Goal: Task Accomplishment & Management: Manage account settings

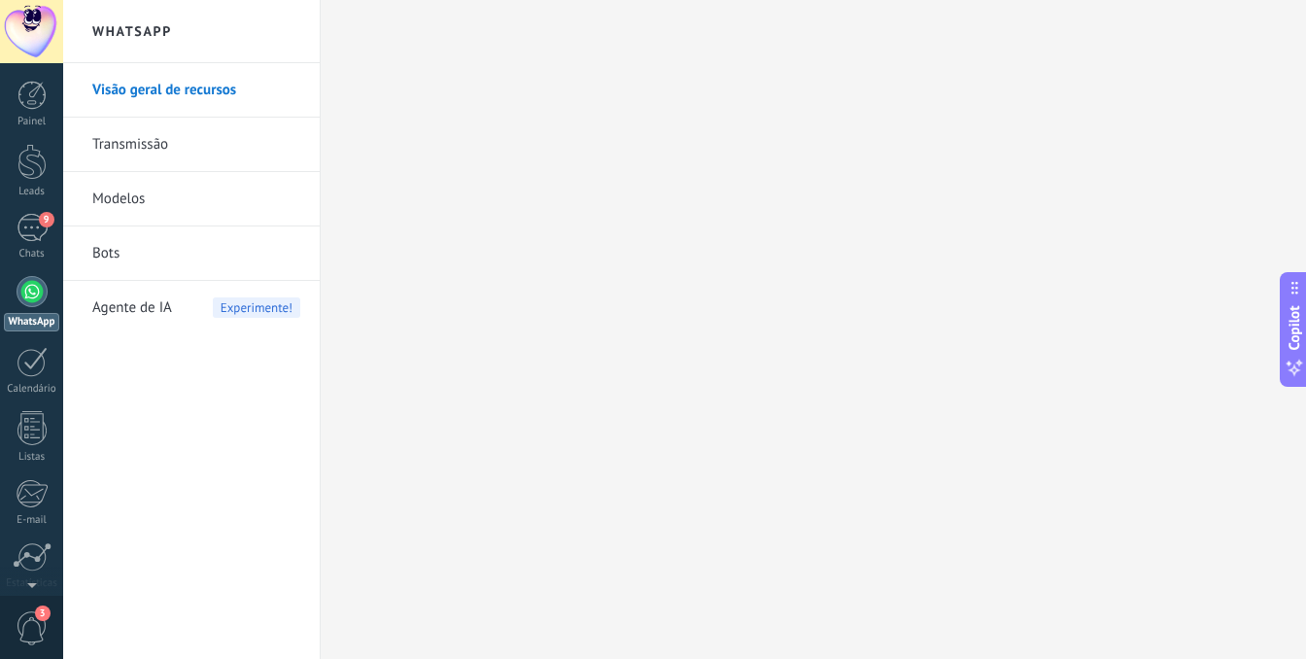
click at [31, 296] on div at bounding box center [32, 291] width 31 height 31
click at [33, 226] on div "9" at bounding box center [32, 228] width 31 height 28
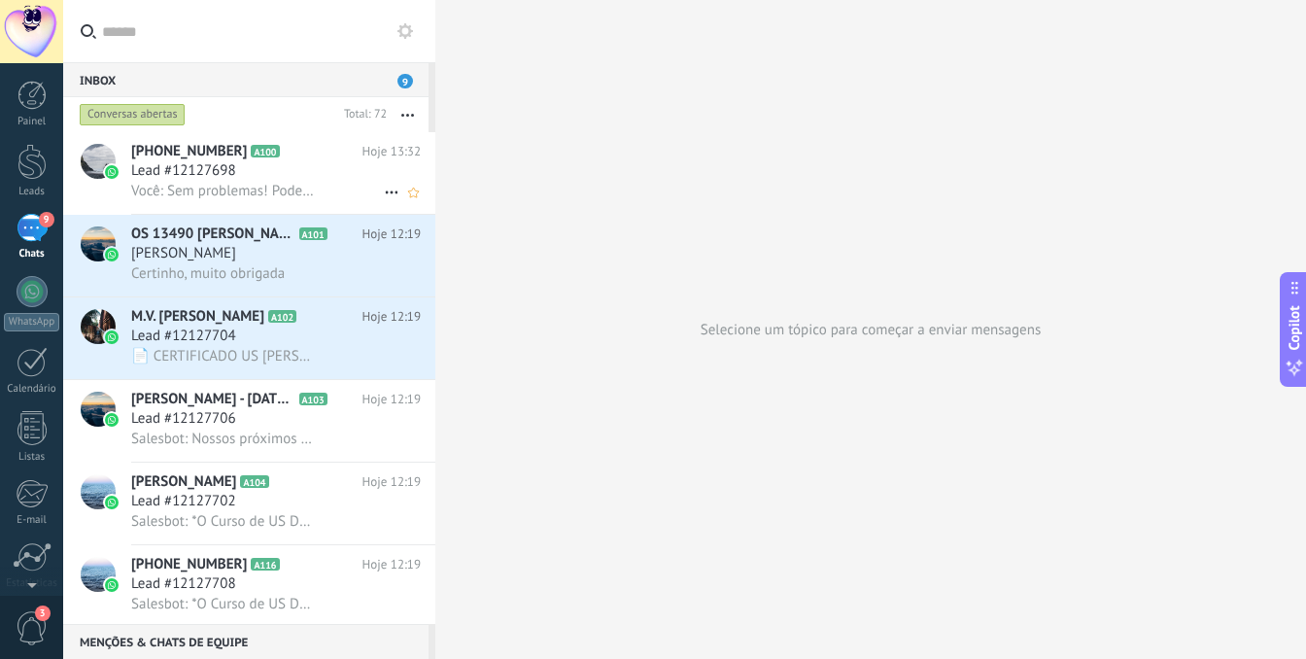
click at [196, 177] on span "Lead #12127698" at bounding box center [183, 170] width 105 height 19
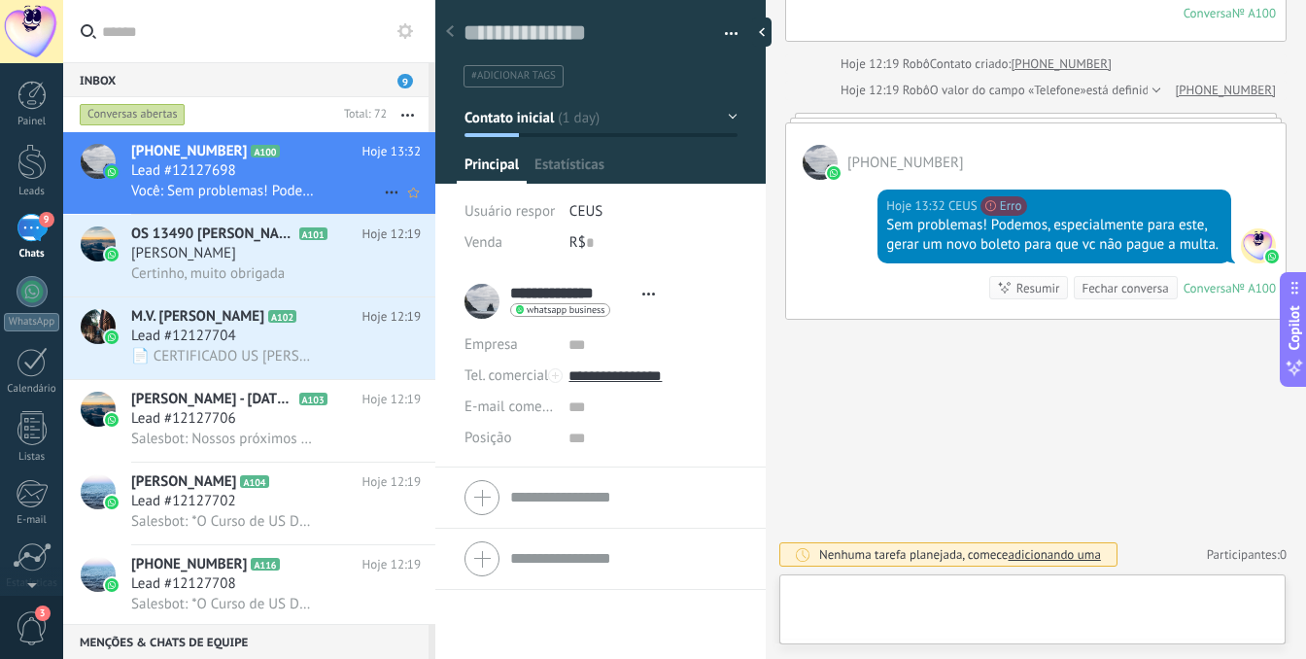
scroll to position [29, 0]
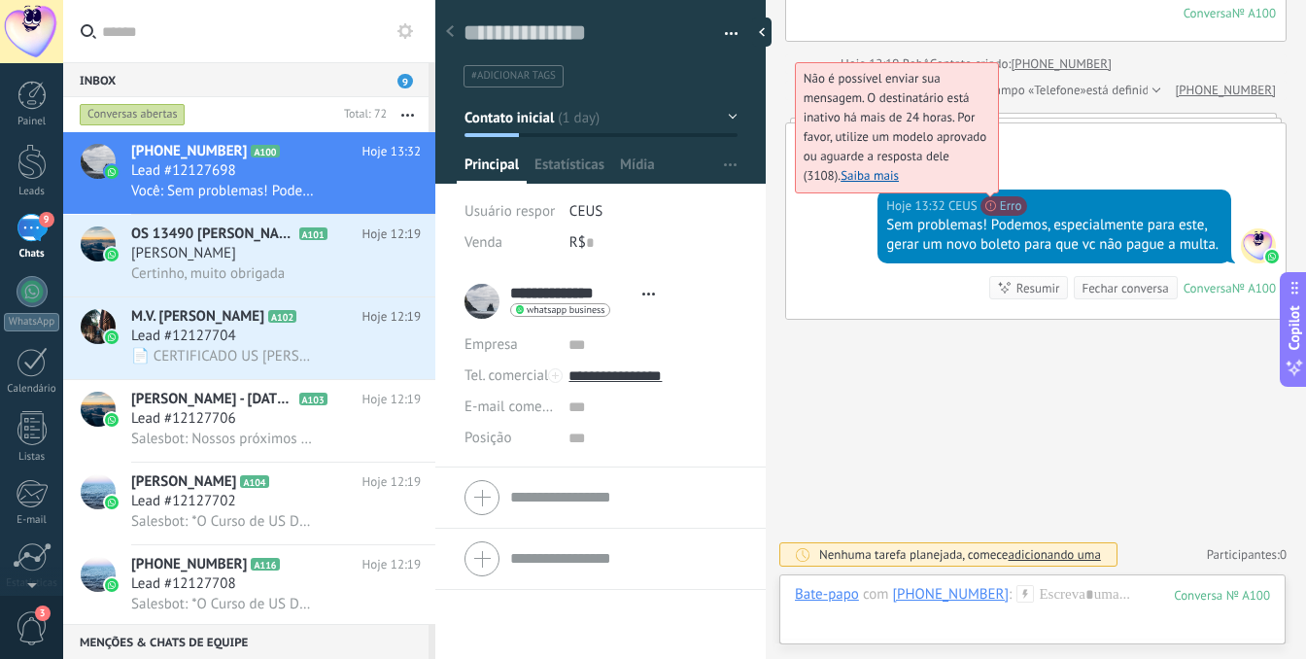
click at [880, 167] on link "Saiba mais" at bounding box center [870, 175] width 58 height 17
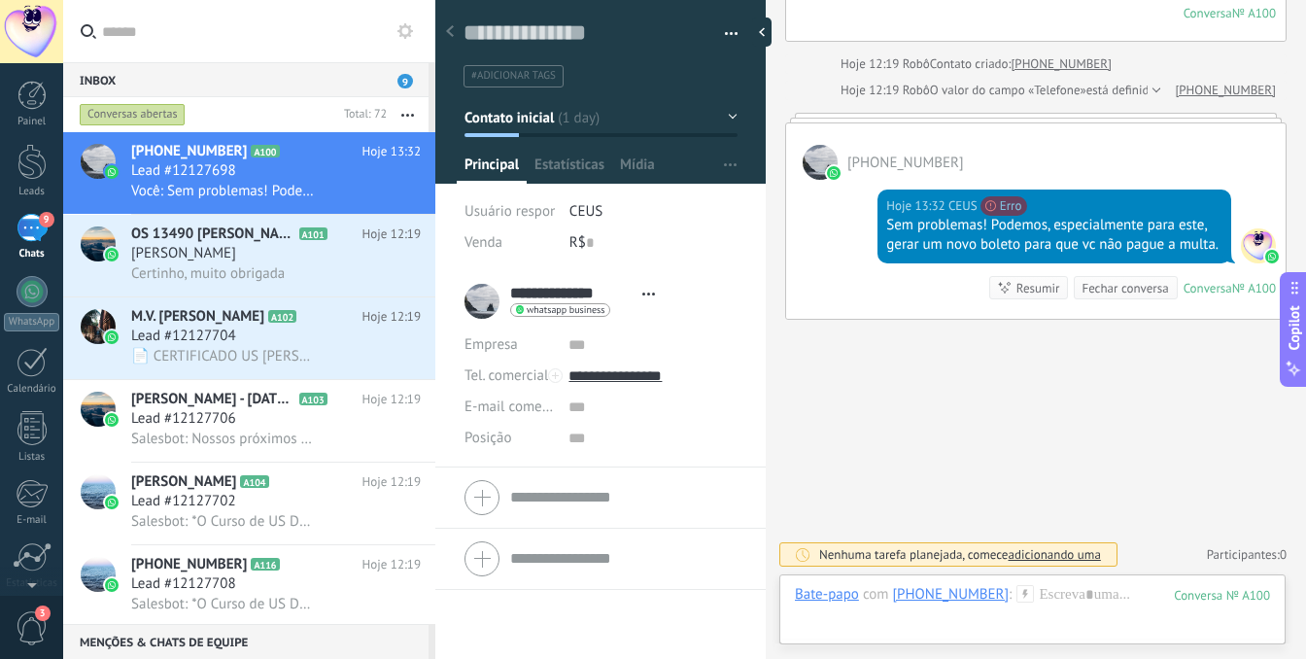
click at [28, 290] on div at bounding box center [32, 291] width 31 height 31
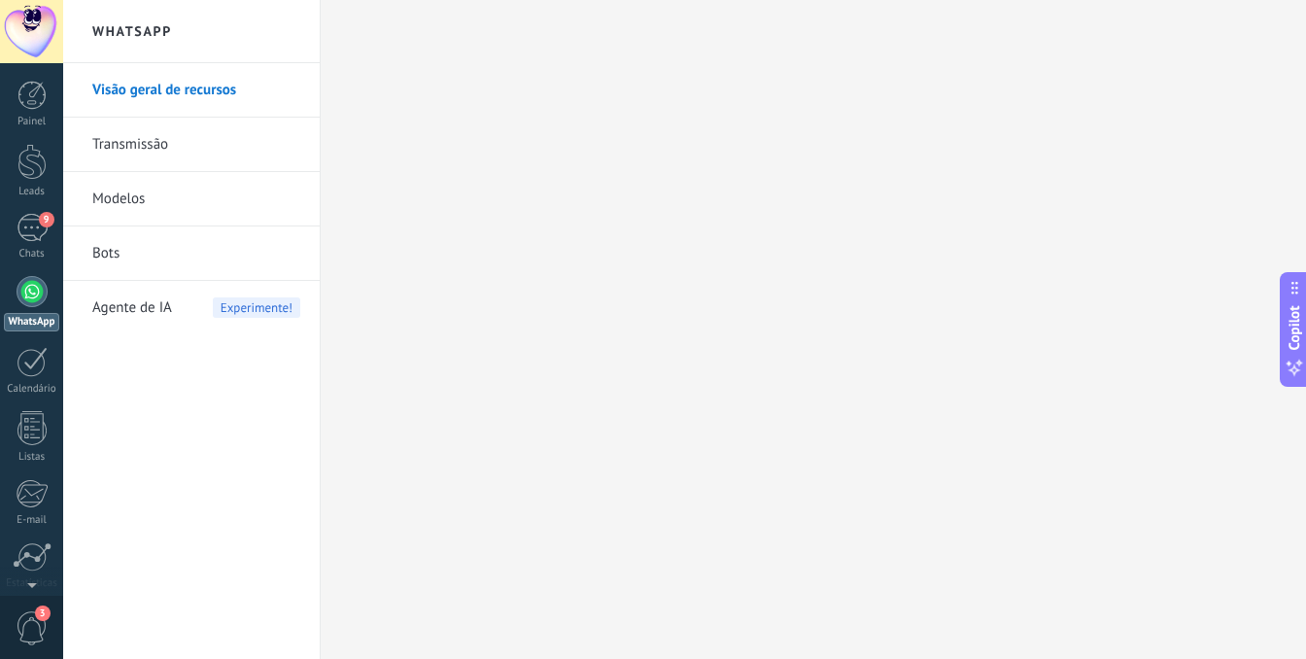
click at [179, 196] on link "Modelos" at bounding box center [196, 199] width 208 height 54
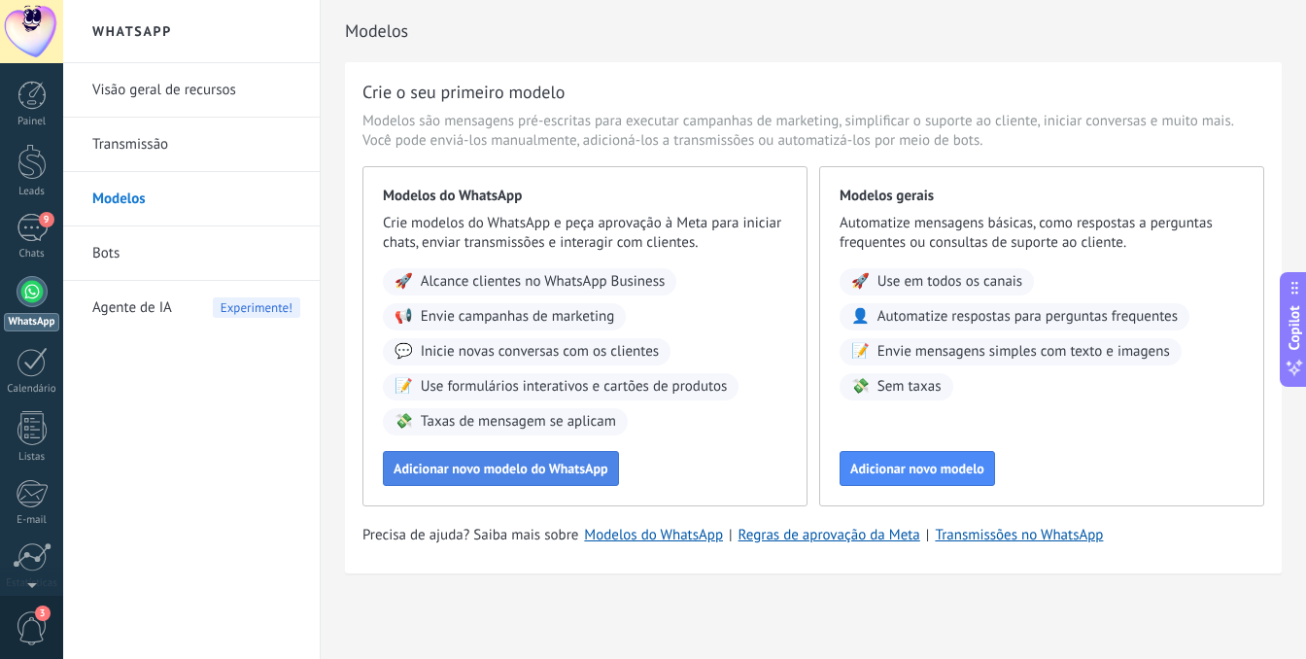
click at [536, 478] on button "Adicionar novo modelo do WhatsApp" at bounding box center [501, 468] width 236 height 35
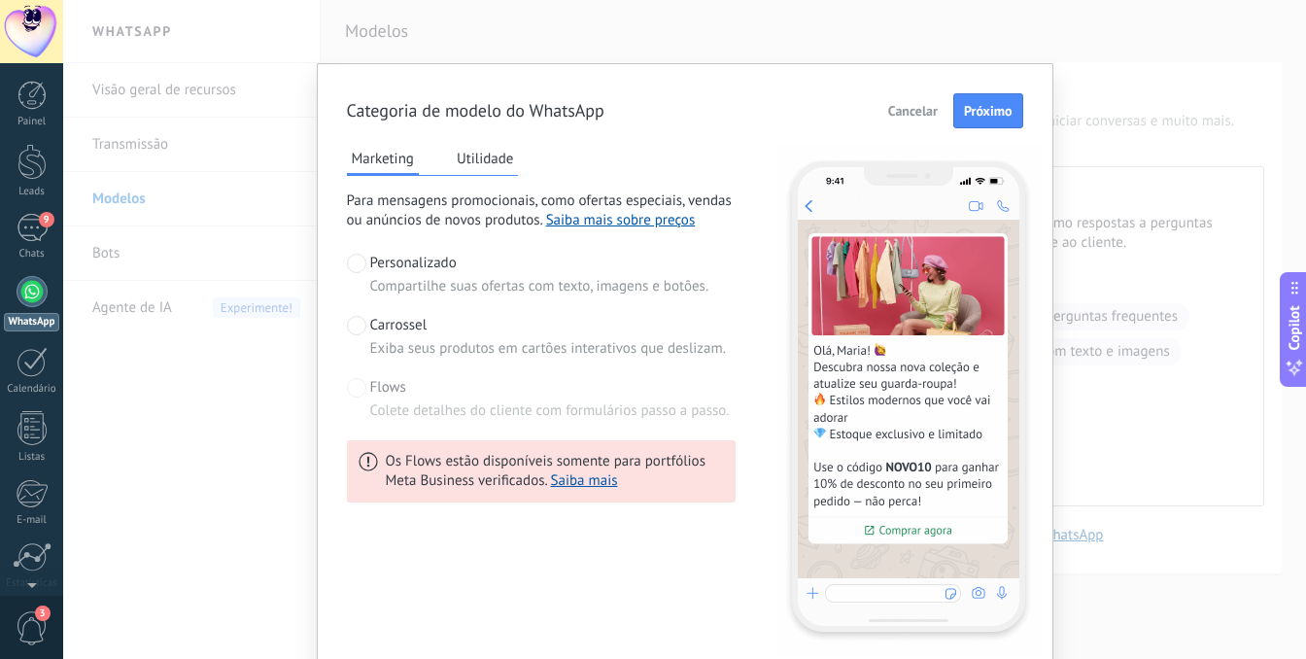
click at [347, 396] on div at bounding box center [356, 387] width 19 height 19
click at [1003, 115] on span "Próximo" at bounding box center [988, 111] width 49 height 14
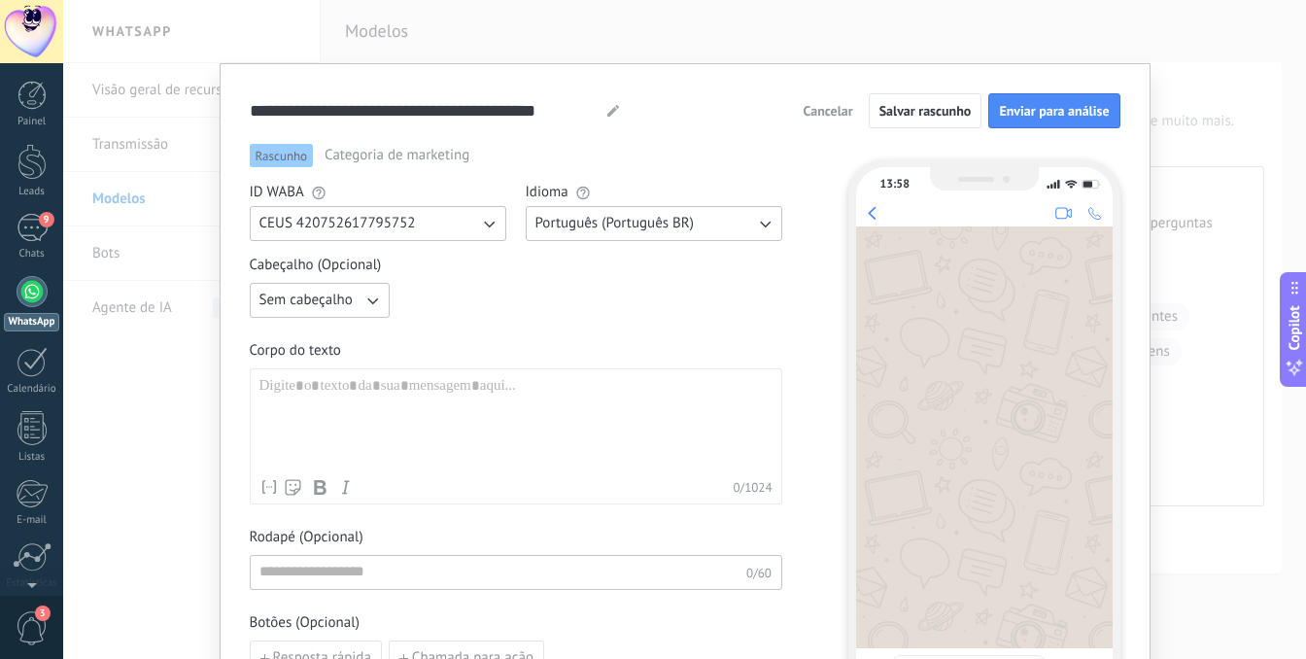
scroll to position [158, 0]
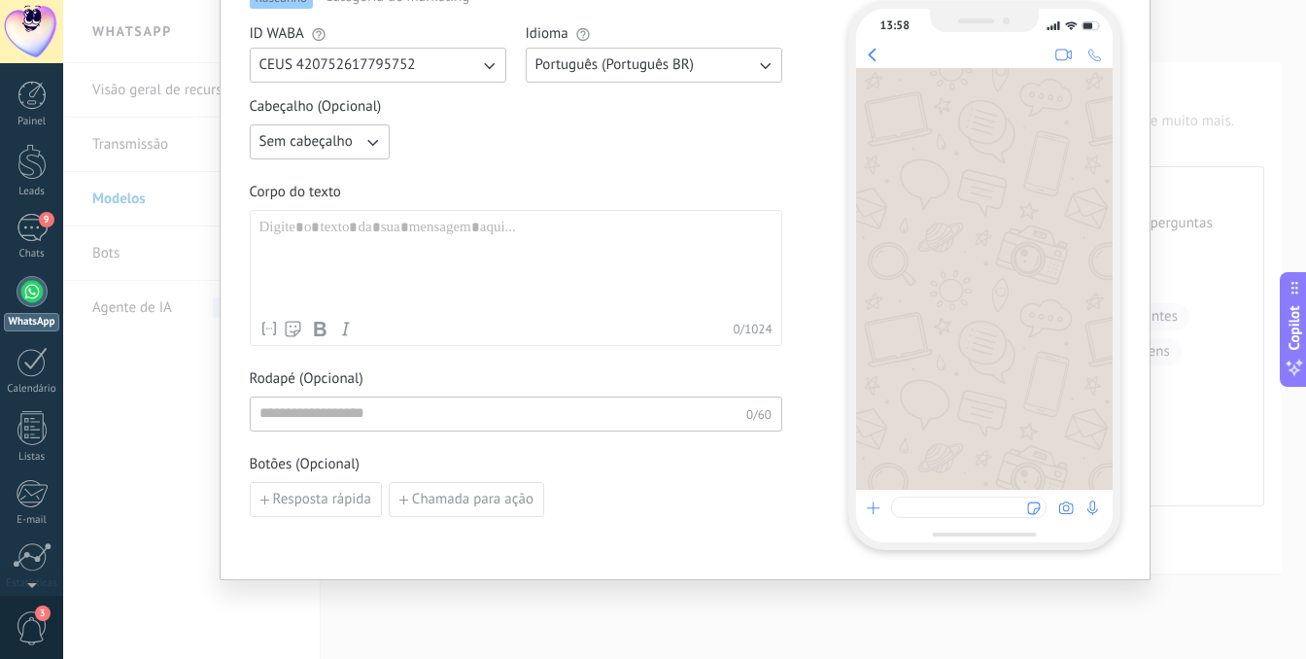
click at [417, 259] on div at bounding box center [516, 265] width 513 height 92
click at [1191, 117] on div "**********" at bounding box center [684, 329] width 1243 height 659
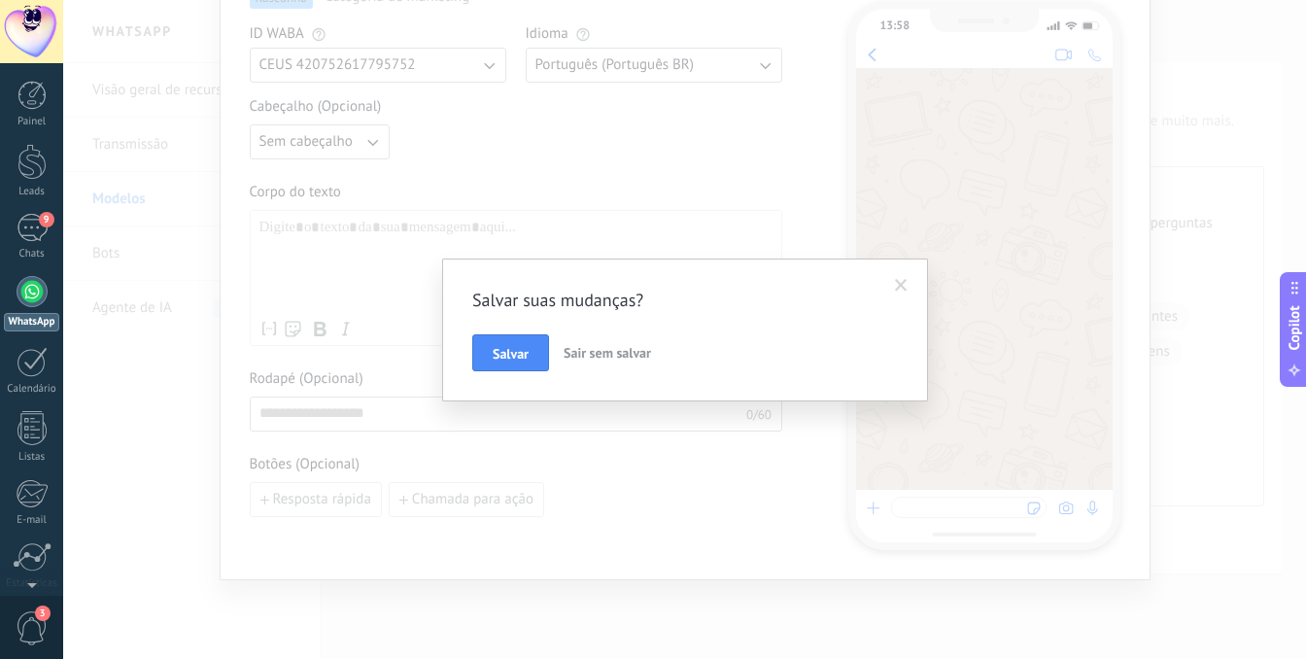
click at [506, 189] on div "Salvar suas mudanças? [PERSON_NAME] sem salvar" at bounding box center [684, 329] width 1243 height 659
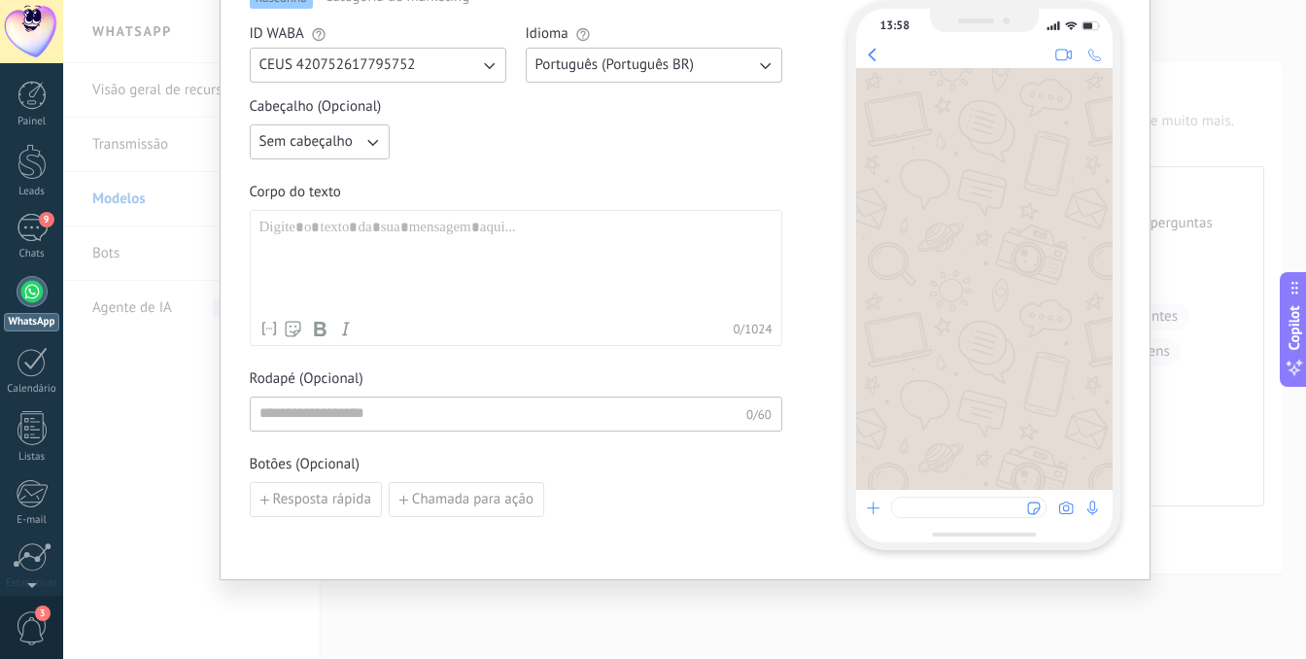
click at [520, 258] on div at bounding box center [516, 265] width 513 height 92
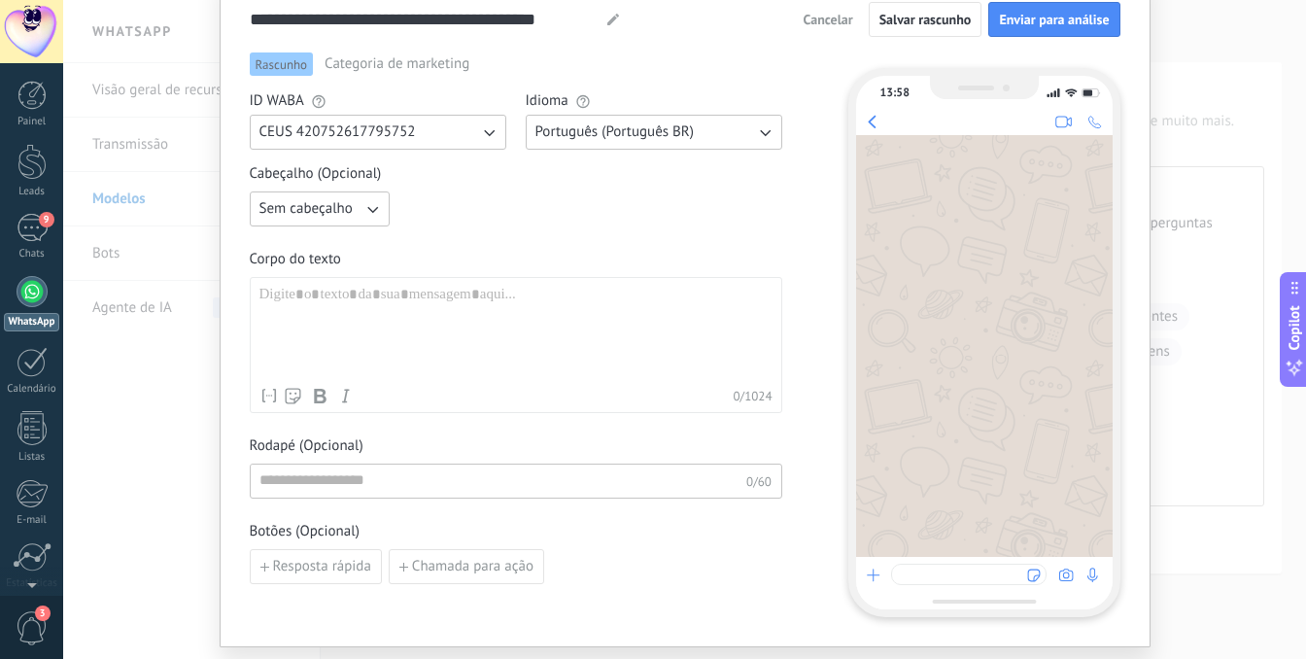
scroll to position [0, 0]
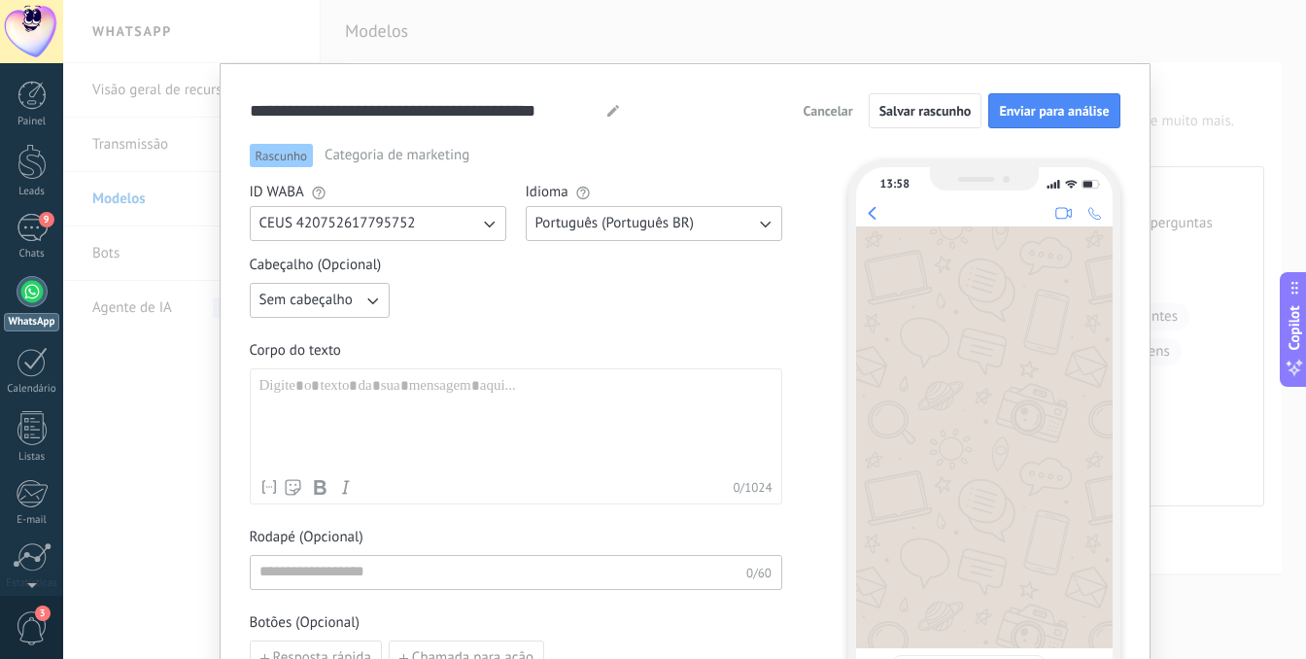
click at [1002, 74] on div "**********" at bounding box center [685, 401] width 931 height 676
click at [330, 415] on div at bounding box center [516, 423] width 513 height 92
click at [1151, 136] on div "**********" at bounding box center [684, 329] width 1243 height 659
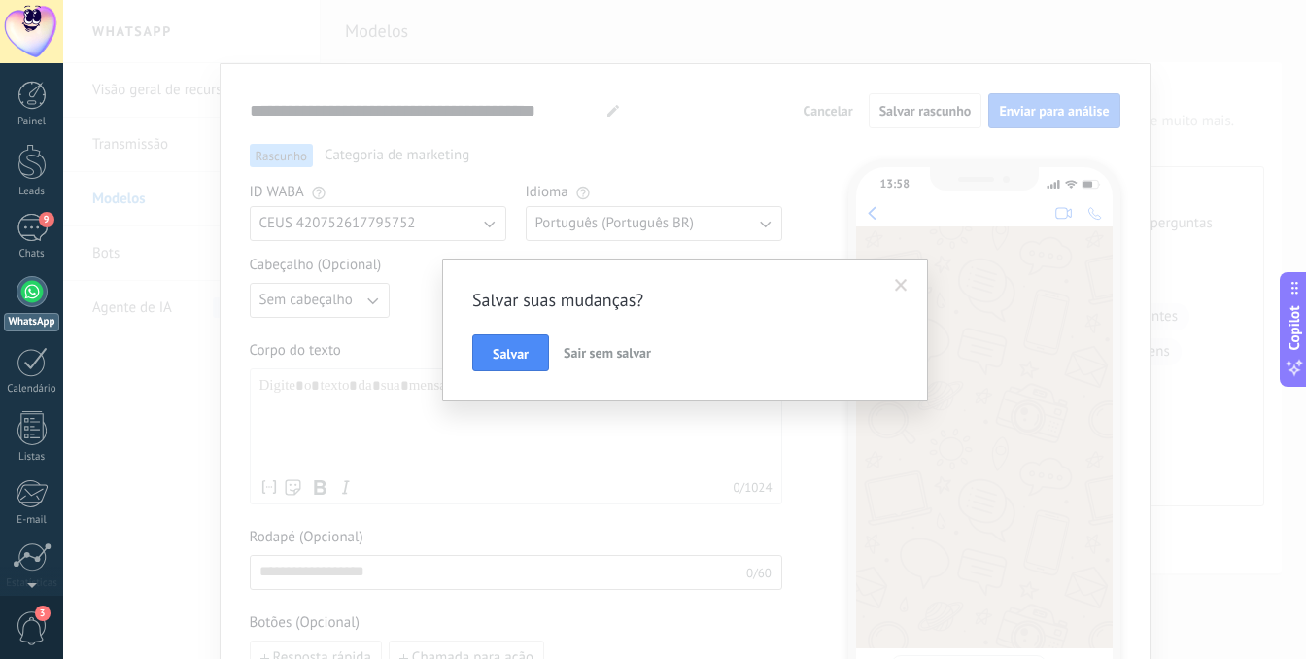
click at [579, 361] on span "Sair sem salvar" at bounding box center [607, 352] width 87 height 17
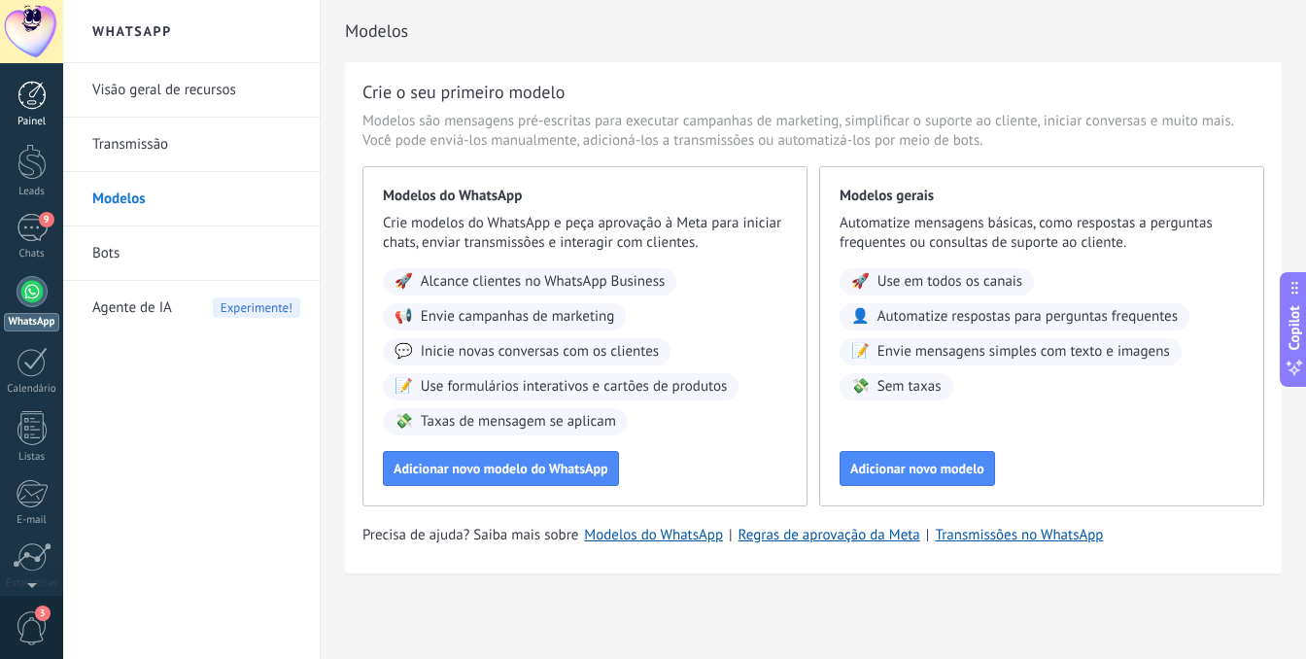
click at [39, 98] on div at bounding box center [31, 95] width 29 height 29
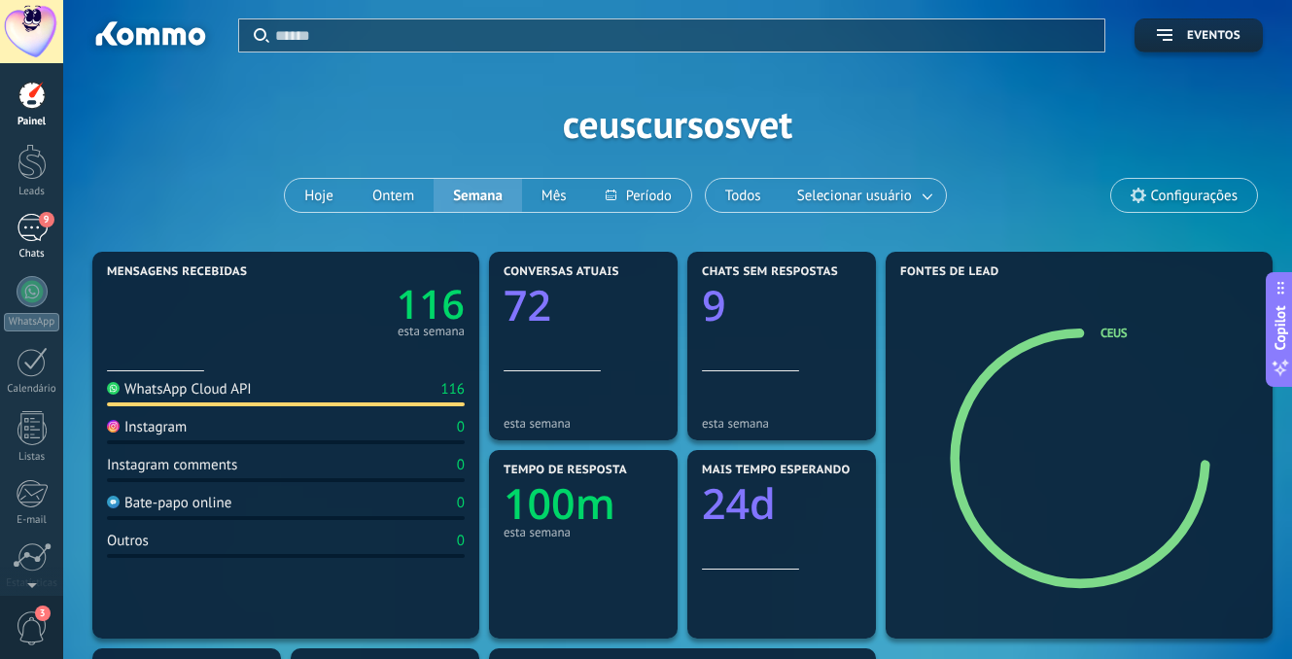
click at [22, 242] on link "9 Chats" at bounding box center [31, 237] width 63 height 47
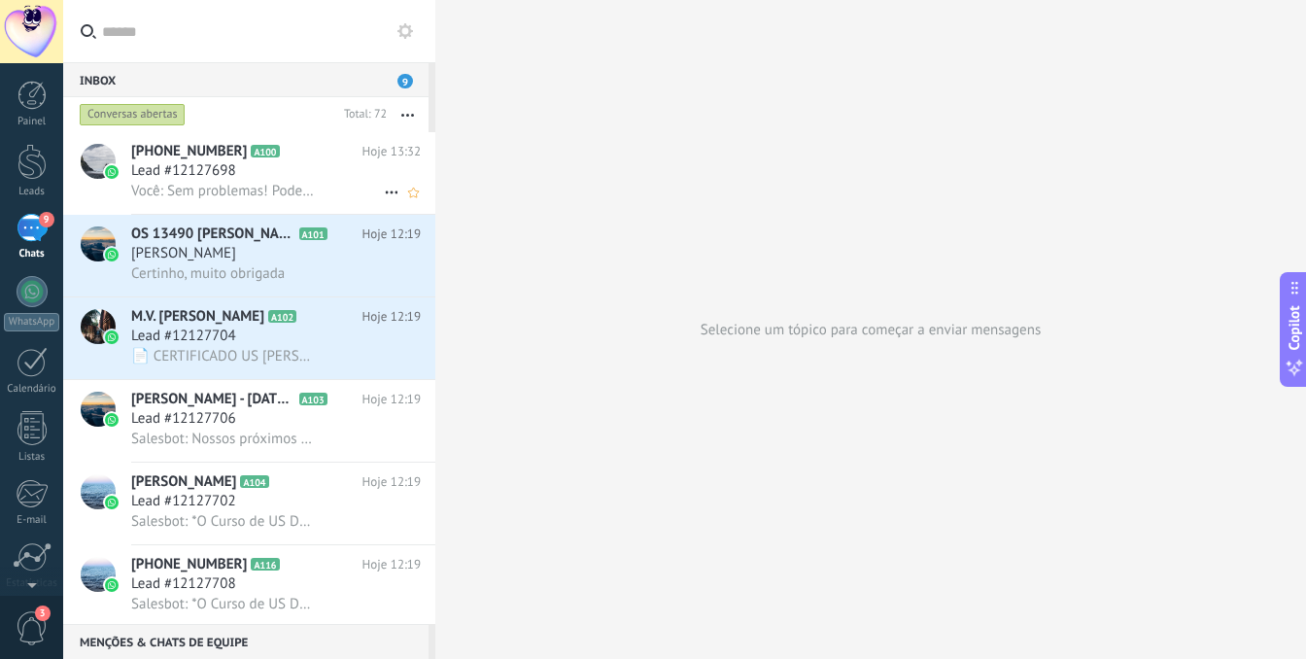
click at [234, 198] on span "Você: Sem problemas! Podemos, especialmente para este, gerar um novo boleto par…" at bounding box center [222, 191] width 183 height 18
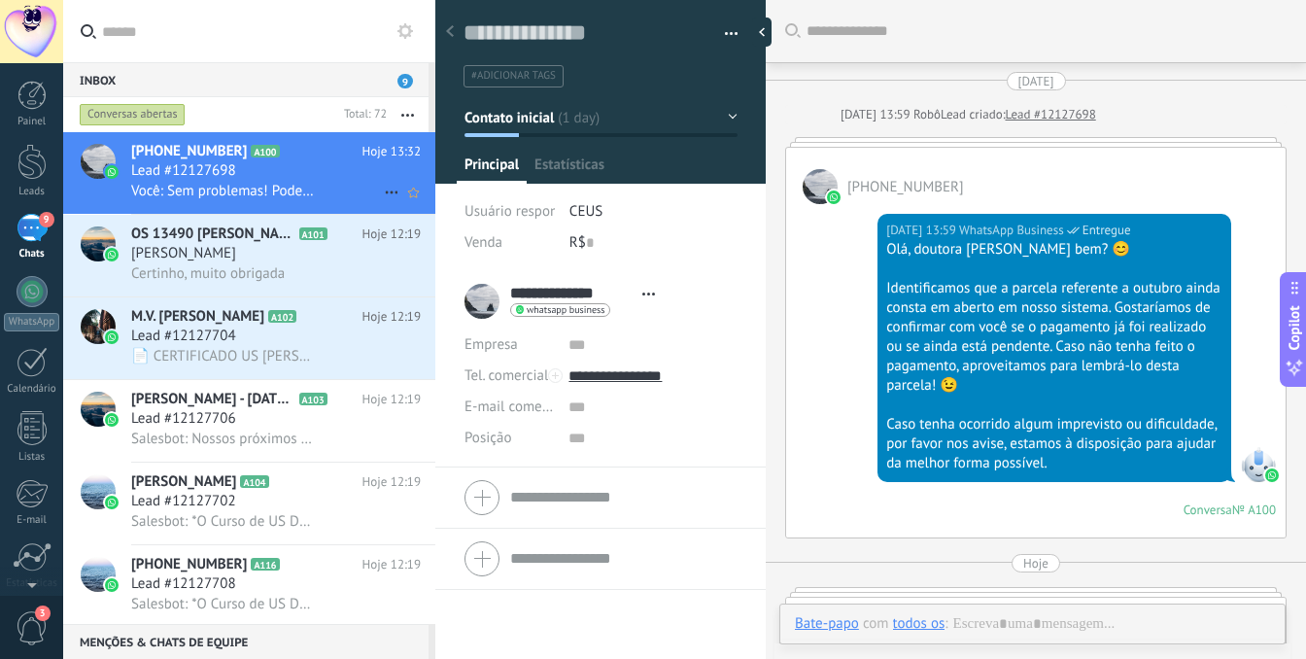
scroll to position [955, 0]
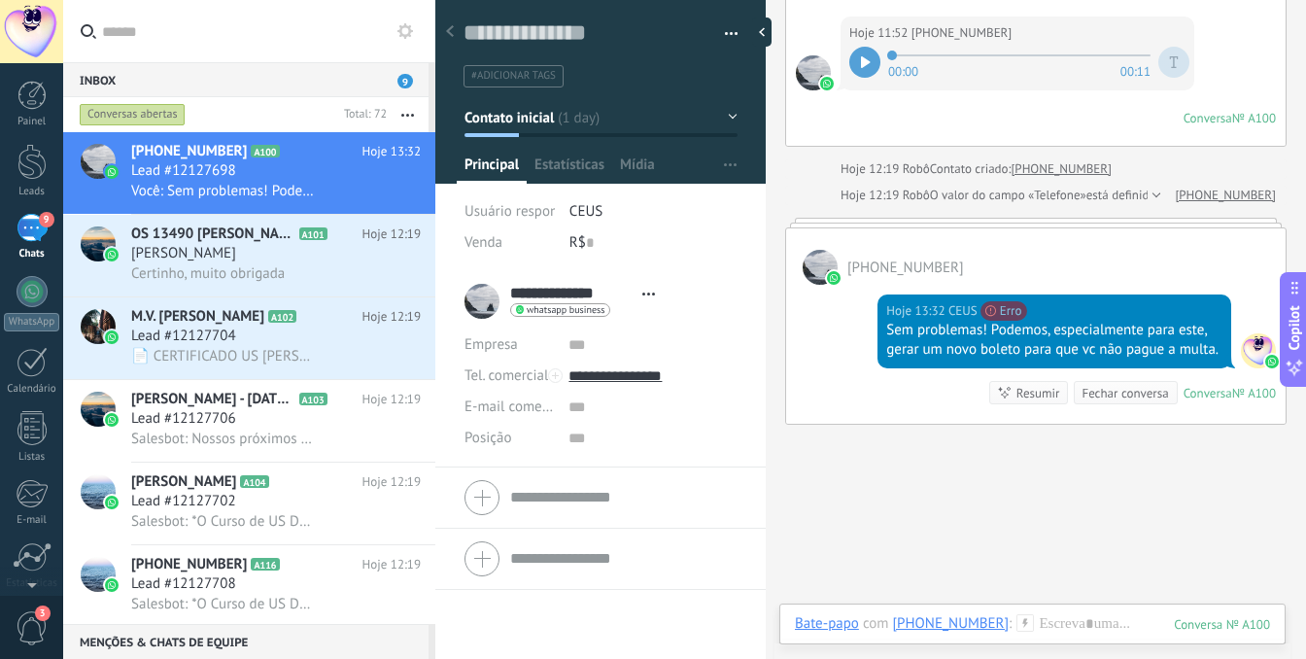
click at [1017, 402] on div "Resumir" at bounding box center [1039, 393] width 44 height 18
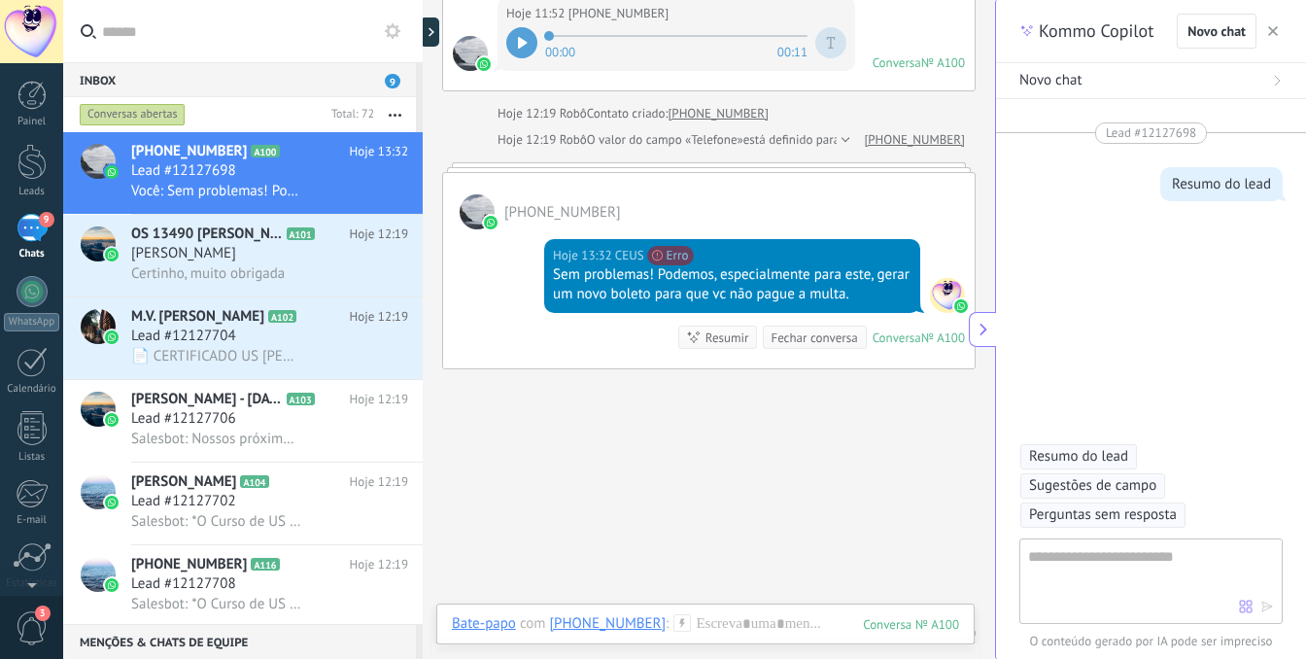
type textarea "**********"
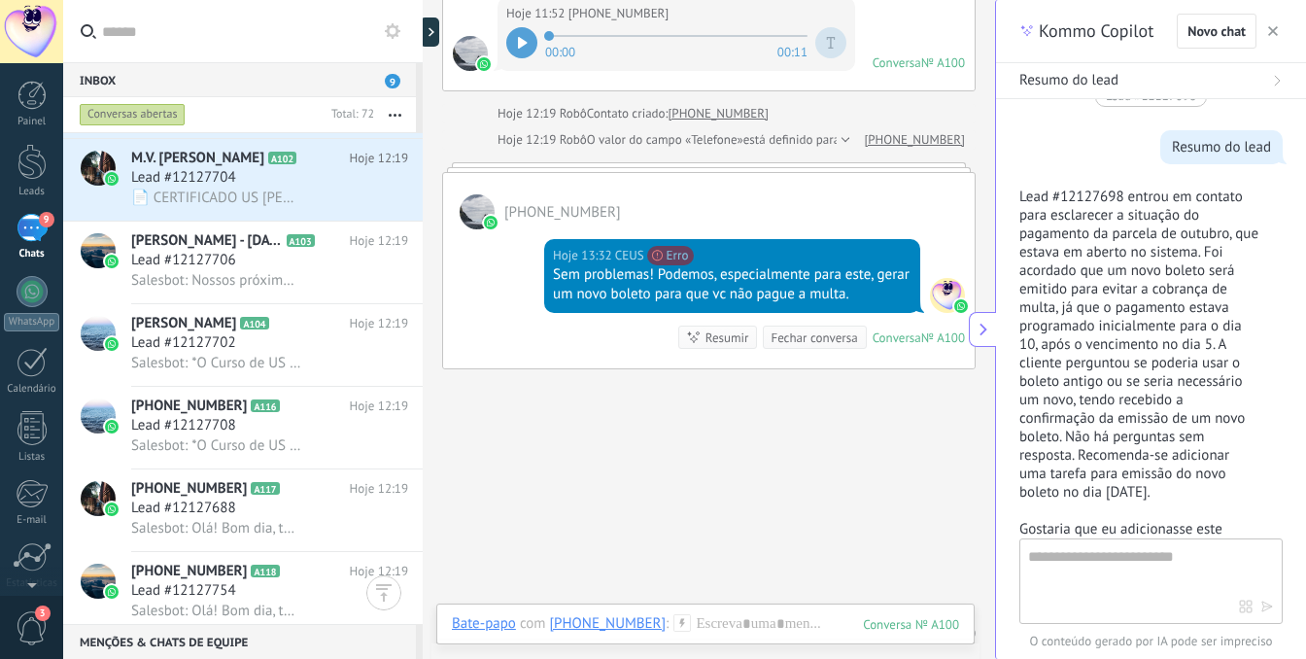
scroll to position [217, 0]
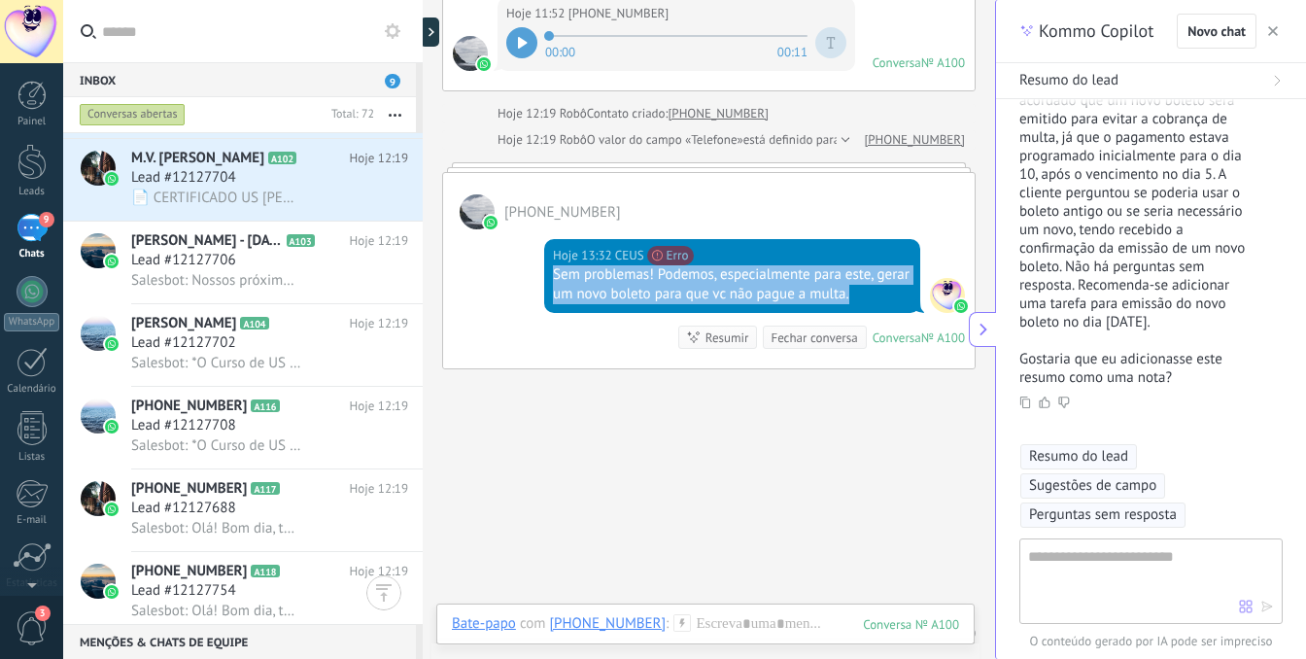
drag, startPoint x: 866, startPoint y: 314, endPoint x: 540, endPoint y: 294, distance: 326.3
click at [540, 294] on div "Hoje 13:32 CEUS Não é possível enviar sua mensagem. O destinatário está inativo…" at bounding box center [709, 298] width 532 height 139
copy div "Sem problemas! Podemos, especialmente para este, gerar um novo boleto para que …"
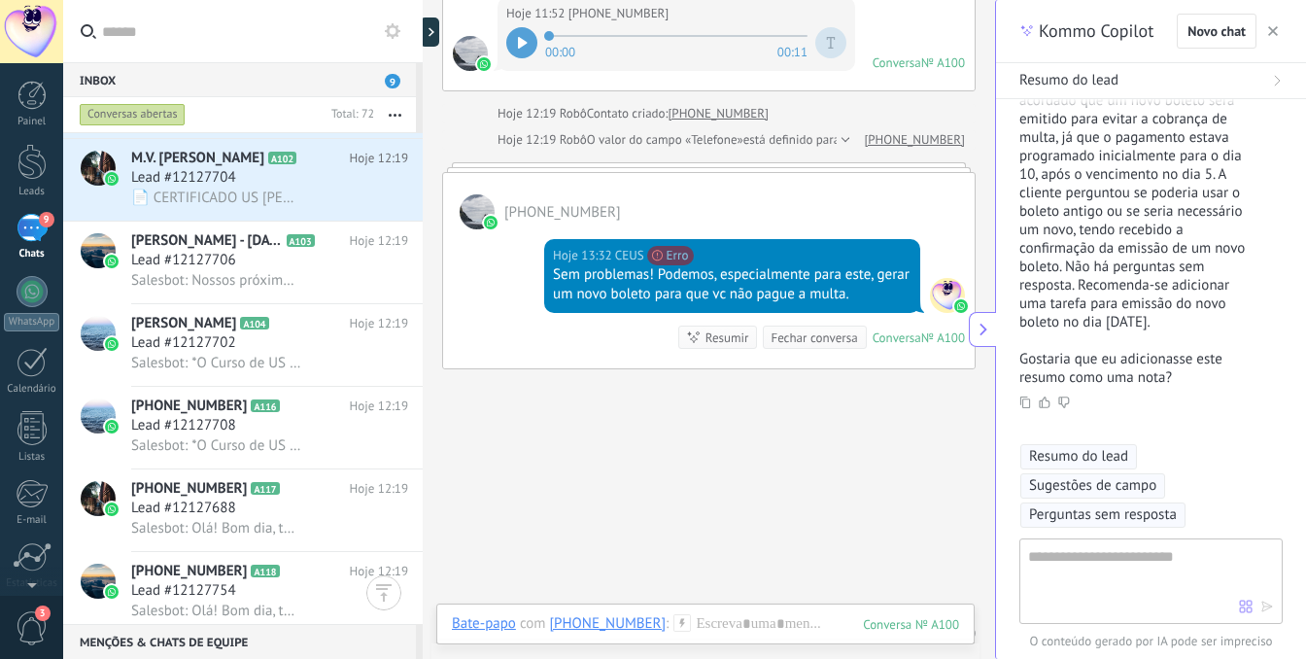
click at [820, 347] on div "Fechar conversa" at bounding box center [814, 338] width 87 height 18
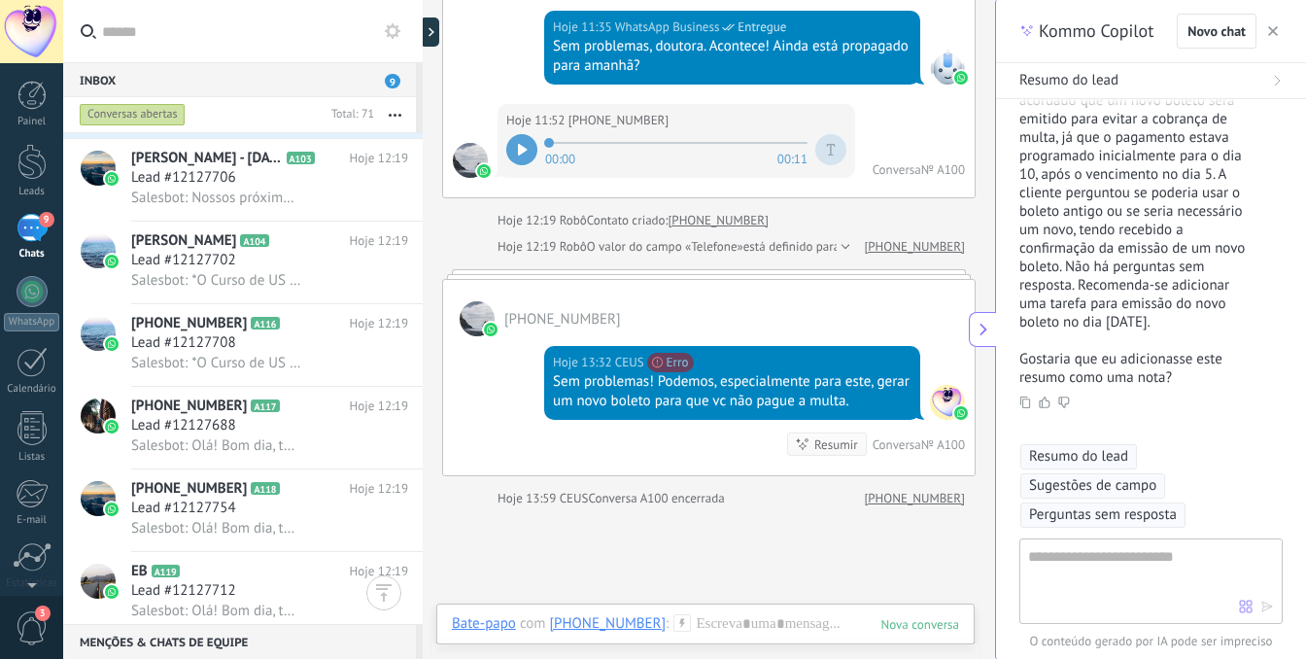
scroll to position [1056, 0]
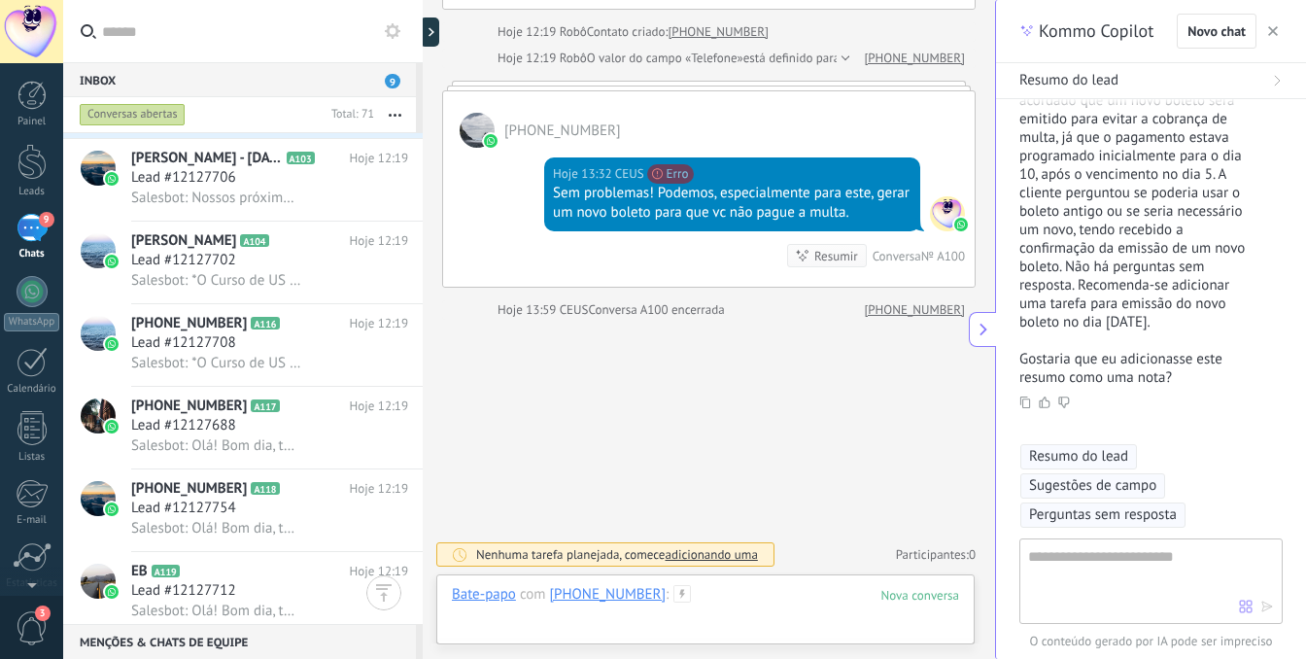
click at [645, 630] on div at bounding box center [705, 614] width 507 height 58
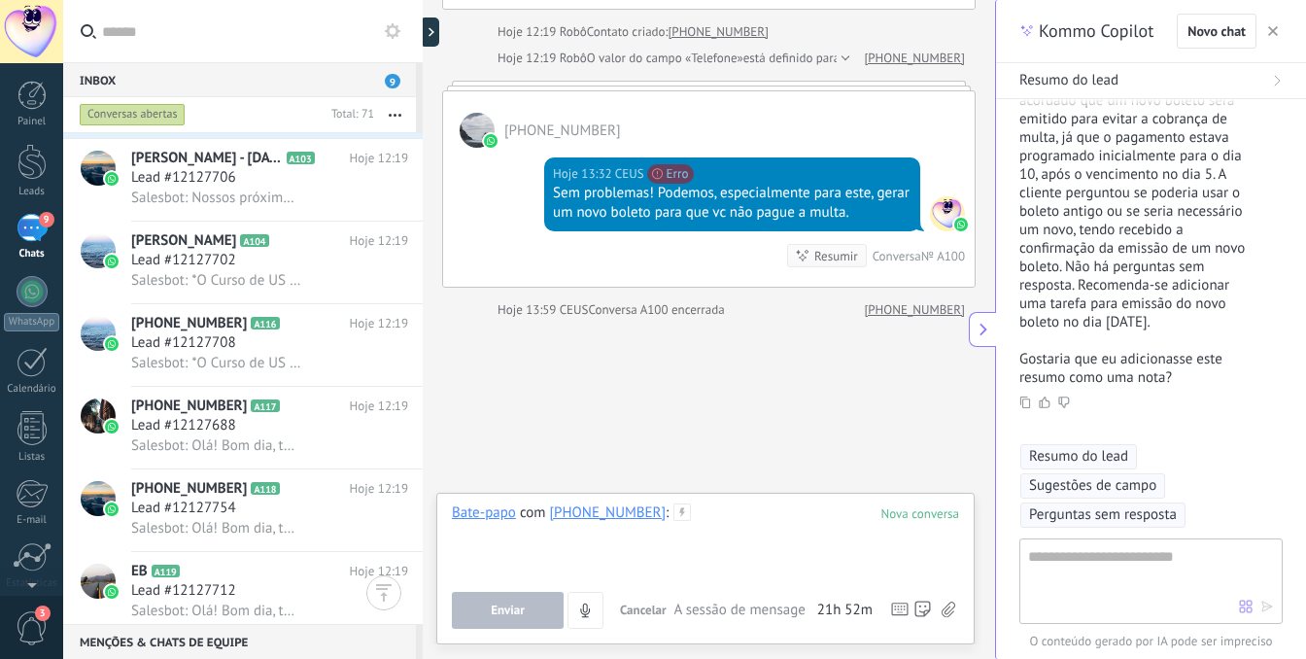
paste div
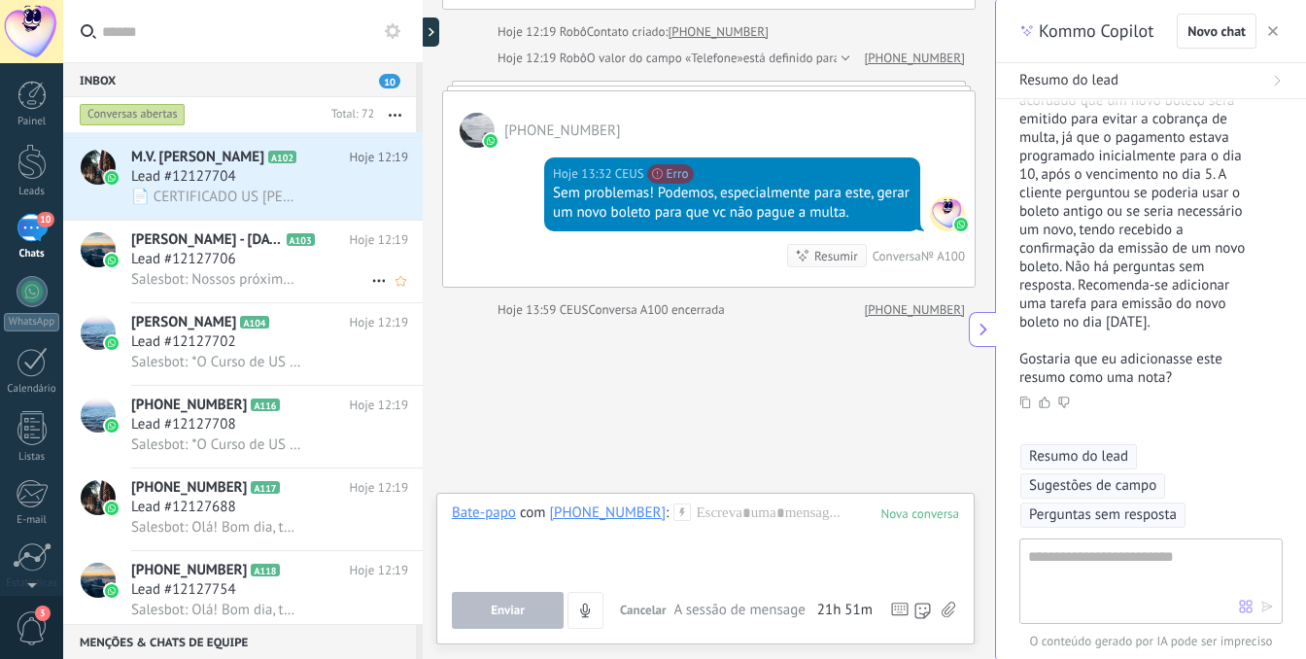
scroll to position [0, 0]
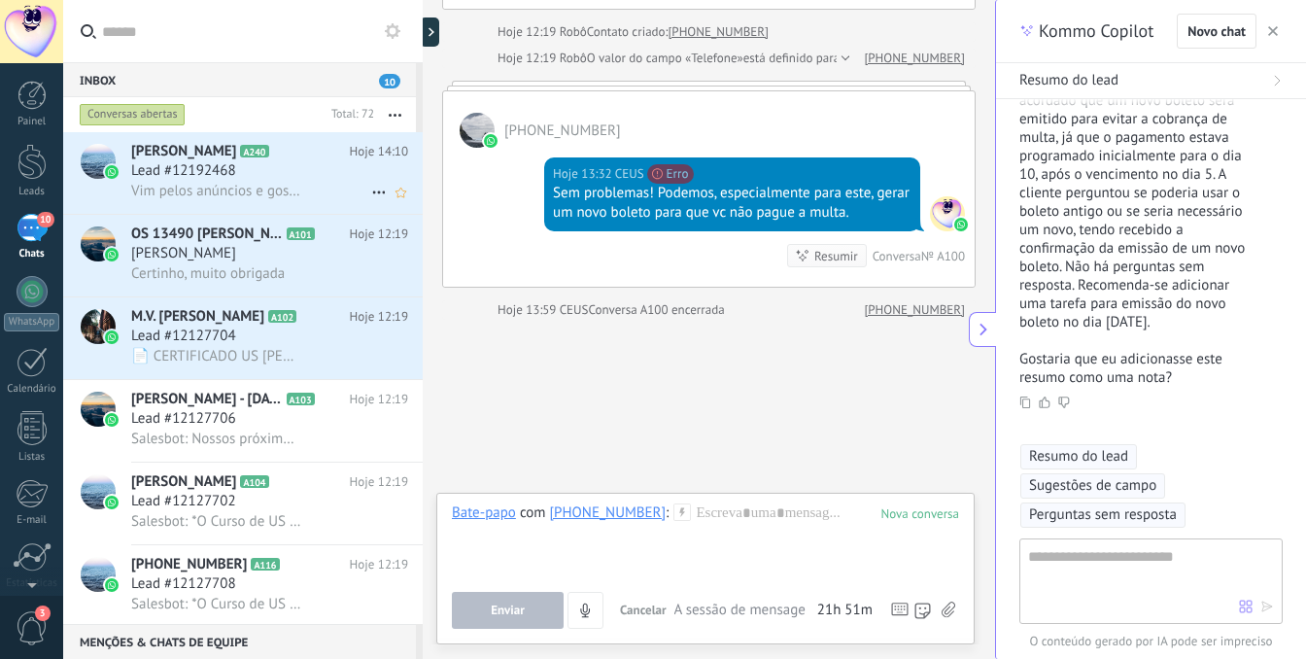
click at [241, 191] on span "Vim pelos anúncios e gostaria de saber sobre o curso de Aprimoramento da USG Vet" at bounding box center [216, 191] width 170 height 18
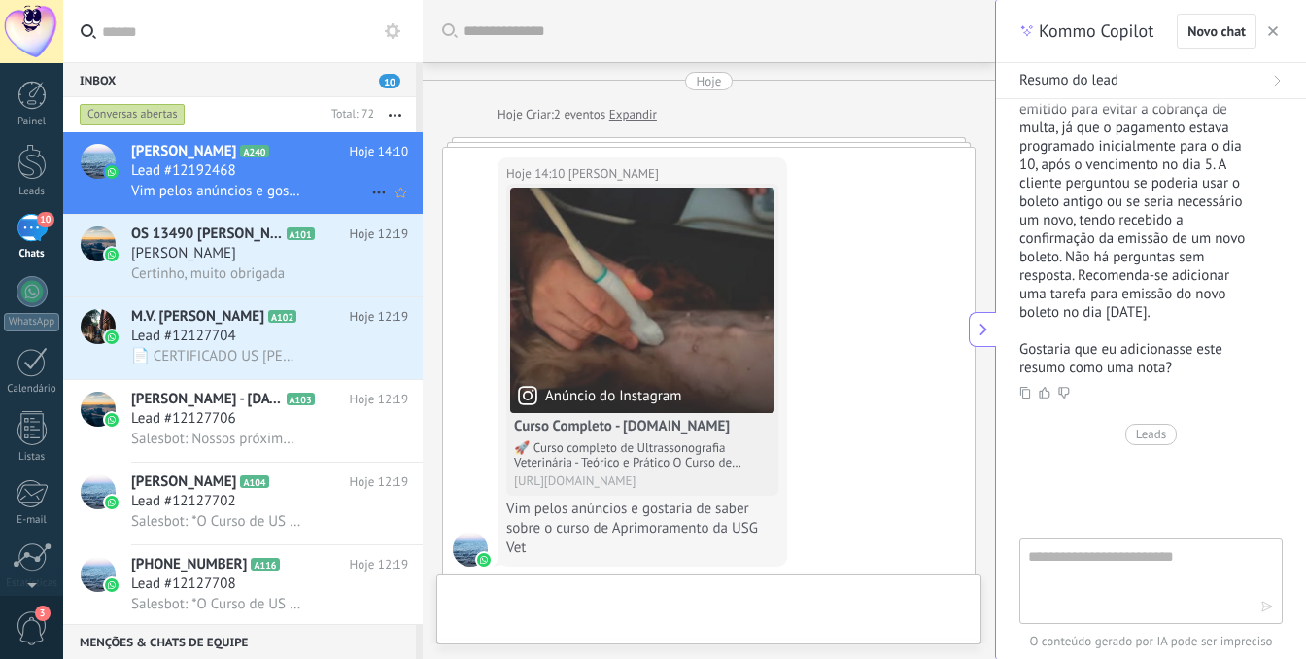
scroll to position [53, 0]
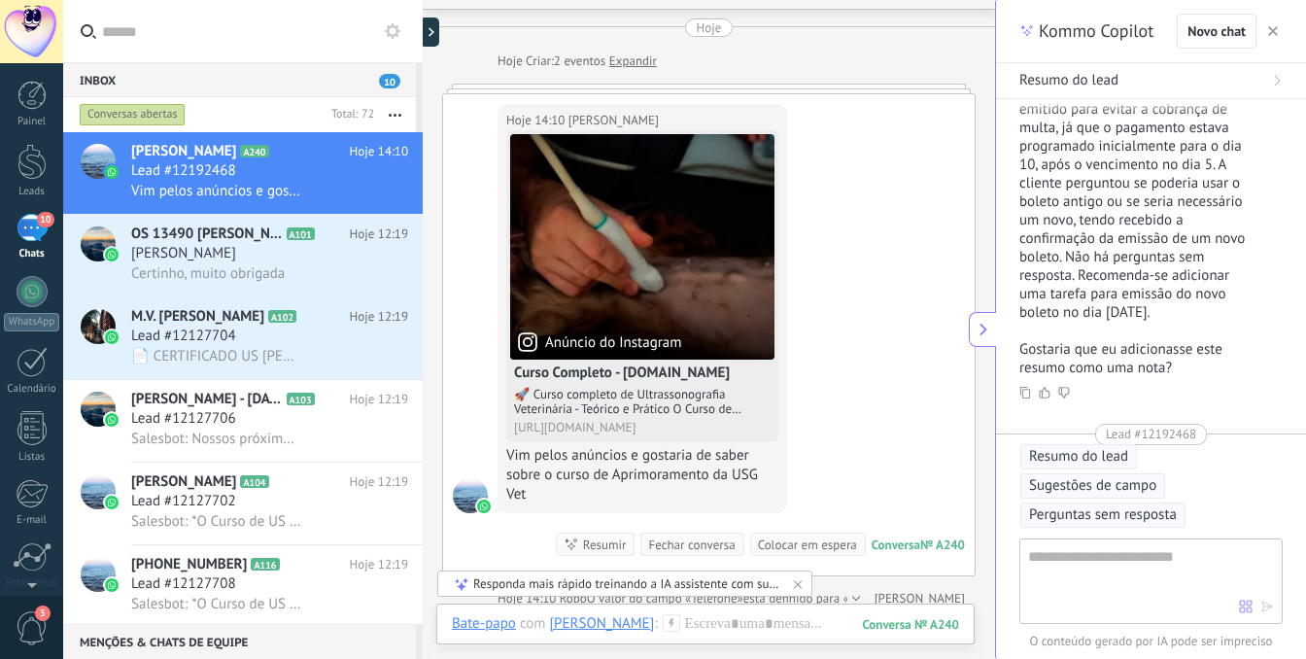
click at [797, 583] on icon at bounding box center [798, 584] width 8 height 8
click at [732, 633] on div at bounding box center [705, 643] width 507 height 58
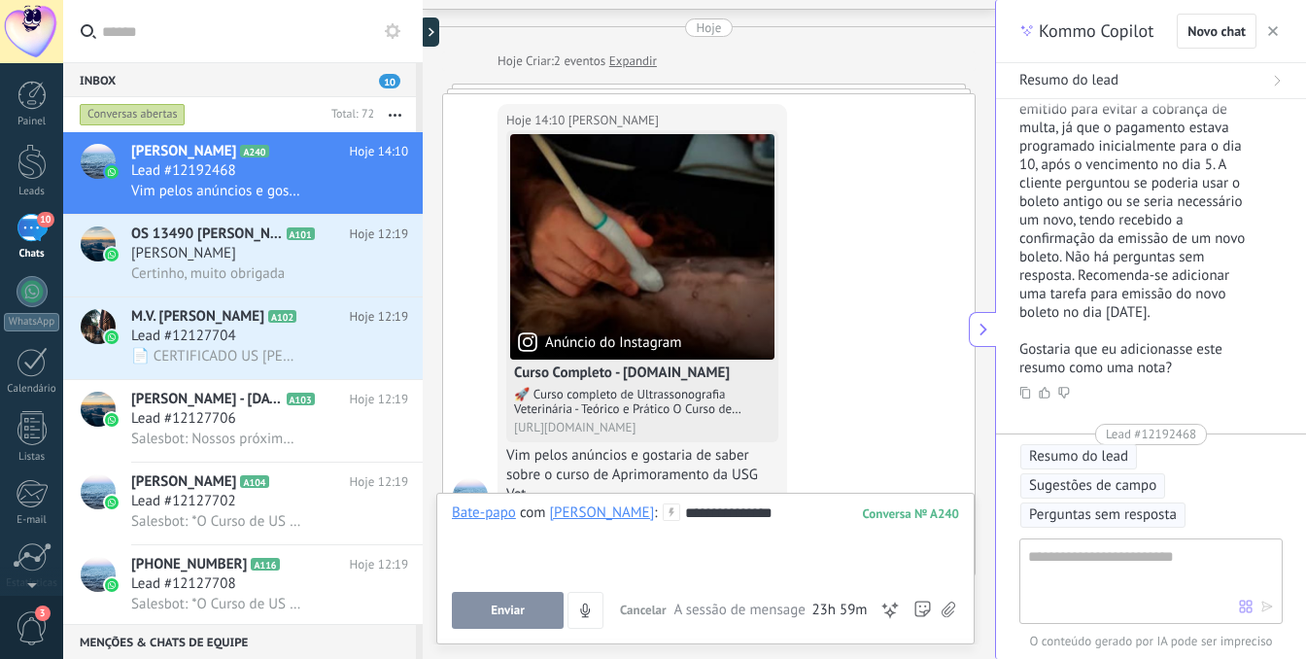
click at [504, 606] on span "Enviar" at bounding box center [508, 611] width 34 height 14
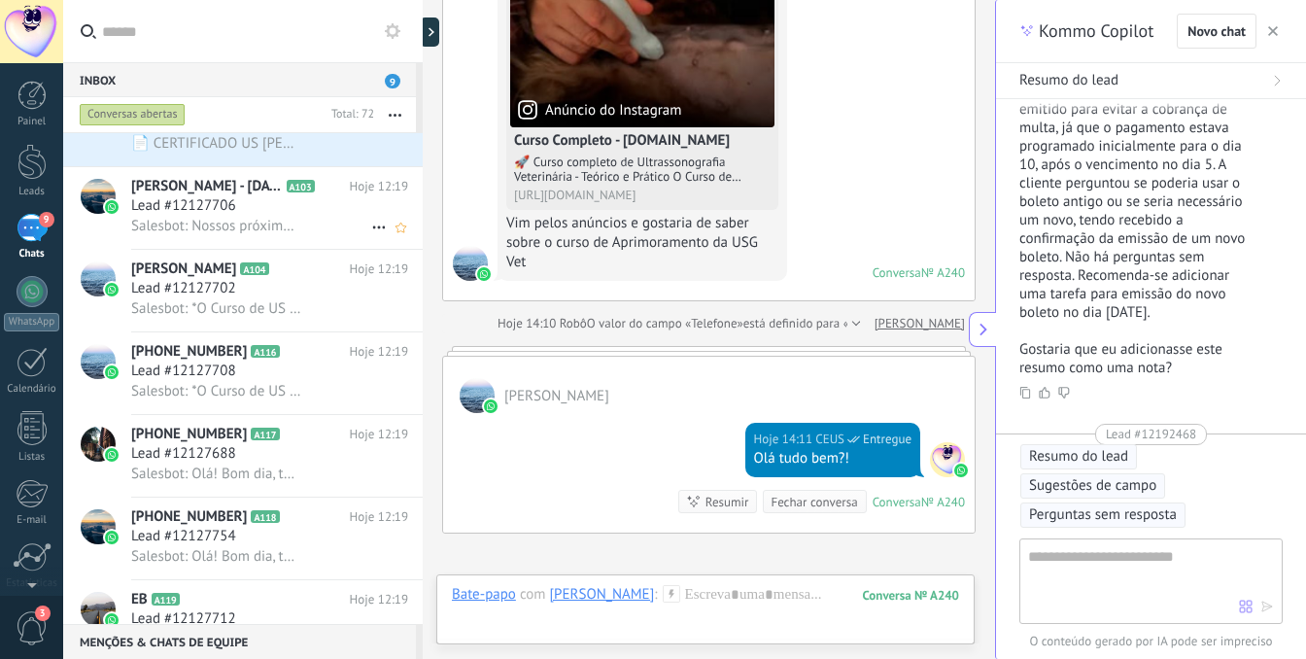
scroll to position [216, 0]
click at [199, 462] on span "Lead #12127688" at bounding box center [183, 451] width 105 height 19
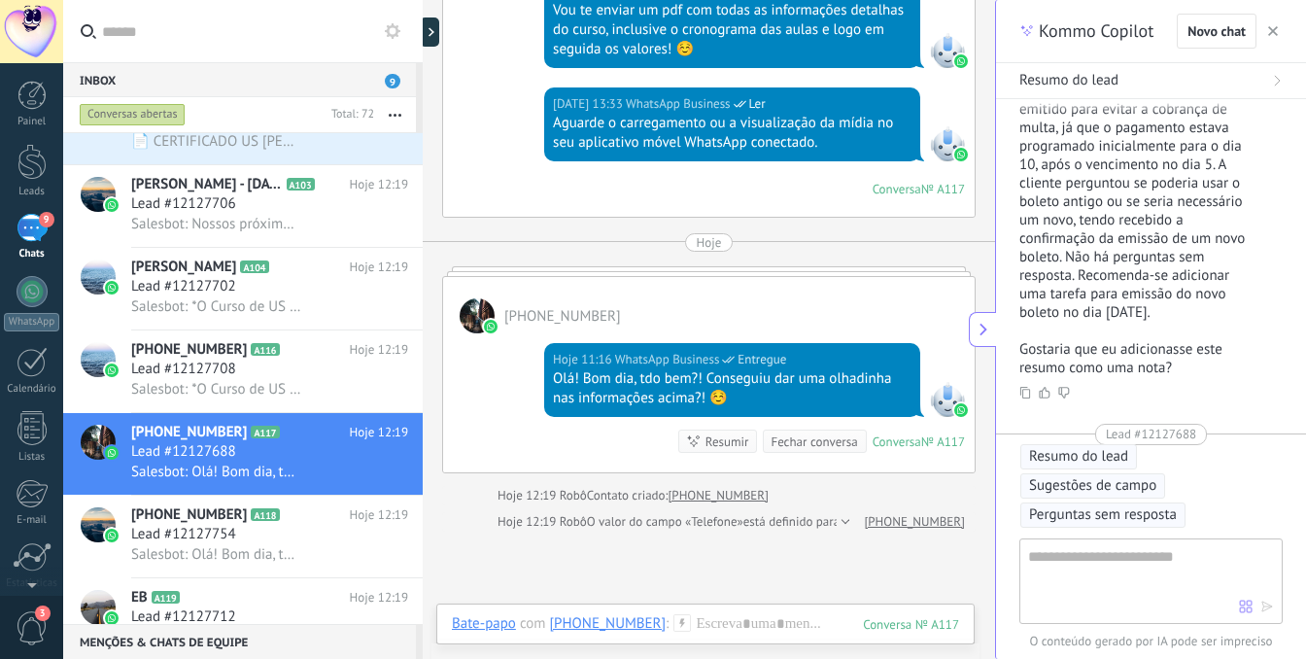
scroll to position [2028, 0]
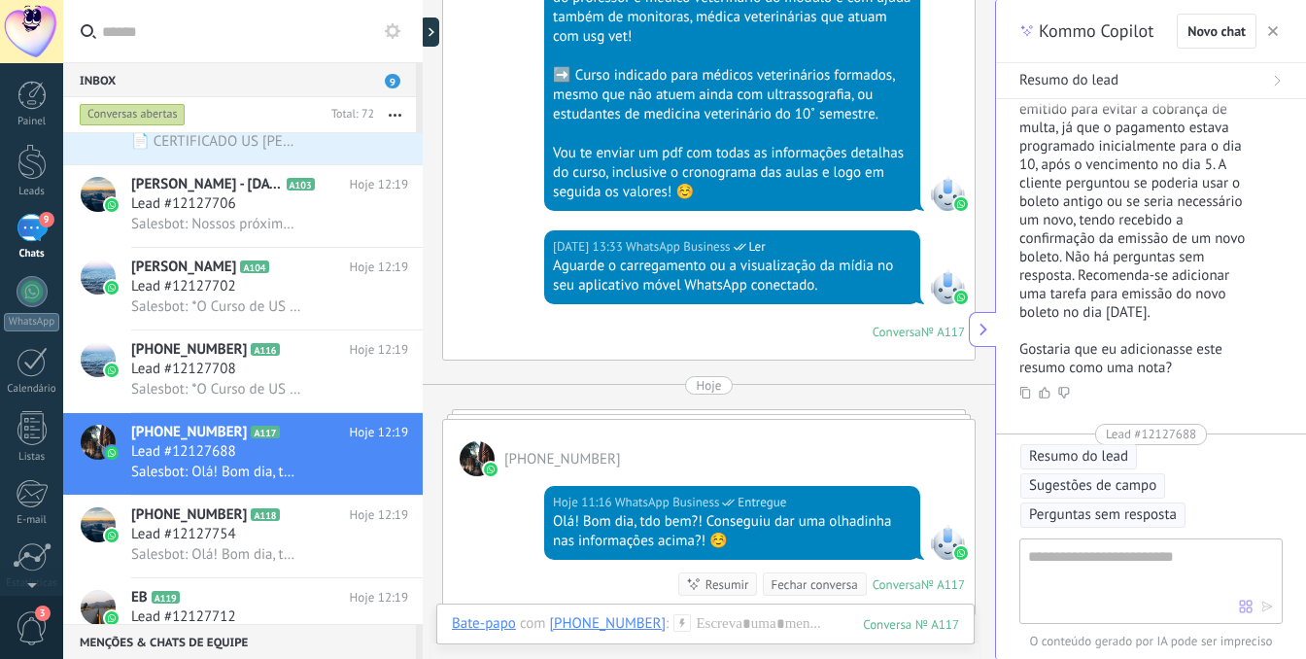
click at [678, 420] on div "[PHONE_NUMBER]" at bounding box center [709, 448] width 532 height 56
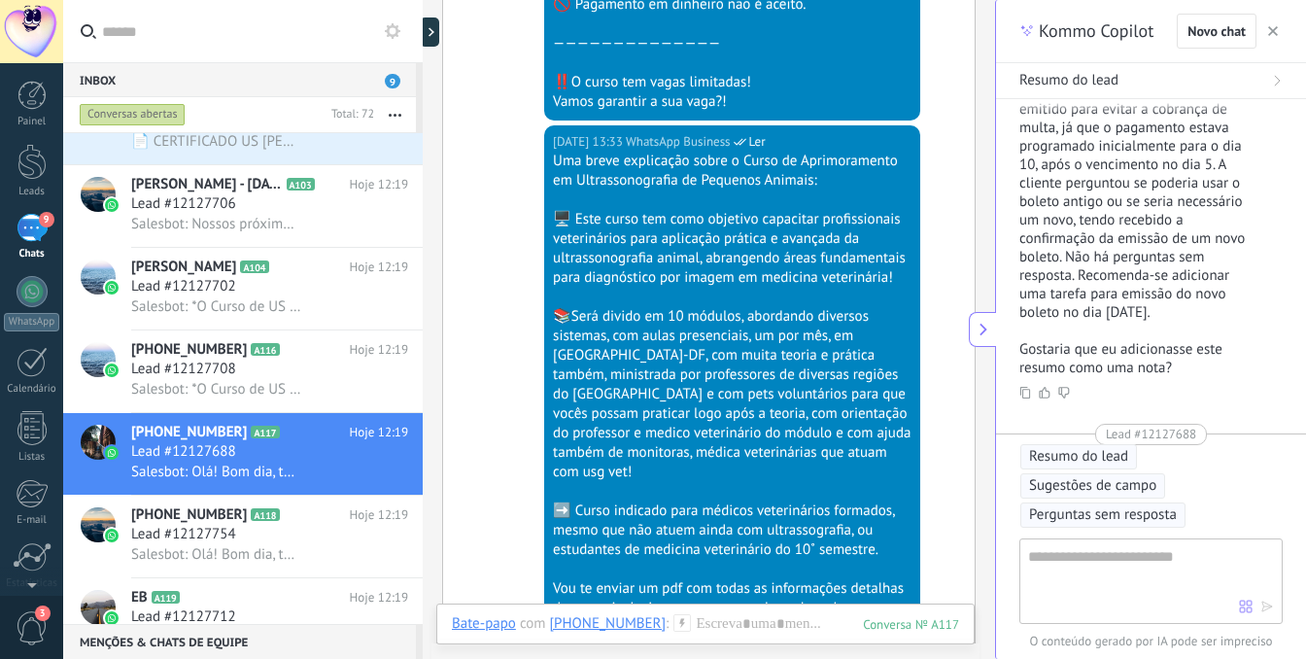
scroll to position [1584, 0]
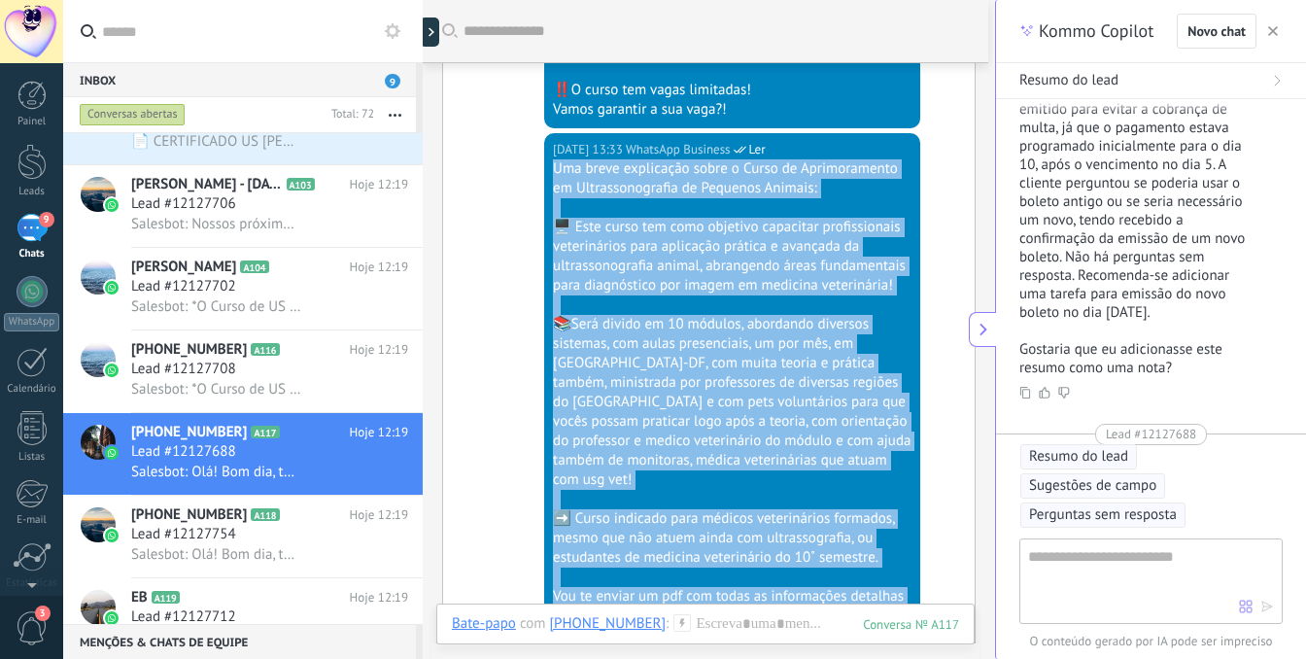
drag, startPoint x: 552, startPoint y: 148, endPoint x: 860, endPoint y: 600, distance: 547.0
click at [861, 600] on div "Uma breve explicação sobre o Curso de Aprimoramento em Ultrassonografia de Pequ…" at bounding box center [732, 402] width 359 height 486
copy div "Lor ipsum dolorsitam conse a Elits do Eiusmodtempor in Utlaboreetdolore ma Aliq…"
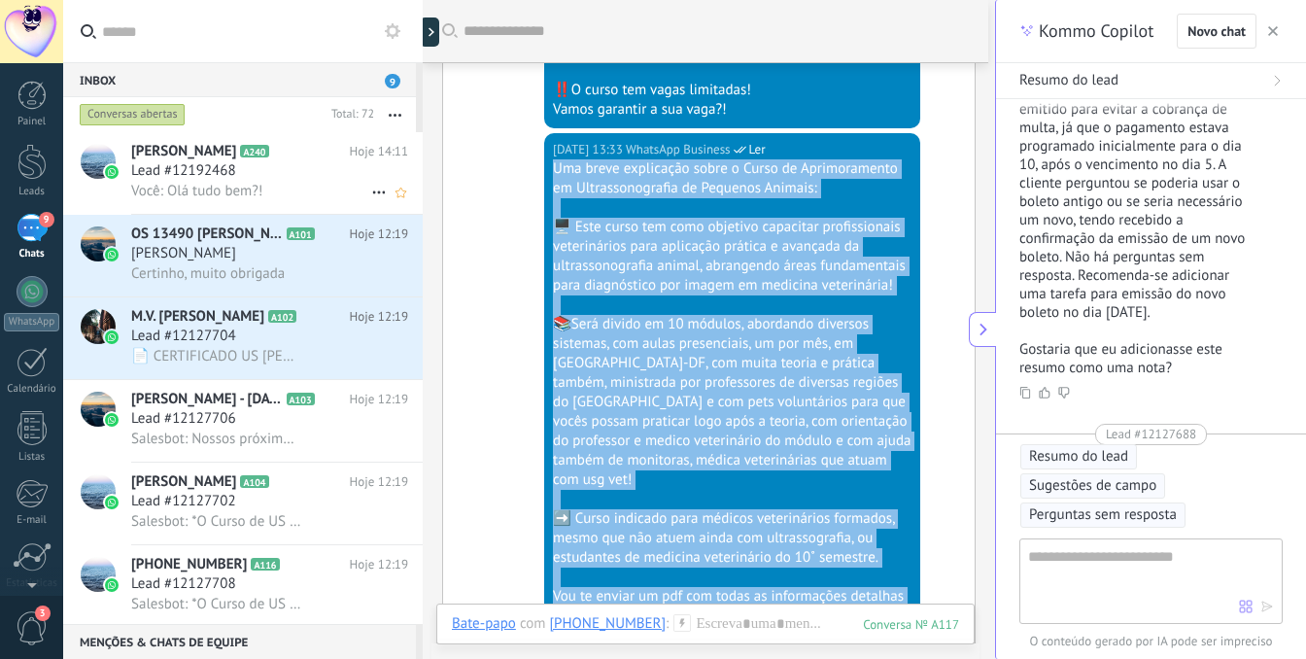
click at [224, 186] on span "Você: Olá tudo bem?!" at bounding box center [196, 191] width 131 height 18
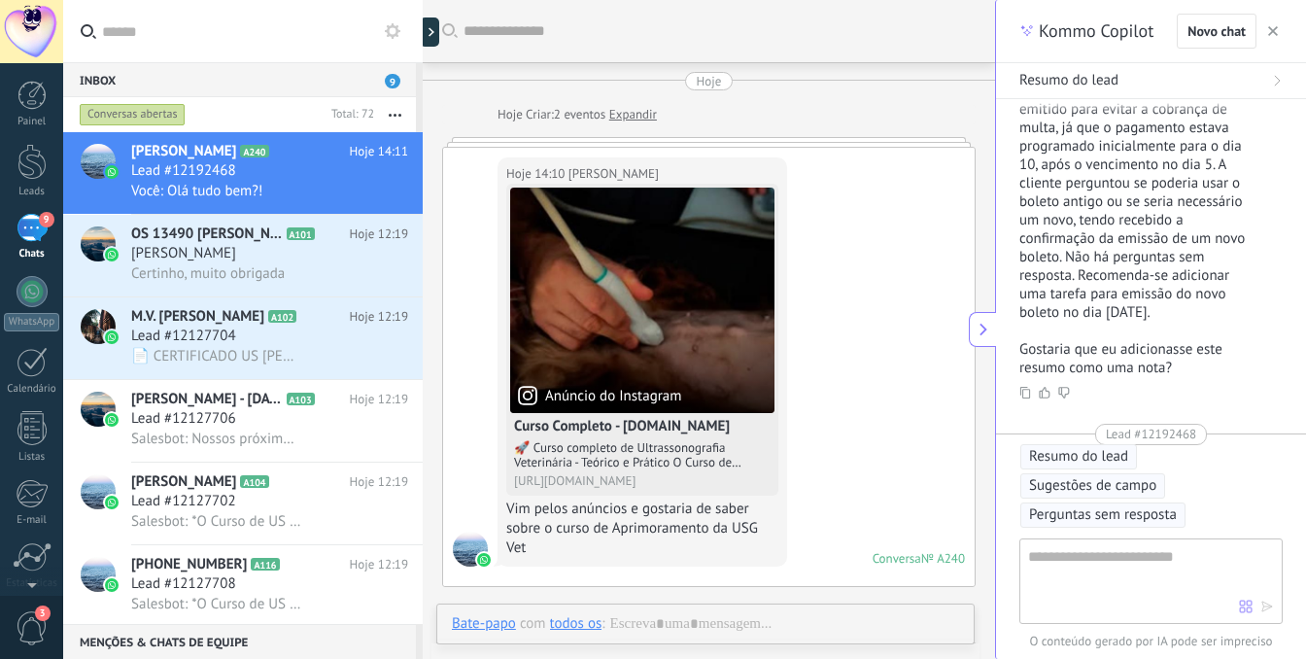
scroll to position [396, 0]
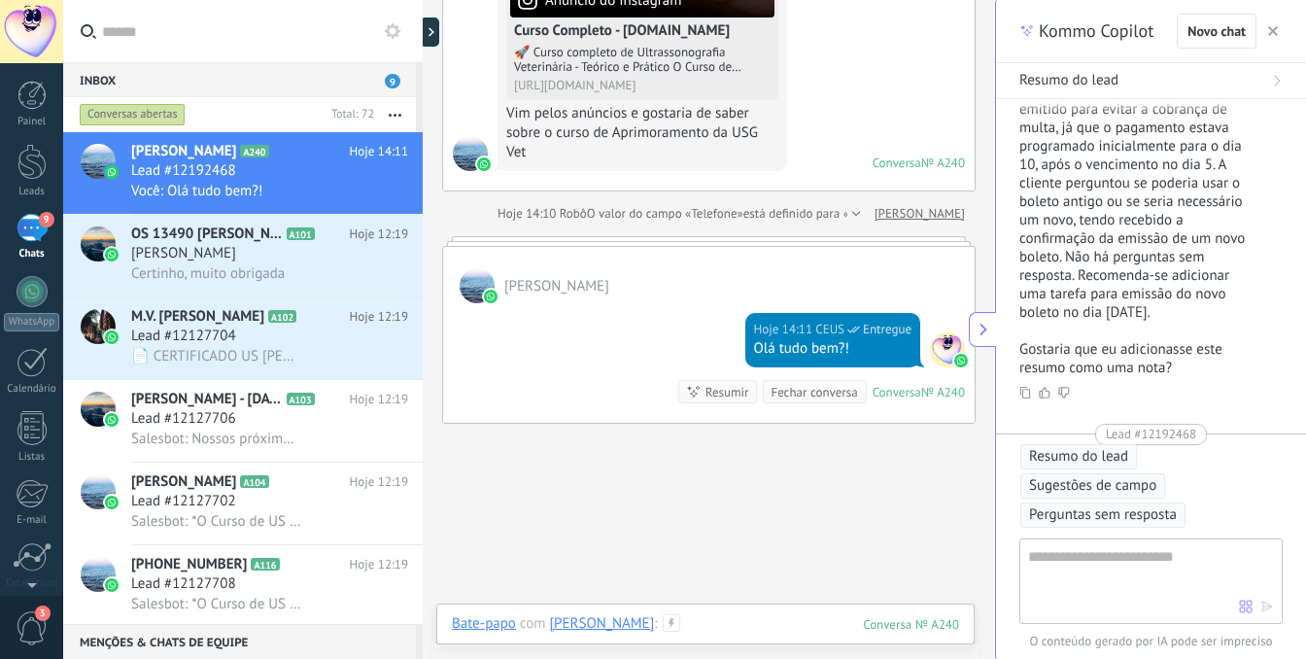
click at [727, 626] on div at bounding box center [705, 643] width 507 height 58
paste div
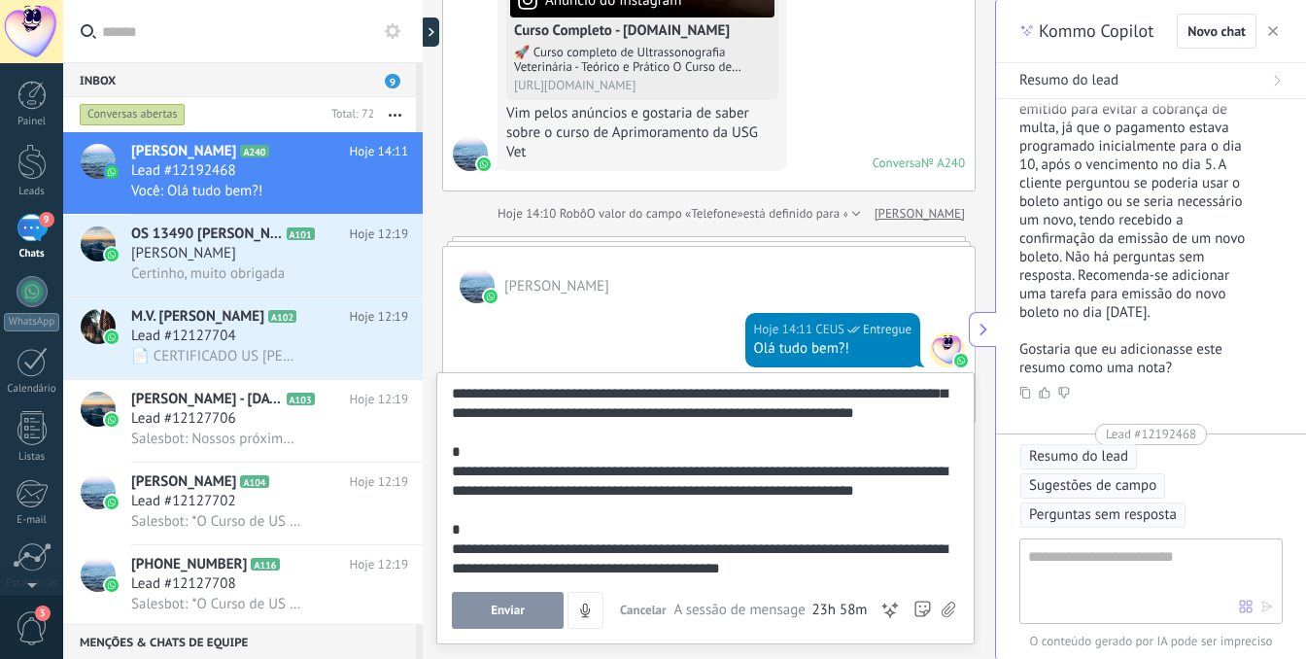
scroll to position [0, 0]
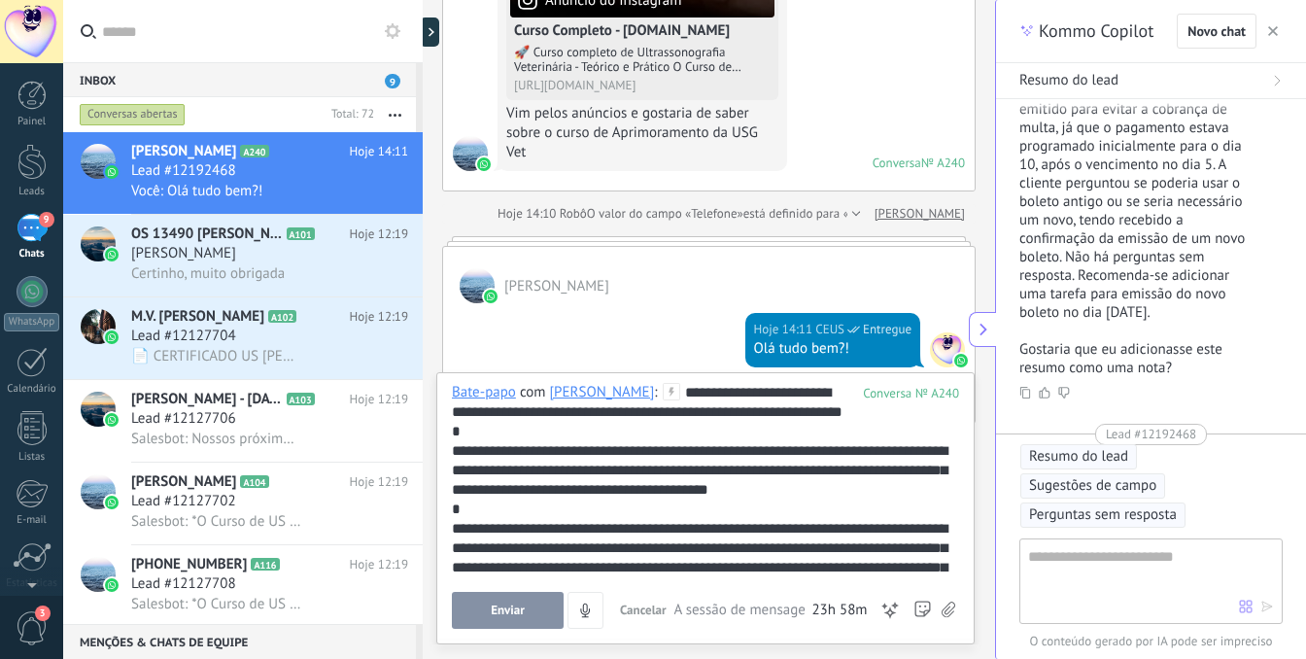
click at [498, 611] on span "Enviar" at bounding box center [508, 611] width 34 height 14
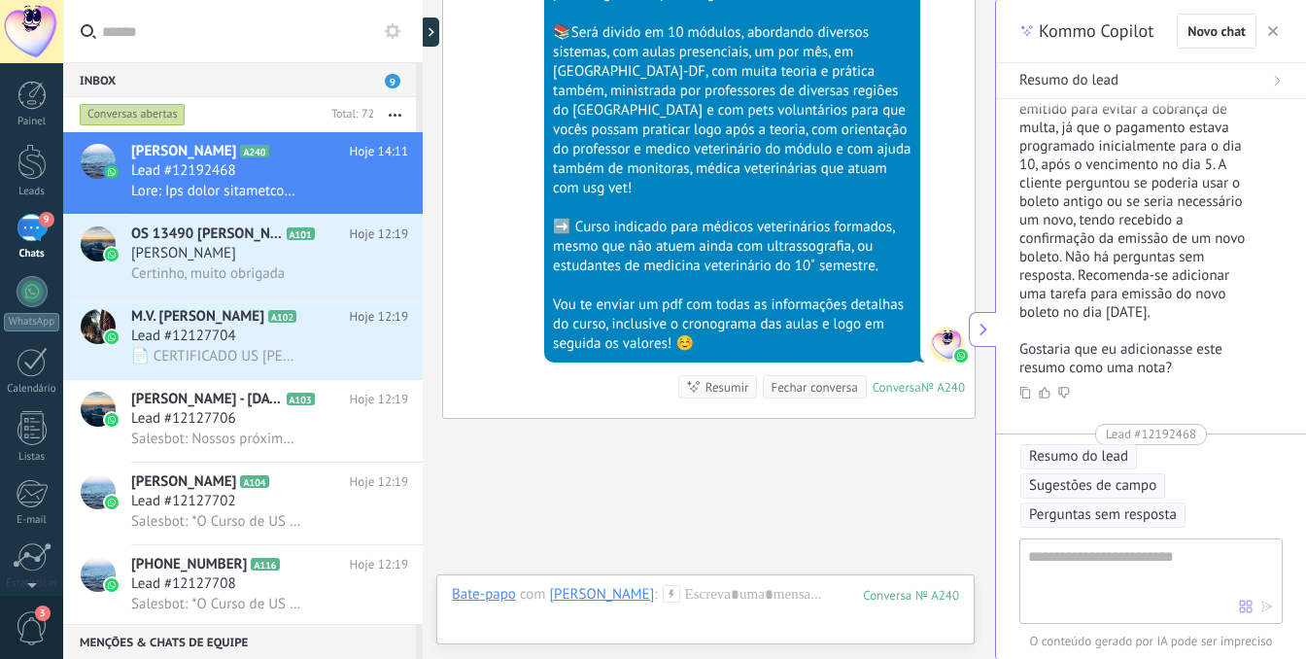
scroll to position [1005, 0]
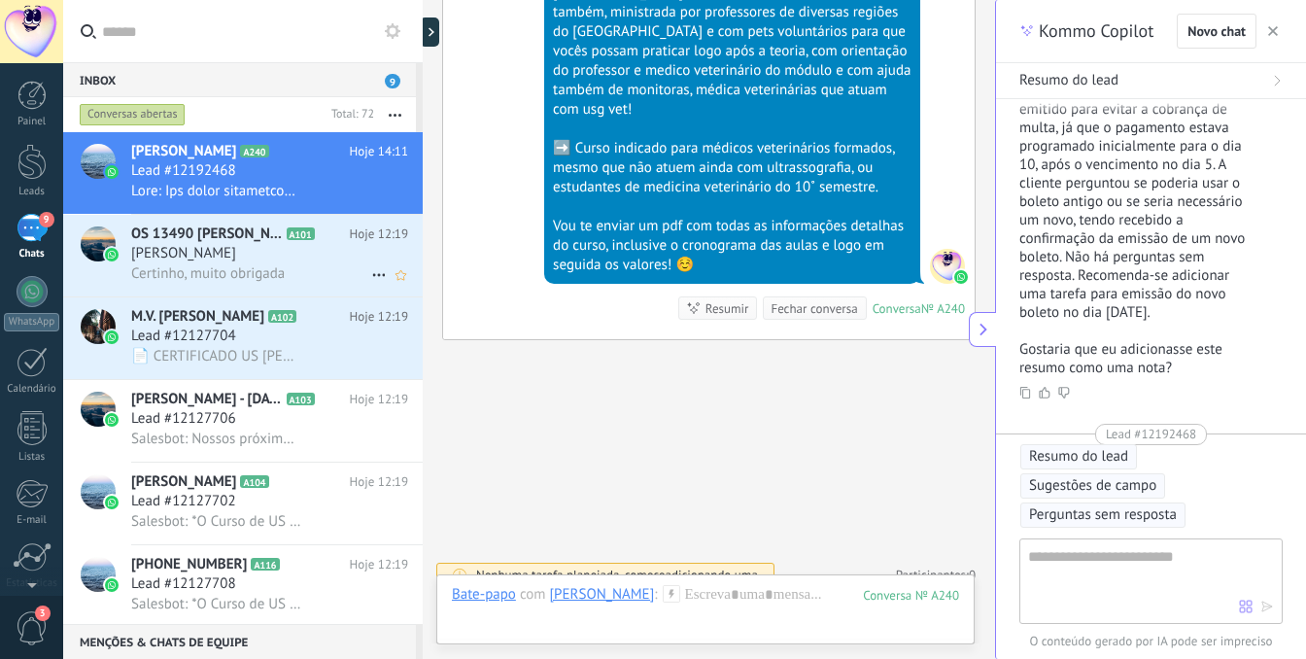
click at [208, 259] on span "[PERSON_NAME]" at bounding box center [183, 253] width 105 height 19
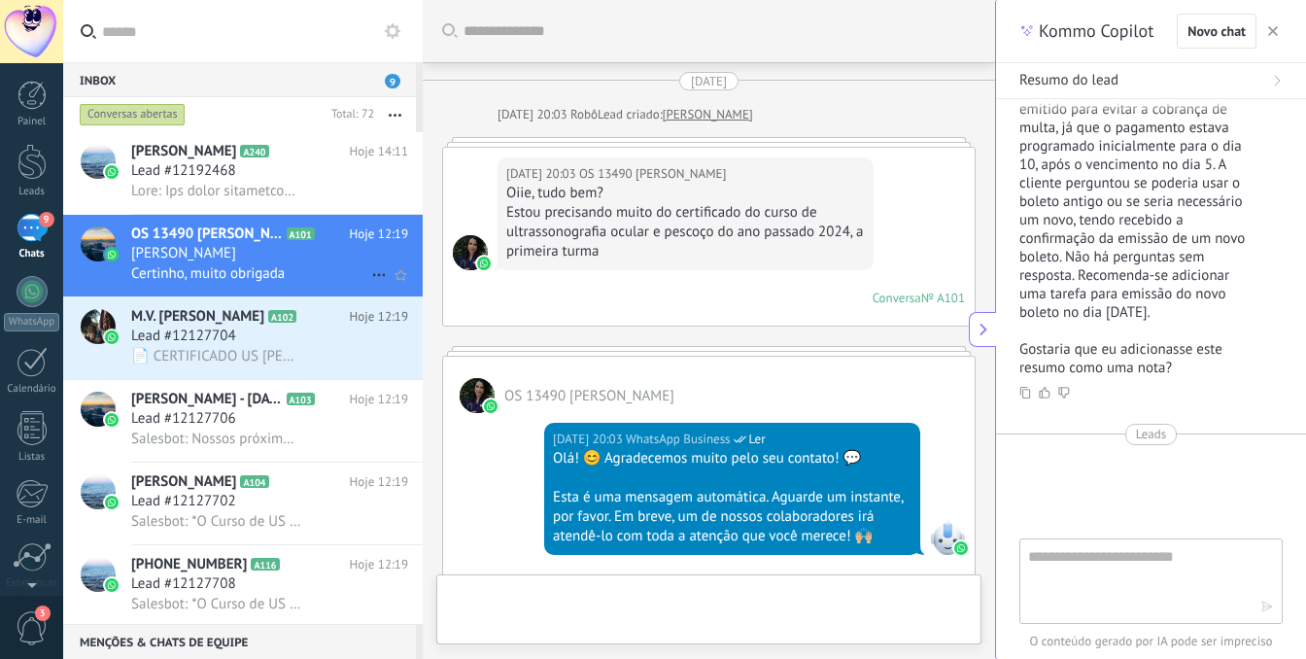
scroll to position [2067, 0]
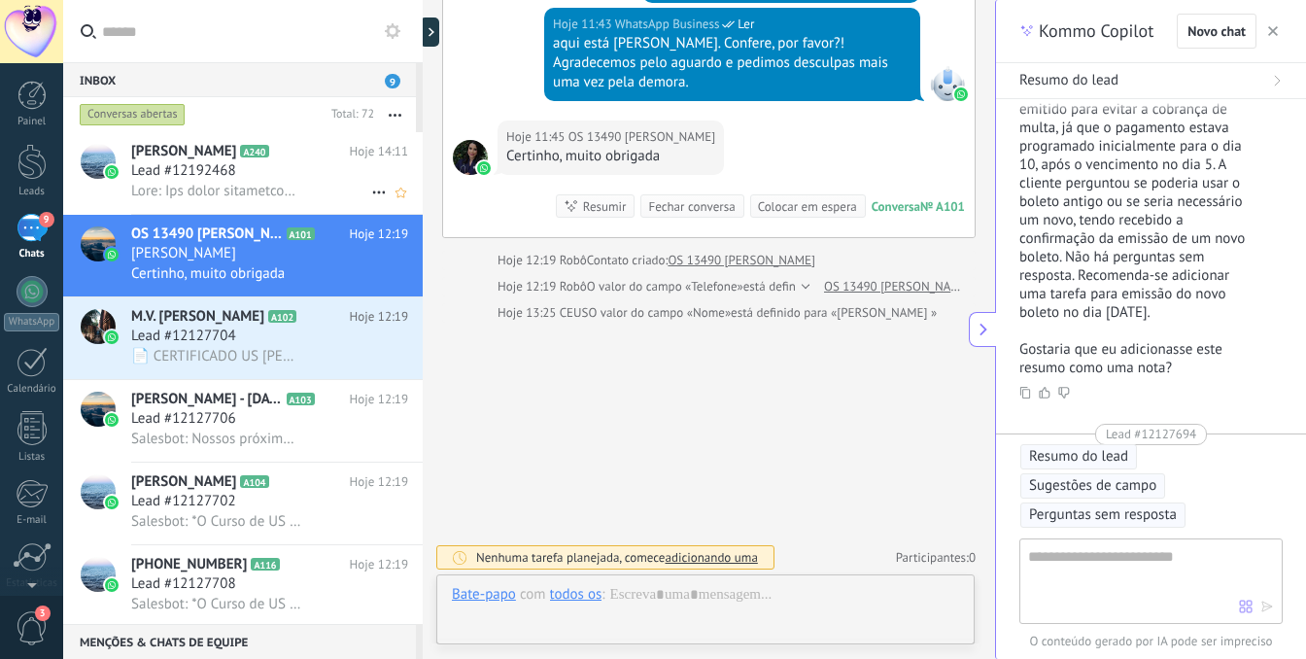
click at [222, 190] on span at bounding box center [216, 191] width 170 height 18
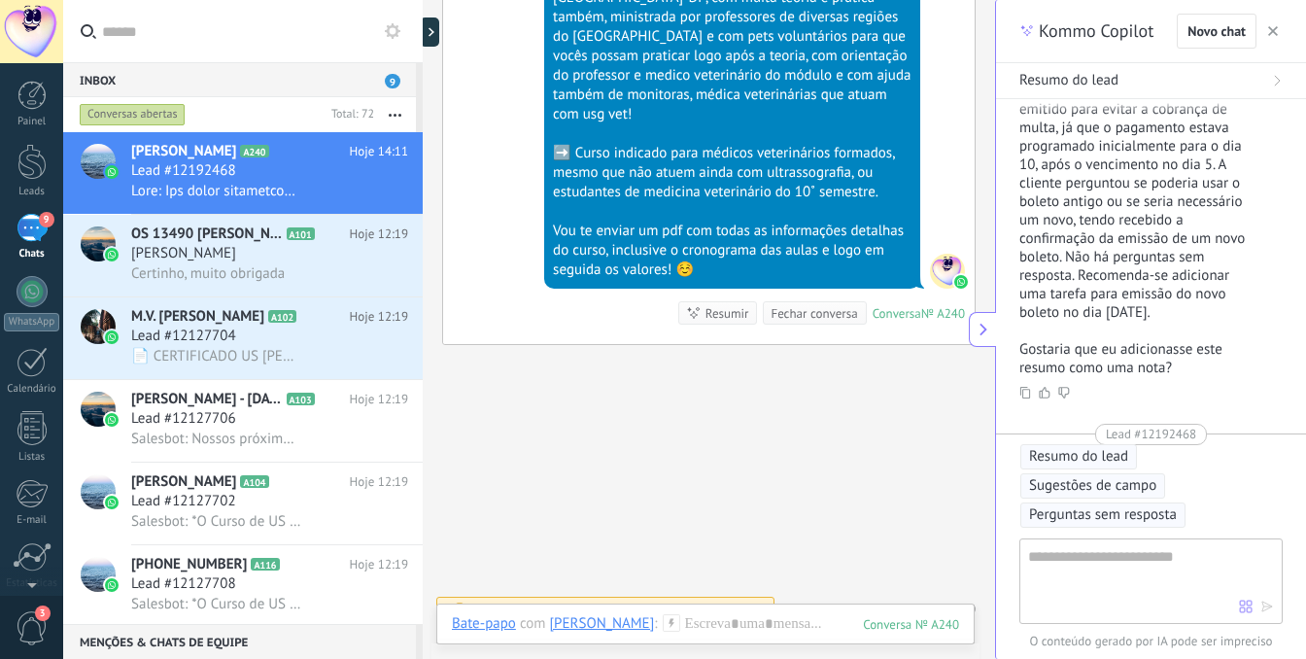
scroll to position [1005, 0]
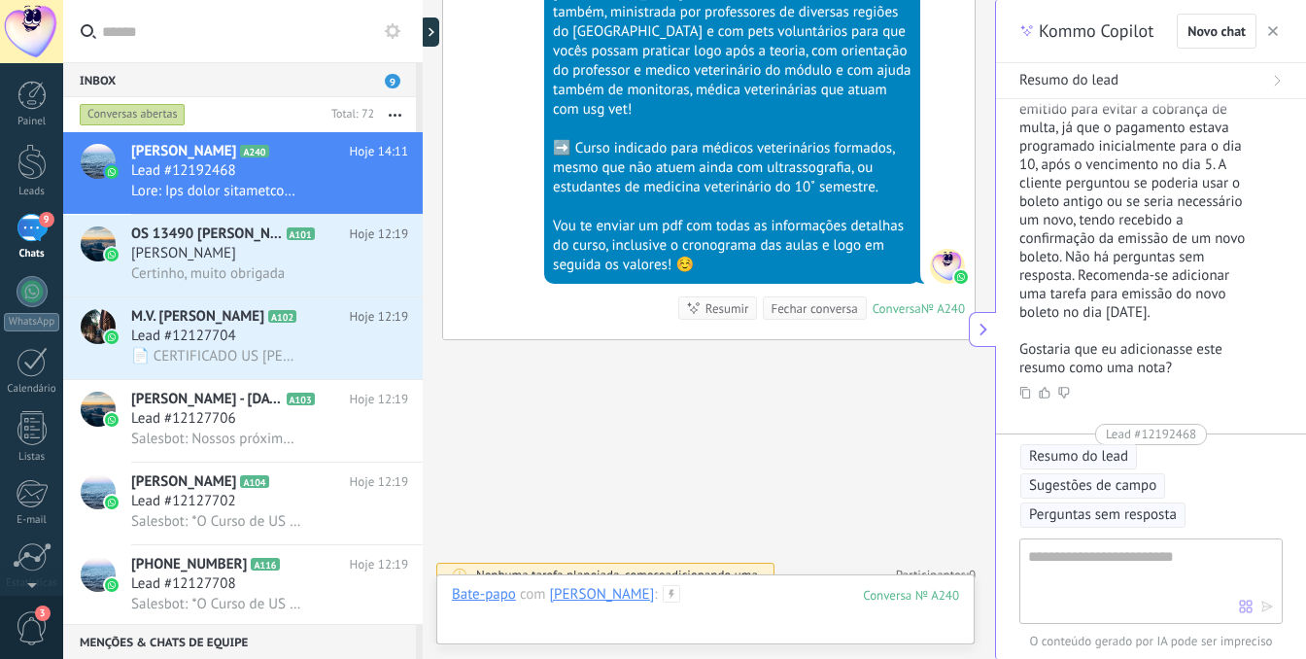
click at [870, 630] on div at bounding box center [705, 614] width 507 height 58
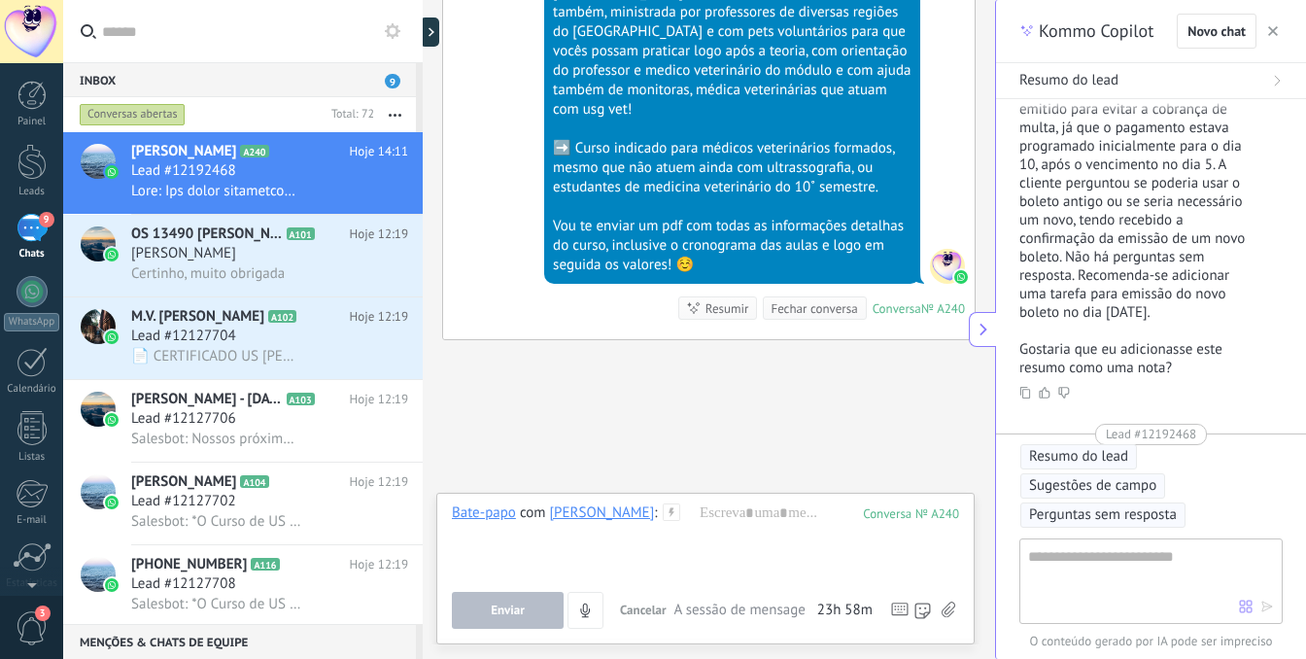
click at [952, 608] on icon at bounding box center [949, 610] width 14 height 17
click at [0, 0] on input "file" at bounding box center [0, 0] width 0 height 0
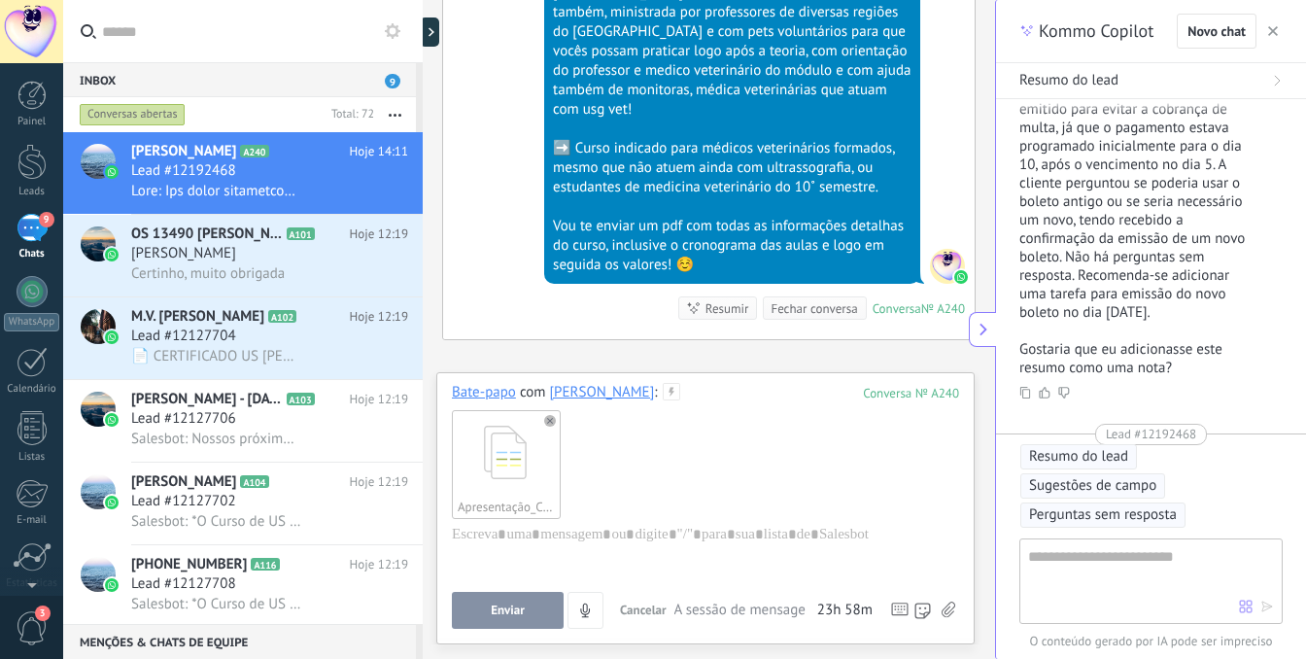
click at [485, 608] on button "Enviar" at bounding box center [508, 610] width 112 height 37
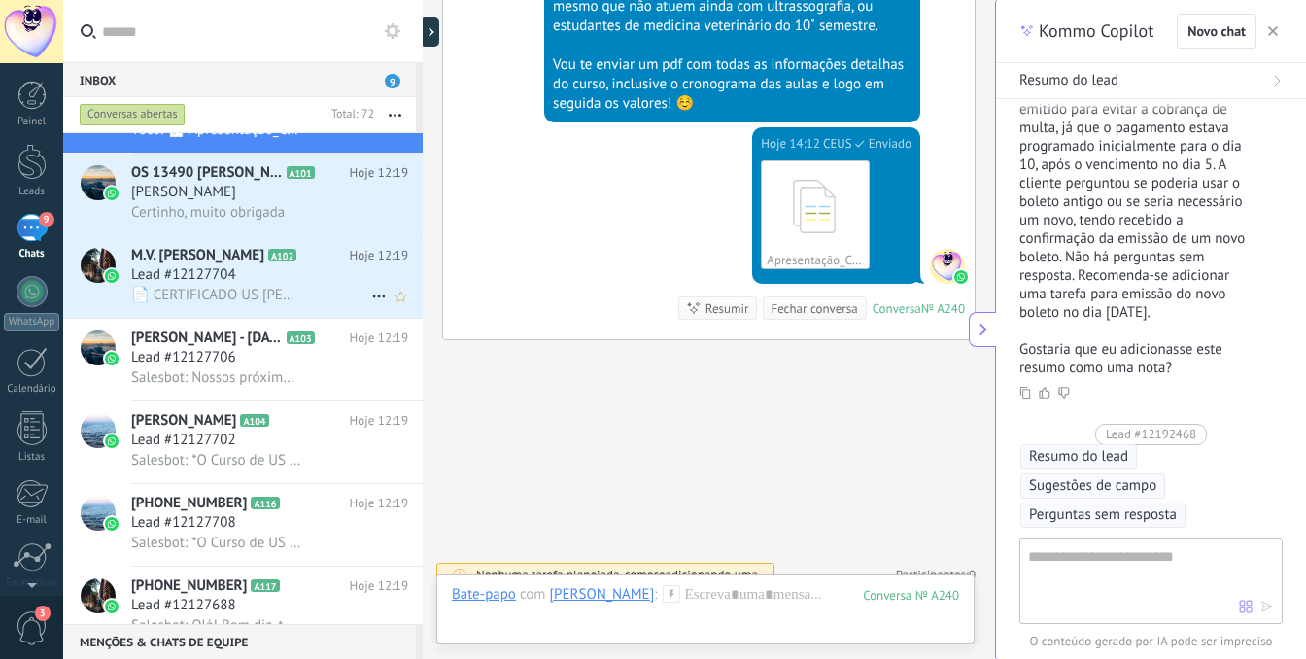
scroll to position [89, 0]
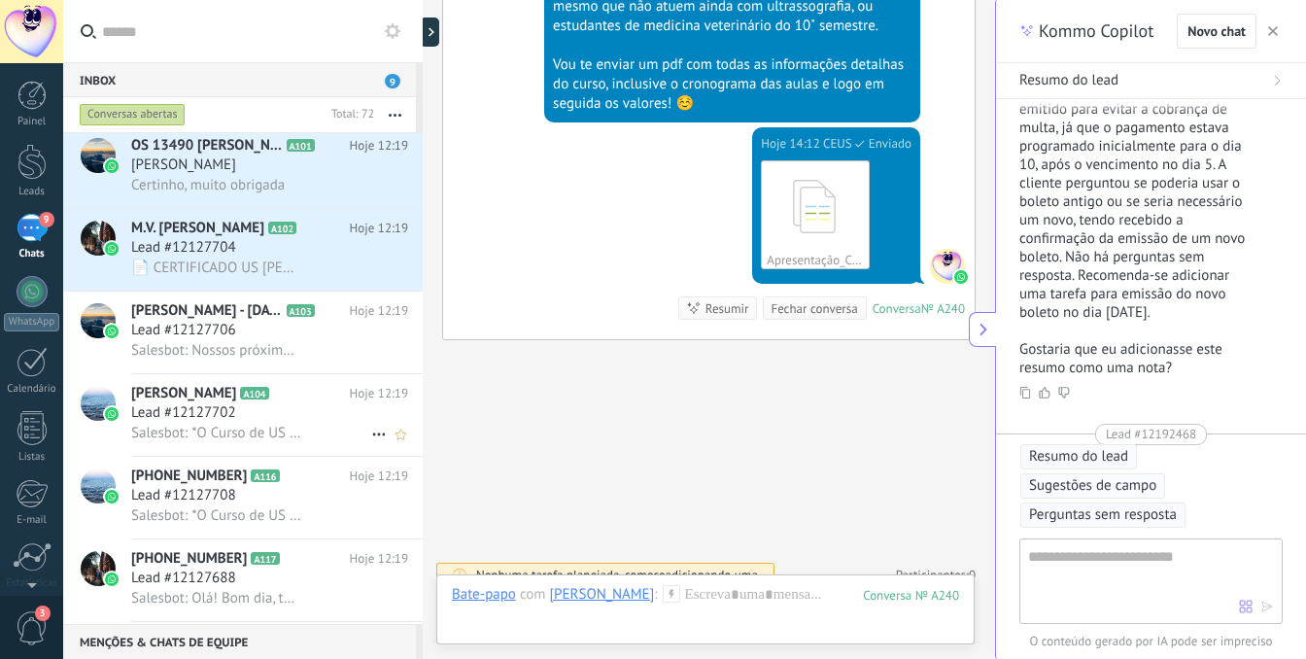
click at [200, 442] on span "Salesbot: *O Curso de US Doppler está cada vez mais próximo!* Você não vai fica…" at bounding box center [216, 433] width 170 height 18
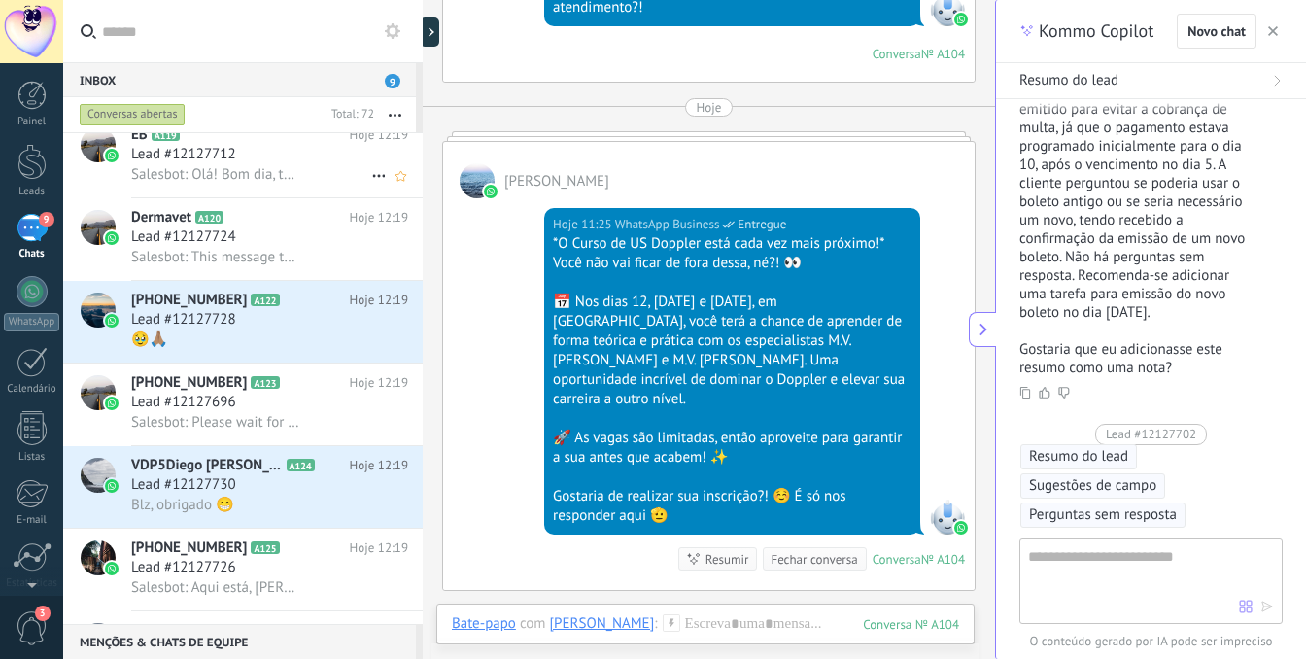
scroll to position [693, 0]
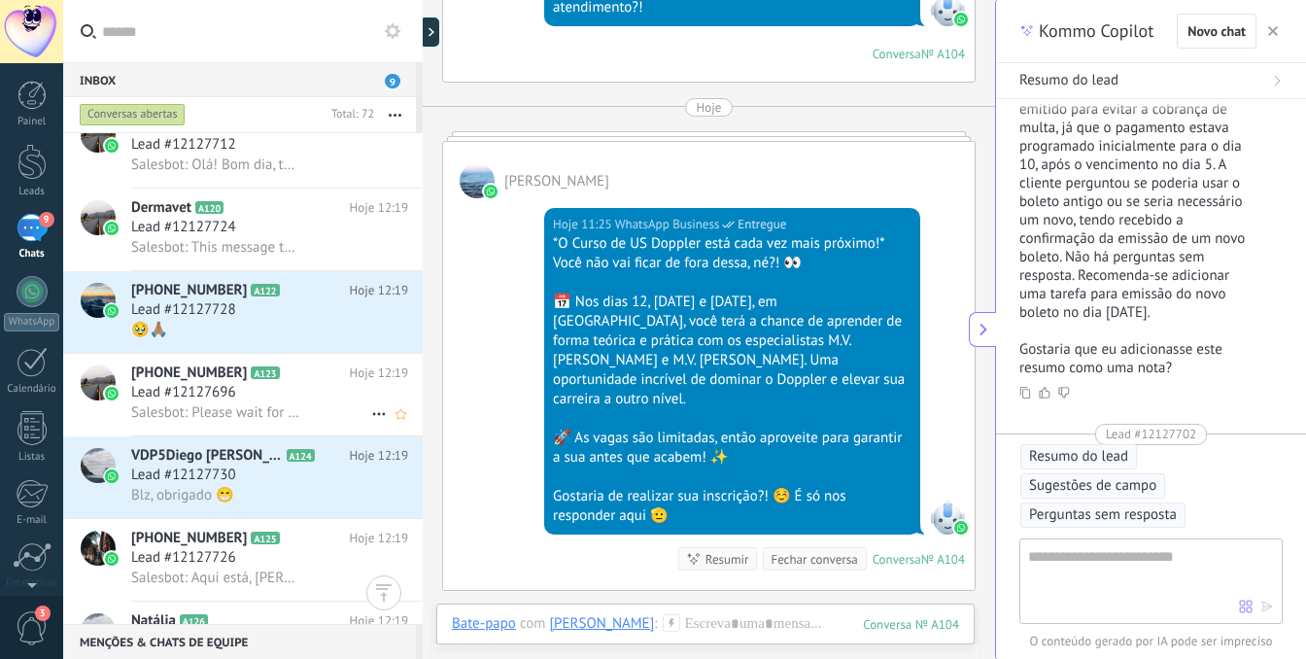
click at [230, 422] on span "Salesbot: Please wait for the media to load or view on your connected WhatsApp …" at bounding box center [216, 412] width 170 height 18
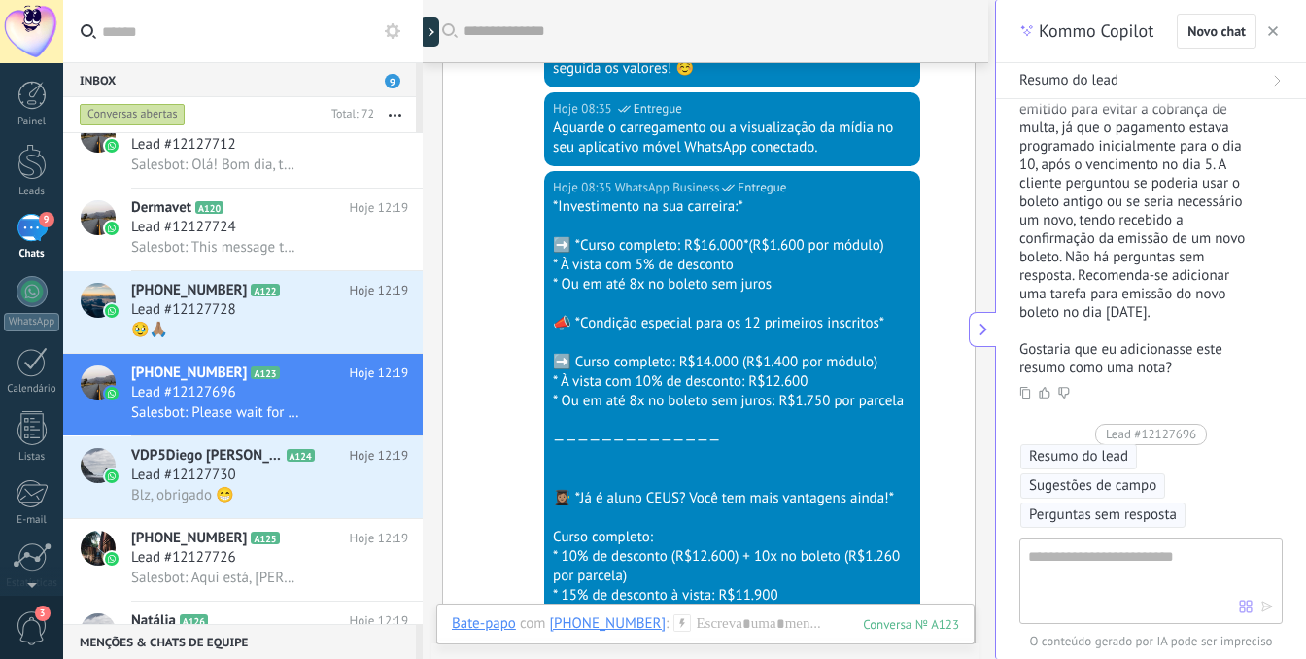
scroll to position [1286, 0]
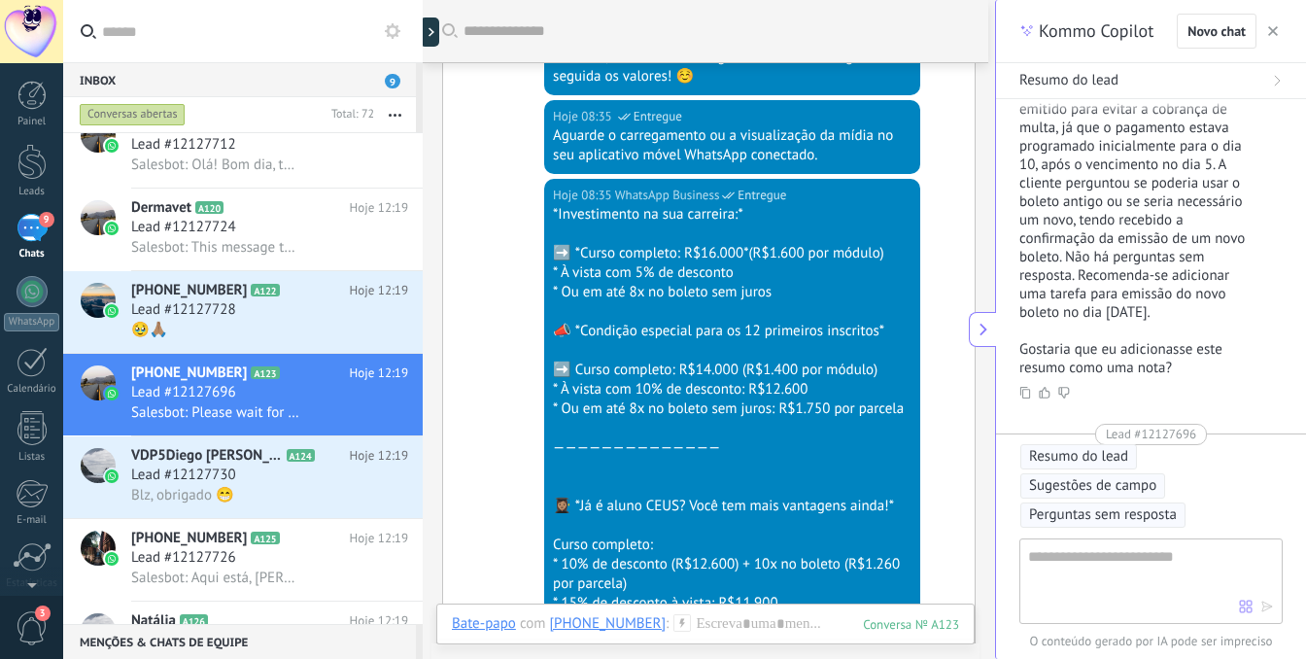
click at [747, 263] on div "* À vista com 5% de desconto" at bounding box center [732, 272] width 359 height 19
click at [785, 244] on div "➡️ *Curso completo: R$16.000*(R$1.600 por módulo)" at bounding box center [732, 253] width 359 height 19
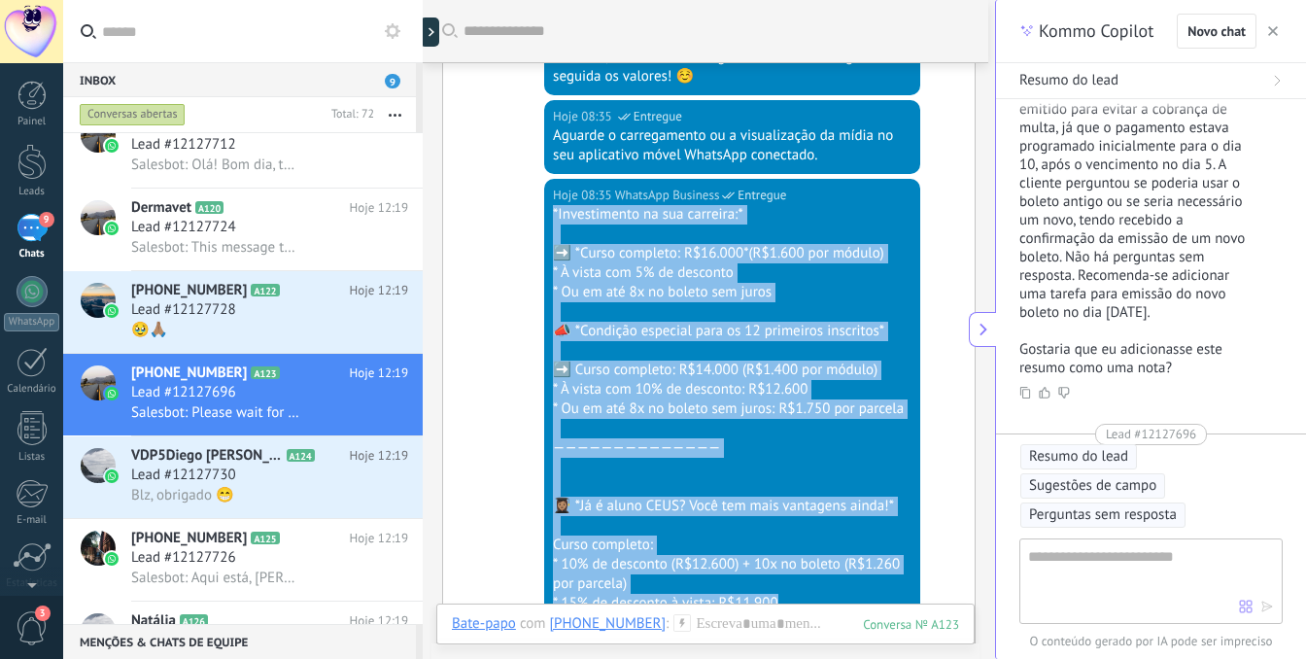
drag, startPoint x: 551, startPoint y: 194, endPoint x: 818, endPoint y: 578, distance: 467.8
click at [818, 578] on div "*Investimento na sua carreira:* ➡️ *Curso completo: R$16.000*(R$1.600 por módul…" at bounding box center [732, 584] width 359 height 758
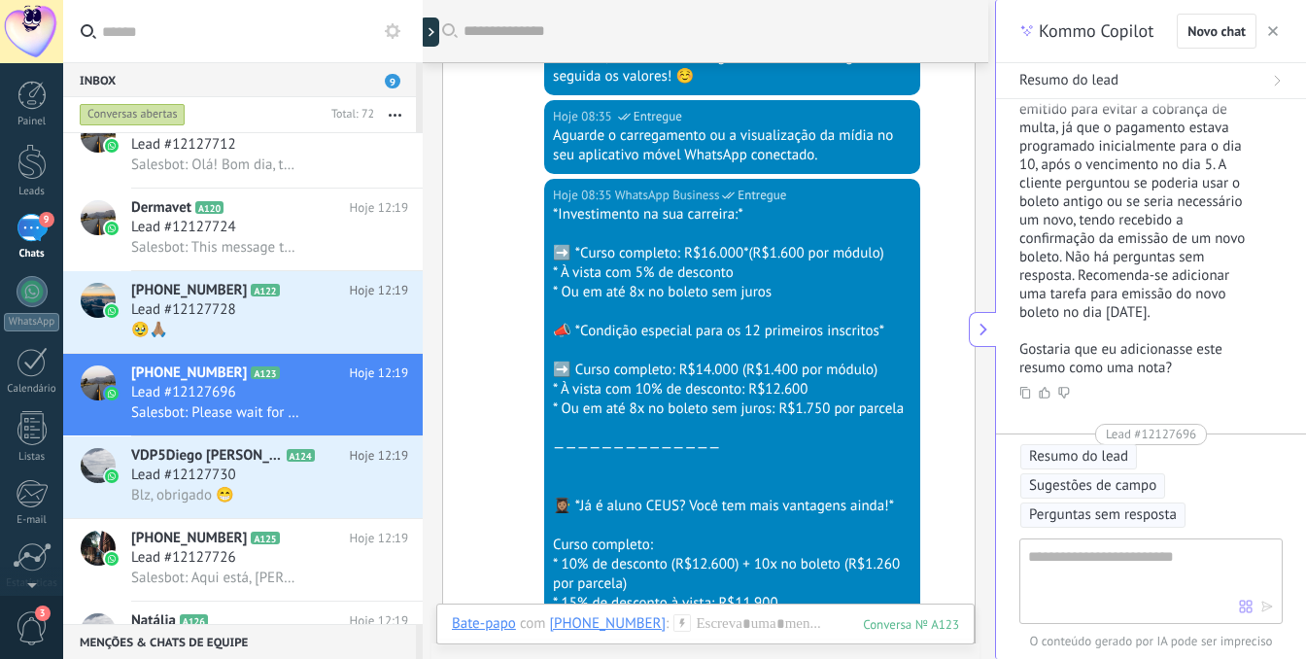
click at [808, 477] on div at bounding box center [732, 486] width 359 height 19
click at [799, 361] on div "➡️ Curso completo: R$14.000 (R$1.400 por módulo)" at bounding box center [732, 370] width 359 height 19
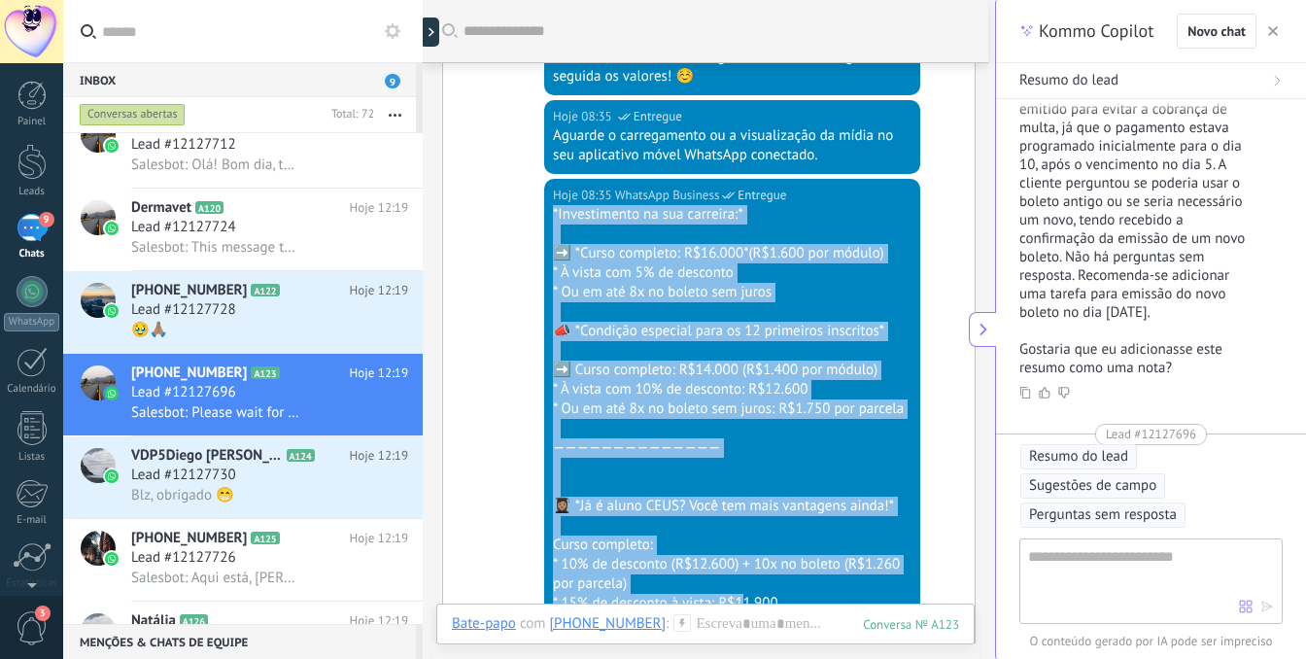
drag, startPoint x: 553, startPoint y: 196, endPoint x: 750, endPoint y: 568, distance: 420.5
click at [742, 575] on div "*Investimento na sua carreira:* ➡️ *Curso completo: R$16.000*(R$1.600 por módul…" at bounding box center [732, 584] width 359 height 758
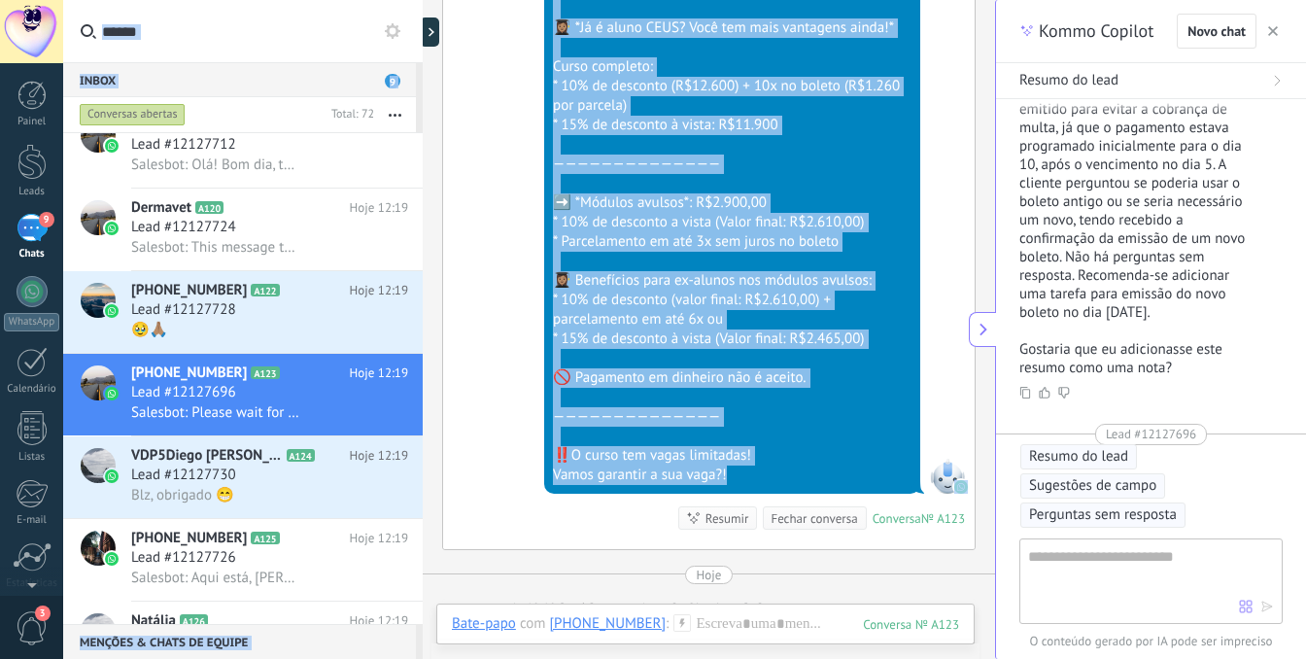
scroll to position [1227, 0]
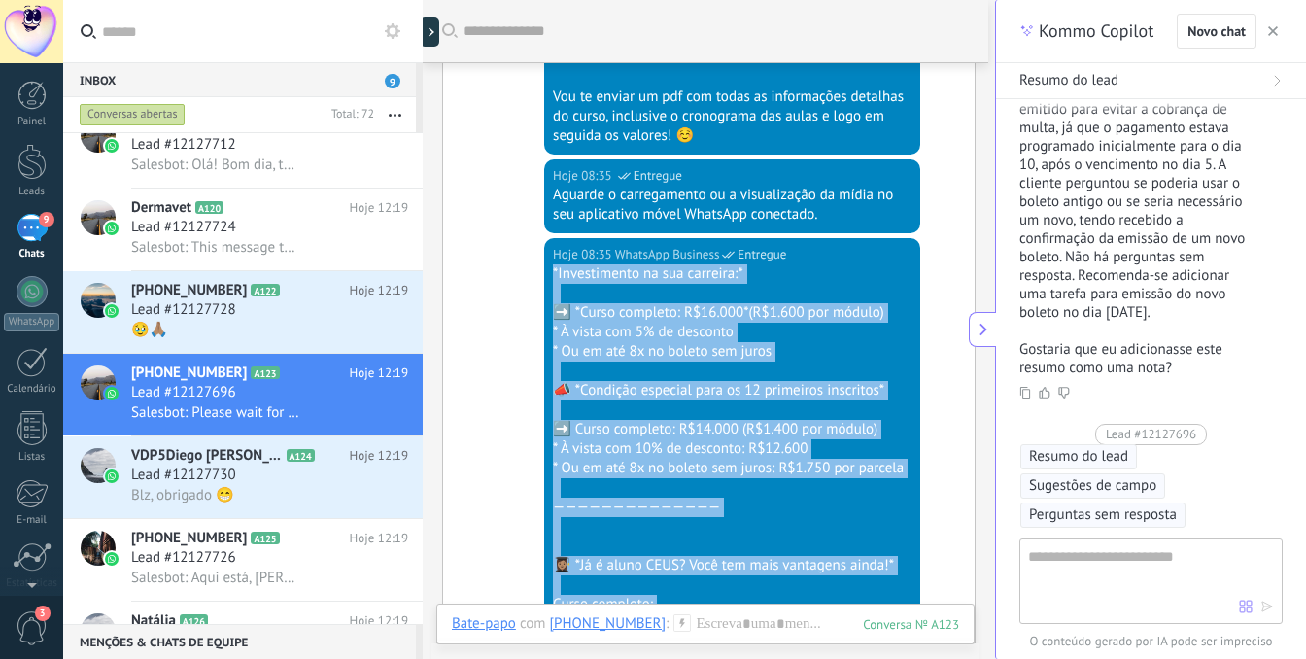
drag, startPoint x: 746, startPoint y: 283, endPoint x: 534, endPoint y: 248, distance: 214.8
click at [534, 248] on div "Hoje 08:35 WhatsApp Business Entregue *Investimento na sua carreira:* ➡️ *Curso…" at bounding box center [709, 662] width 532 height 849
copy div "*Loremipsumdo si ame consecte:* ➡️ *Adipi elitsedd: E$16.056*(T$5.910 inc utlab…"
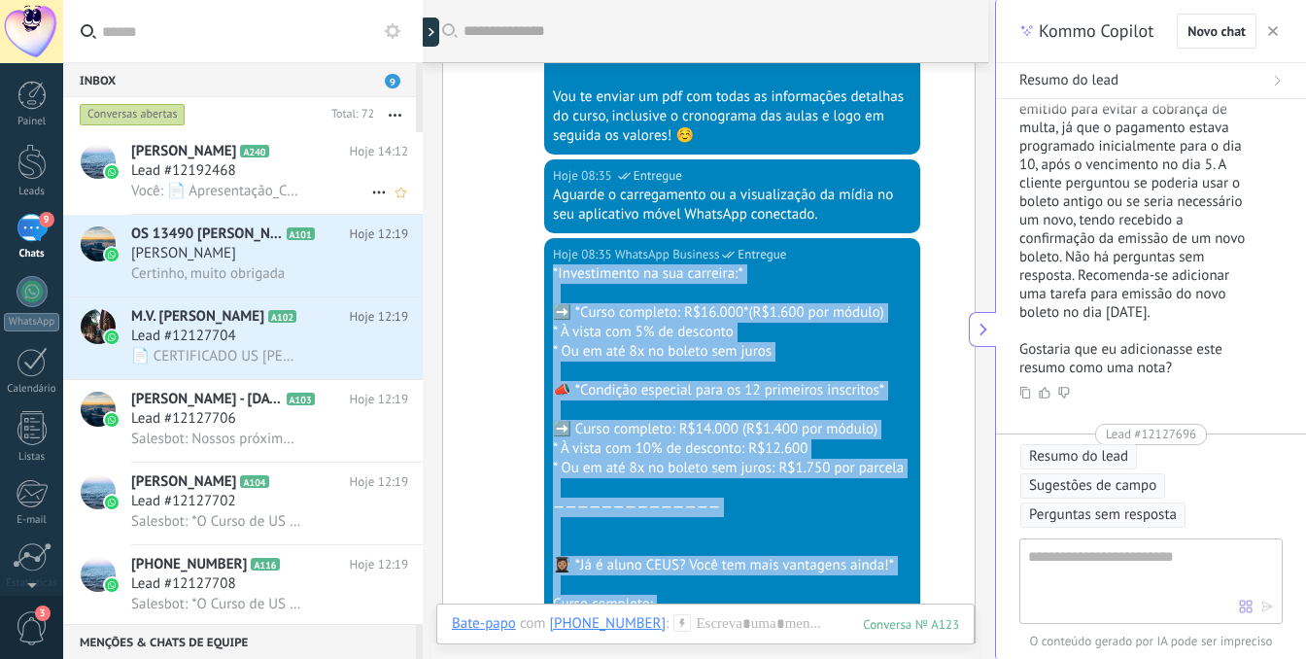
click at [210, 185] on span "Você: 📄 Apresentação_Cursodeaprimoramentoemusanimal_CEUS_2026_Final (3).pdf" at bounding box center [216, 191] width 170 height 18
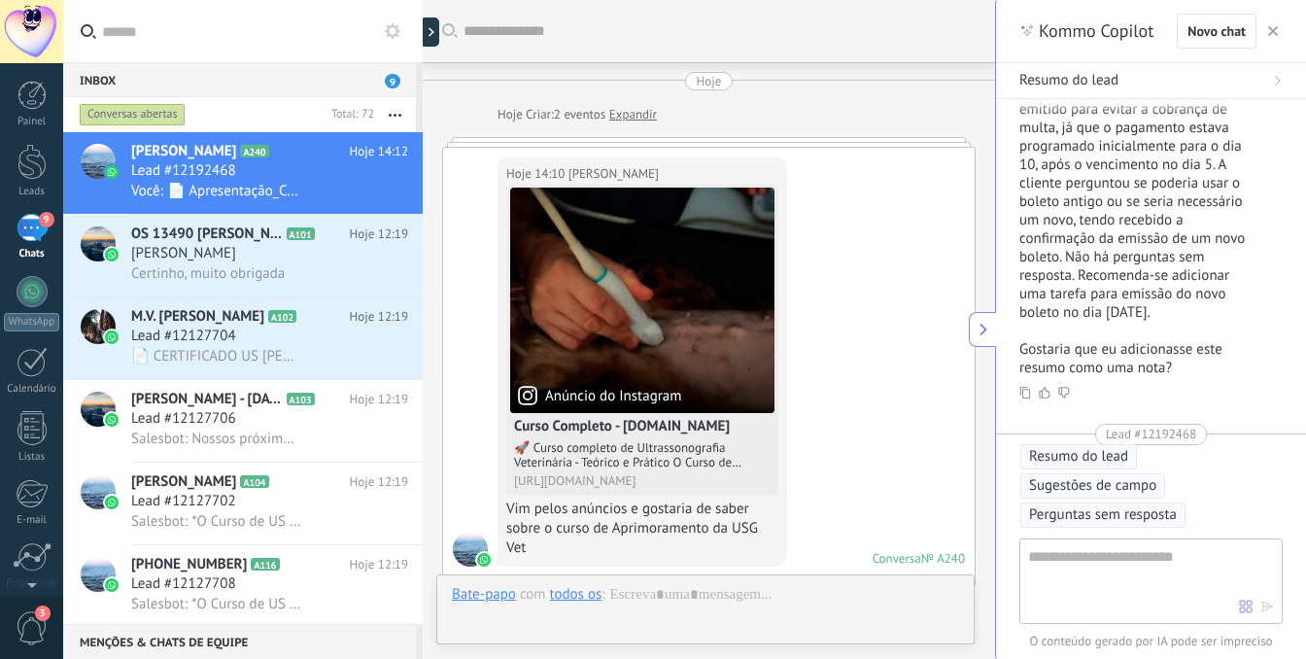
scroll to position [1050, 0]
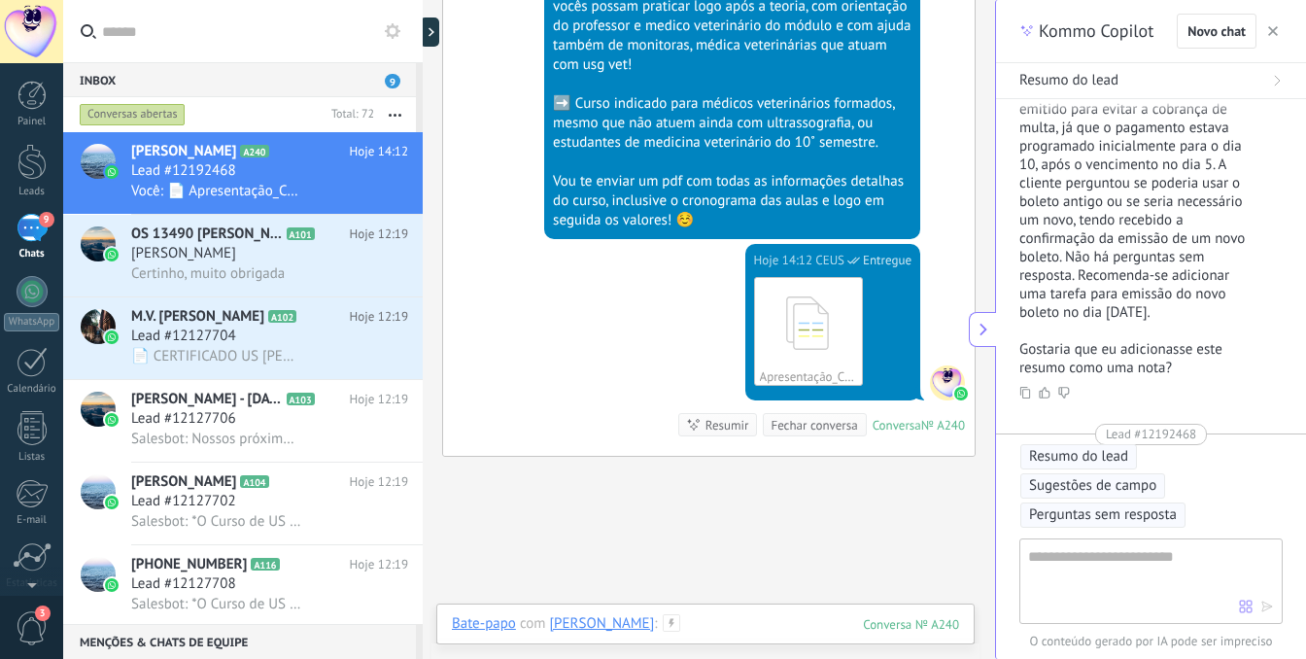
click at [761, 619] on div at bounding box center [705, 643] width 507 height 58
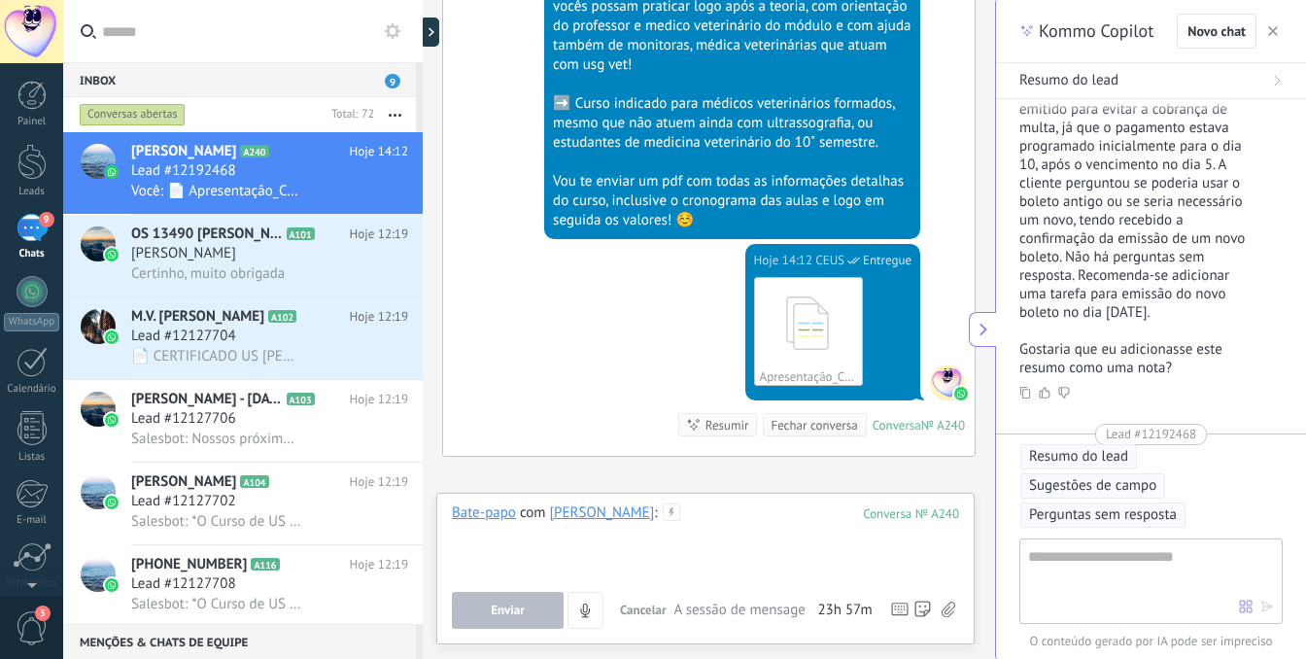
paste div
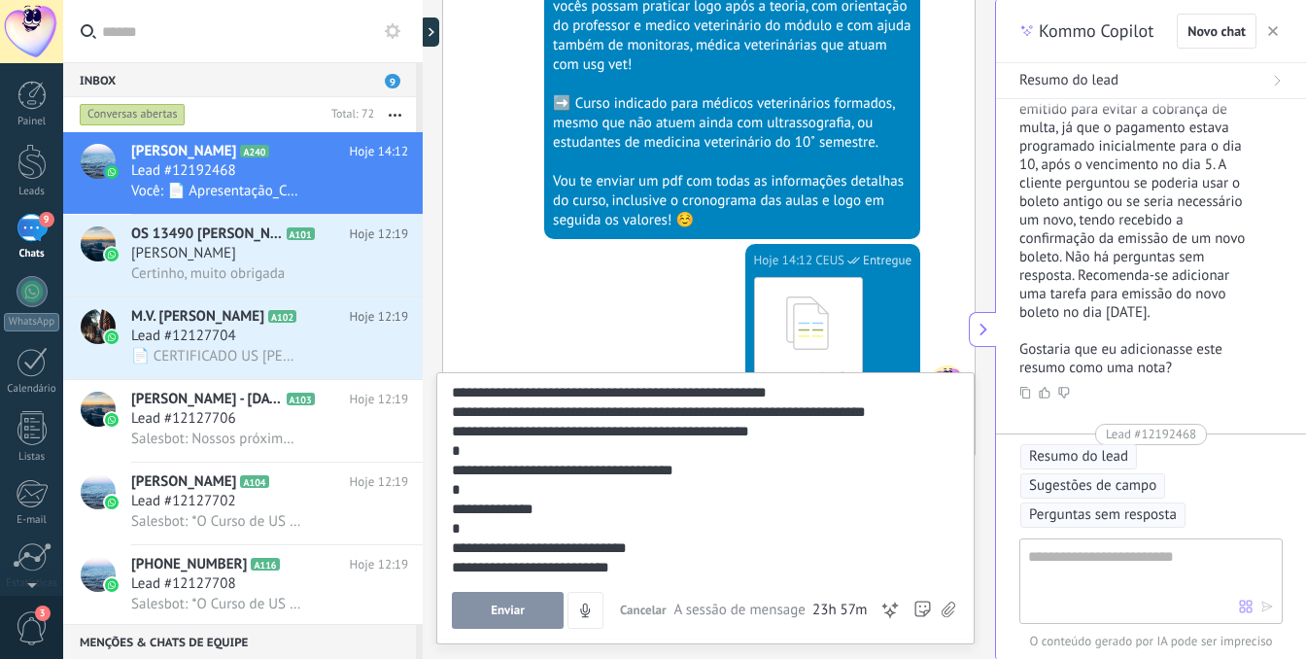
scroll to position [563, 0]
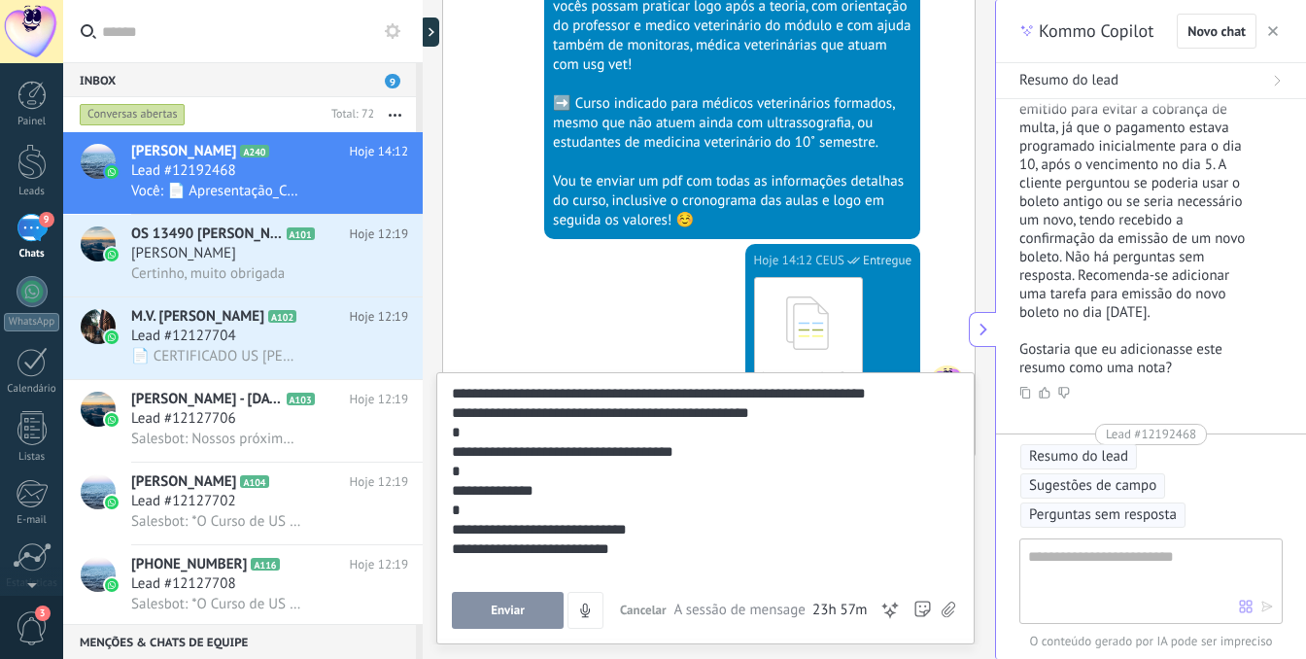
click at [503, 621] on button "Enviar" at bounding box center [508, 610] width 112 height 37
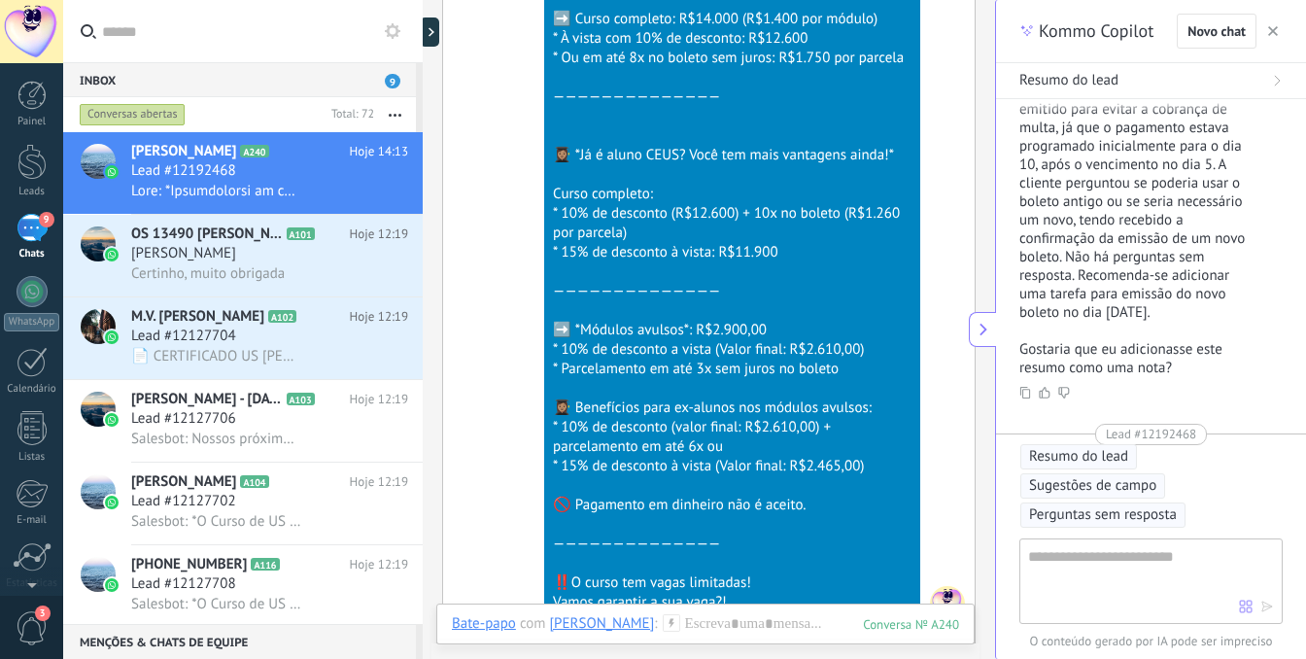
scroll to position [1621, 0]
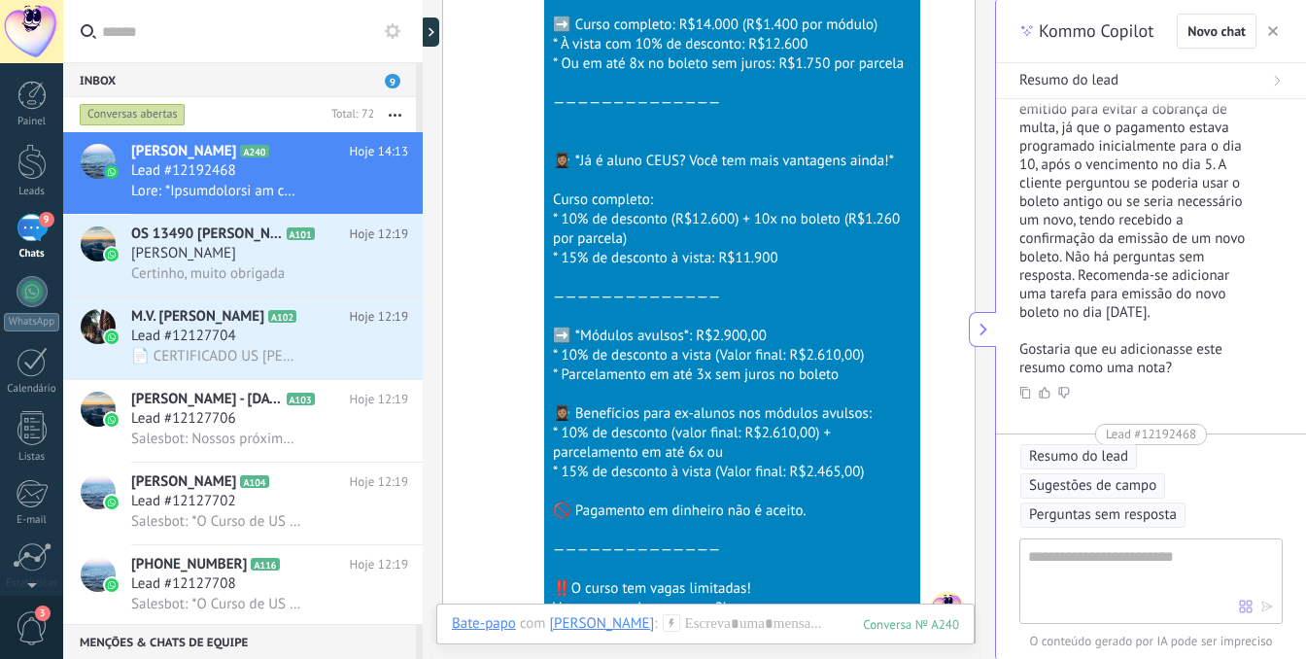
click at [1274, 30] on use "button" at bounding box center [1273, 31] width 10 height 10
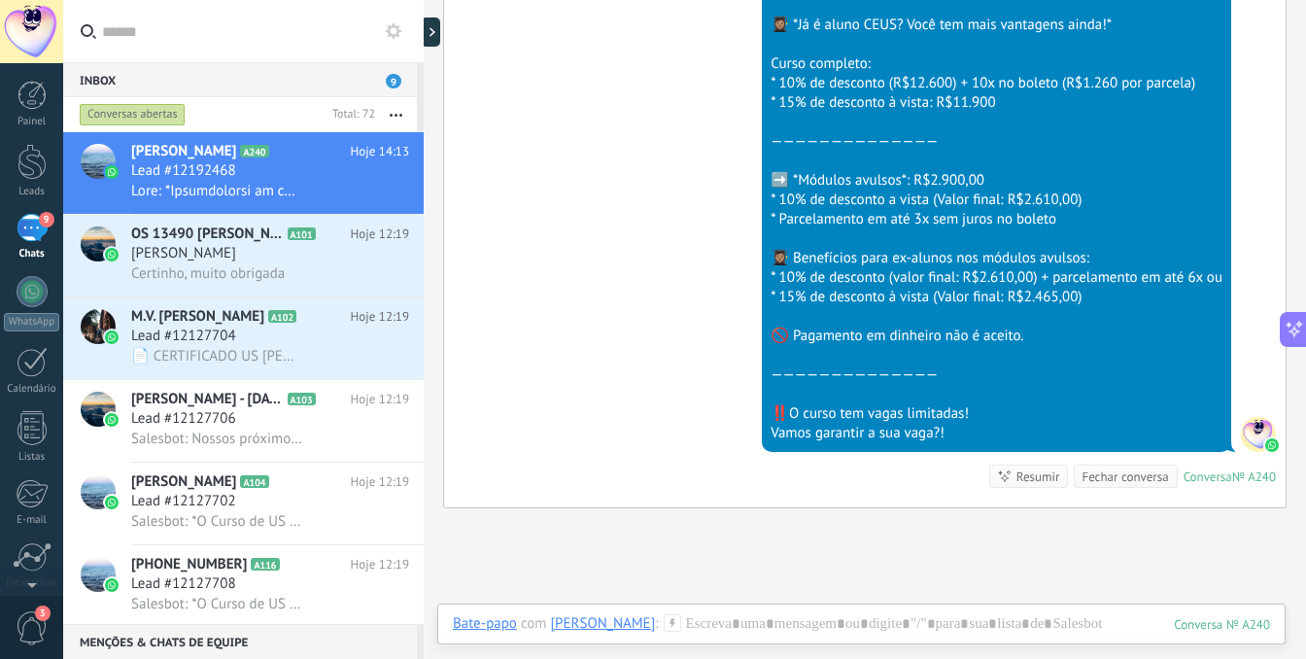
type textarea "**********"
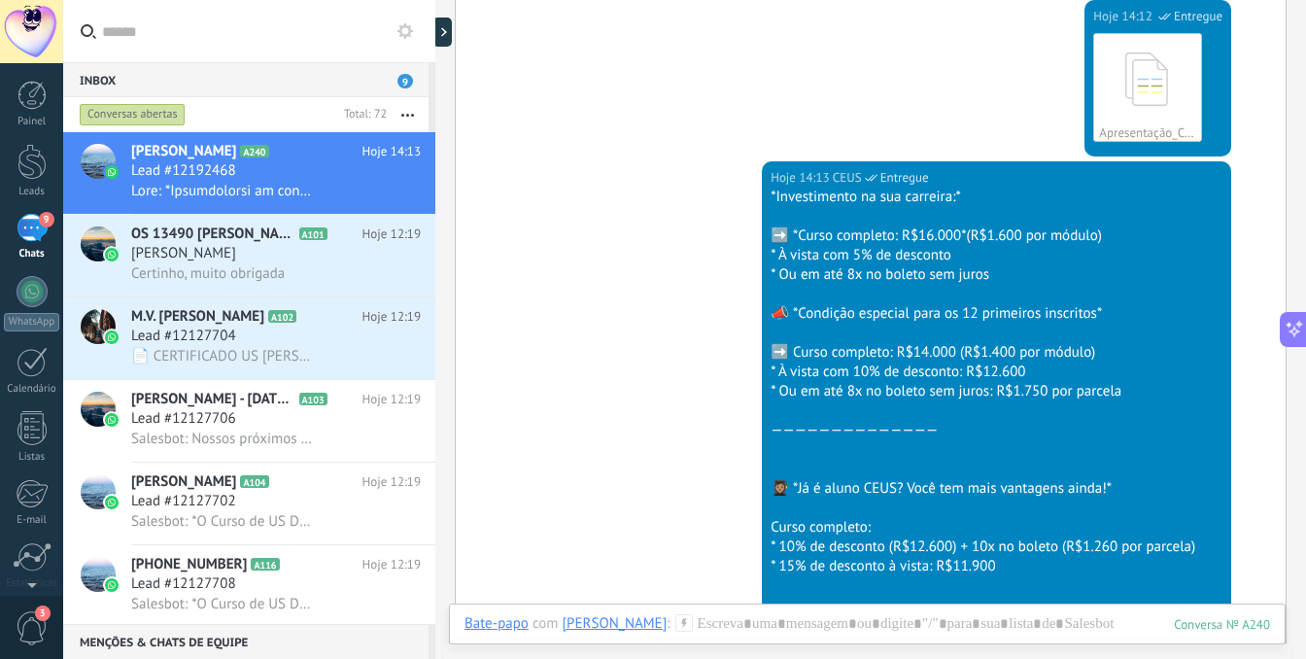
scroll to position [423, 0]
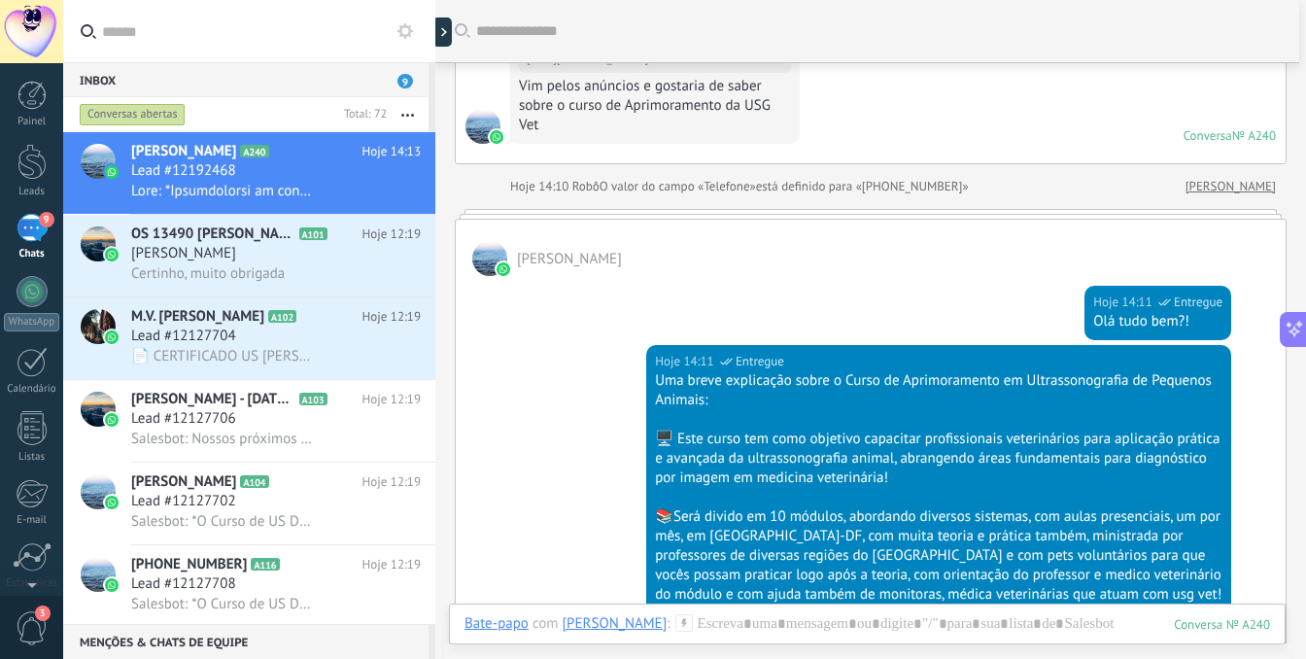
click at [614, 192] on span "O valor do campo «Telefone»" at bounding box center [678, 186] width 156 height 19
click at [586, 264] on span "[PERSON_NAME]" at bounding box center [569, 259] width 105 height 18
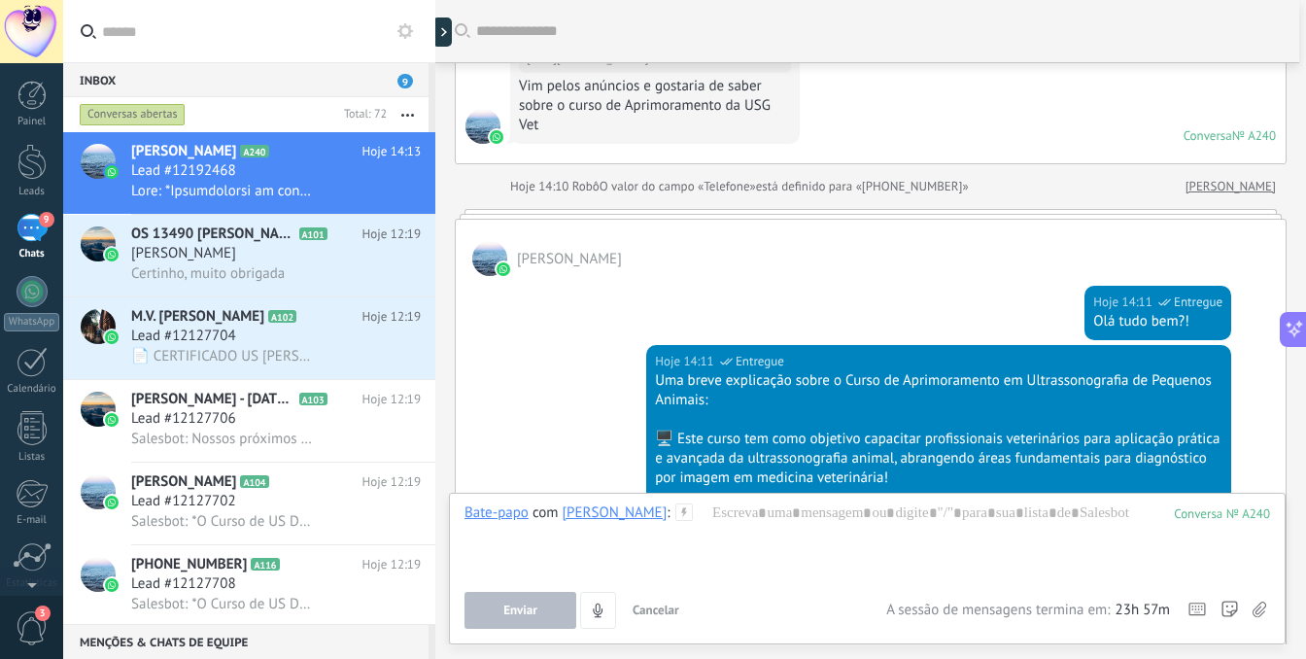
click at [596, 516] on div "[PERSON_NAME]" at bounding box center [615, 512] width 105 height 17
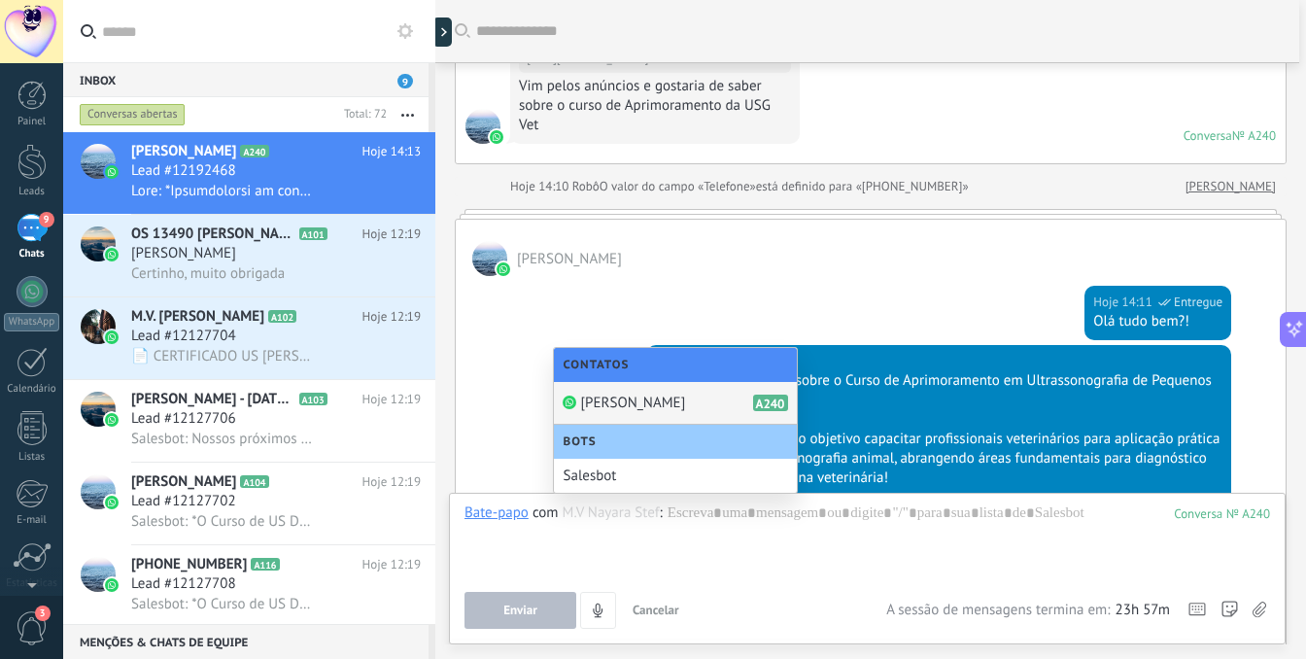
click at [596, 516] on input "text" at bounding box center [611, 513] width 97 height 18
type input "*"
click at [579, 470] on div "Hoje 14:11 CEUS Entregue Uma breve explicação sobre o Curso de Aprimoramento em…" at bounding box center [871, 540] width 830 height 390
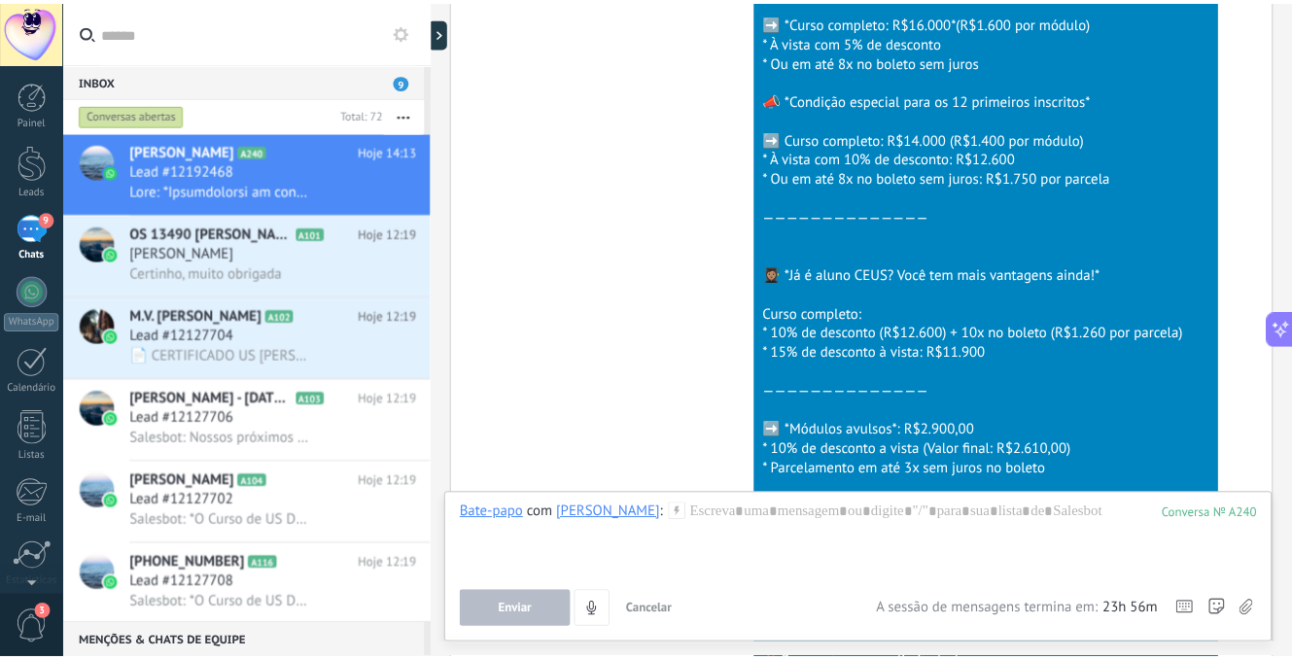
scroll to position [1809, 0]
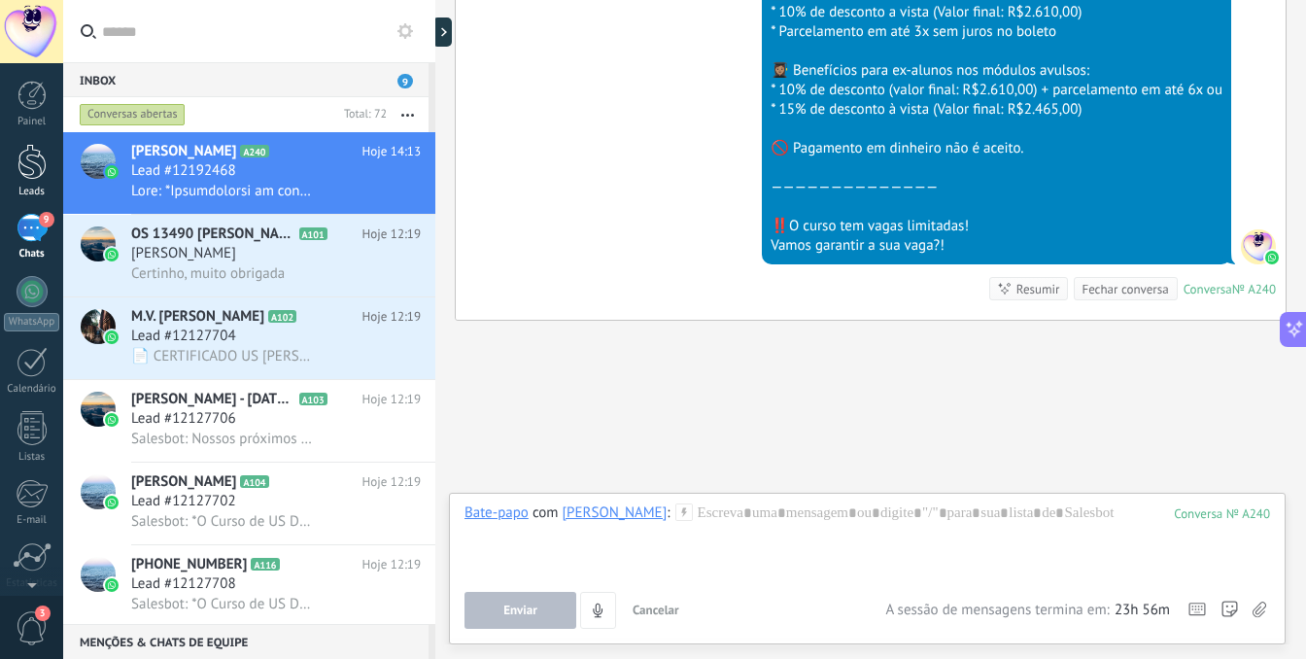
click at [27, 178] on div at bounding box center [31, 162] width 29 height 36
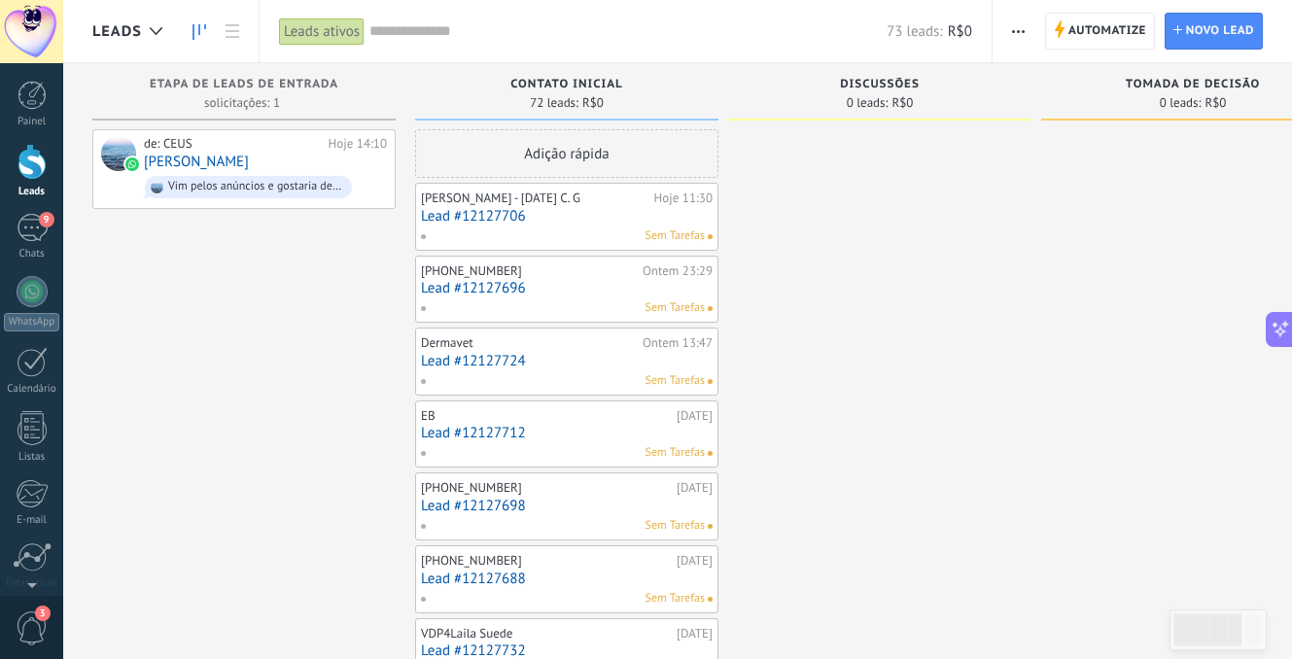
click at [200, 29] on icon at bounding box center [199, 32] width 14 height 16
click at [351, 38] on div "Leads ativos" at bounding box center [322, 31] width 86 height 28
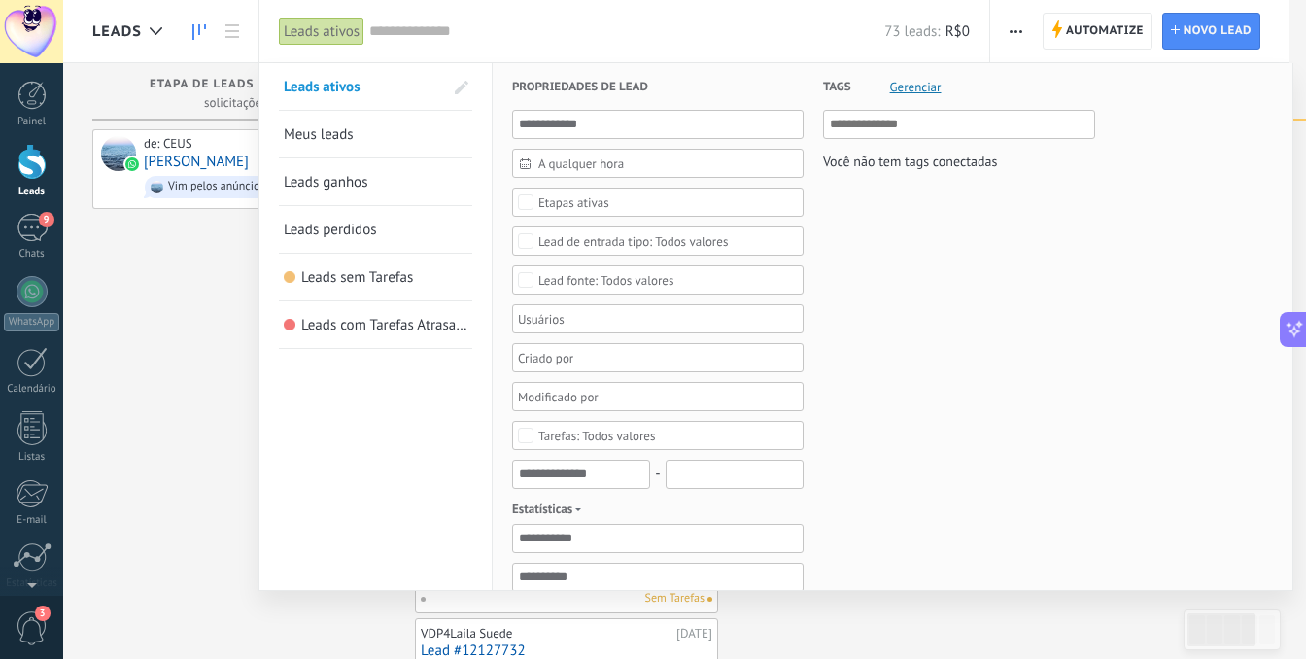
click at [350, 38] on div "Leads ativos" at bounding box center [322, 31] width 86 height 28
click at [166, 343] on div at bounding box center [653, 329] width 1306 height 659
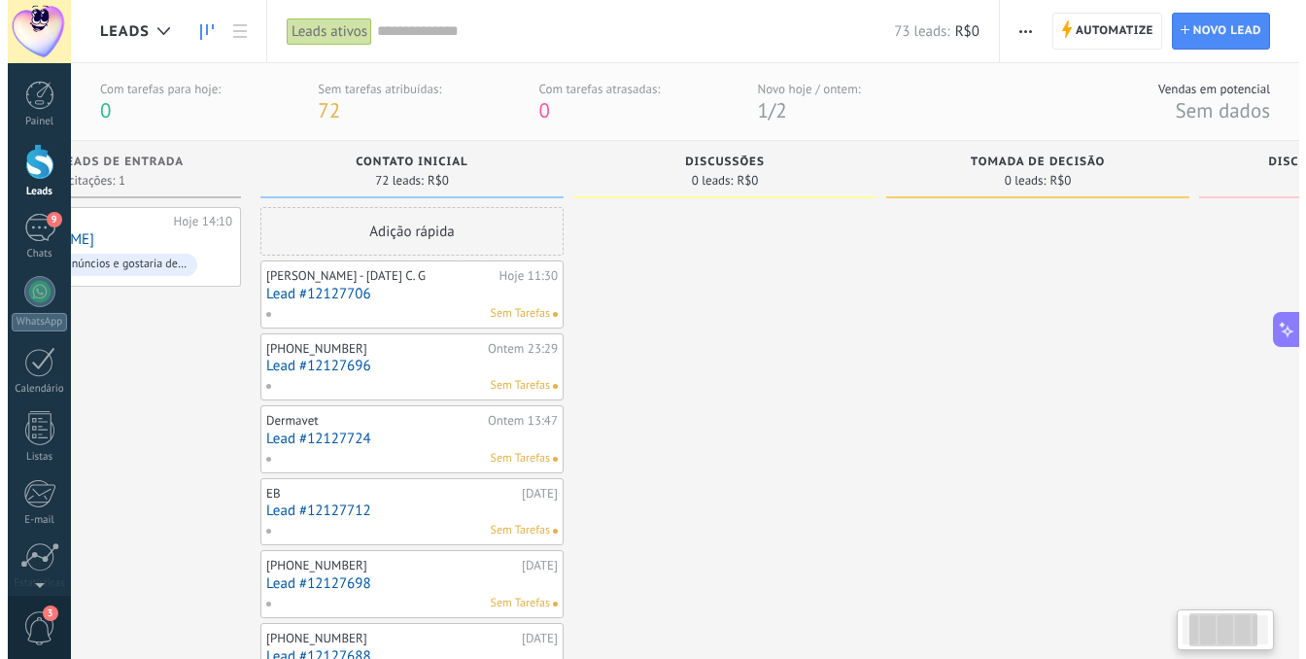
scroll to position [0, 395]
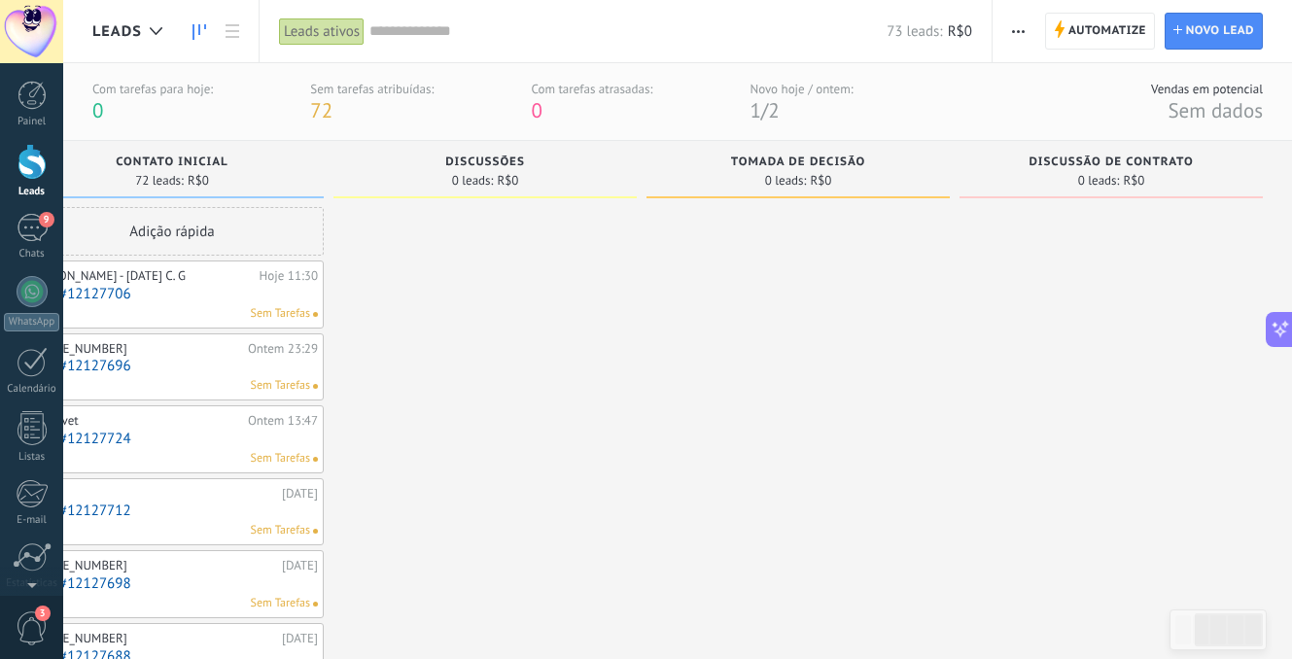
click at [1225, 109] on span "Sem dados" at bounding box center [1214, 110] width 95 height 26
click at [1012, 31] on icon "button" at bounding box center [1018, 31] width 13 height 3
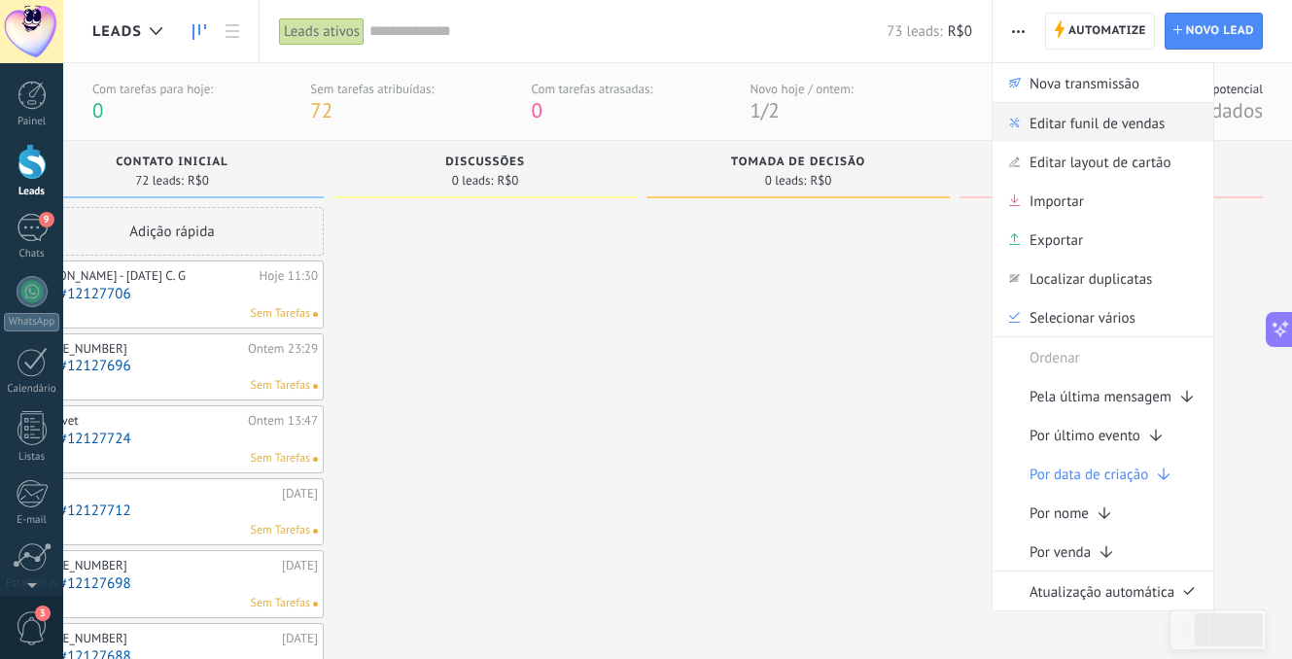
click at [1047, 125] on span "Editar funil de vendas" at bounding box center [1096, 122] width 135 height 39
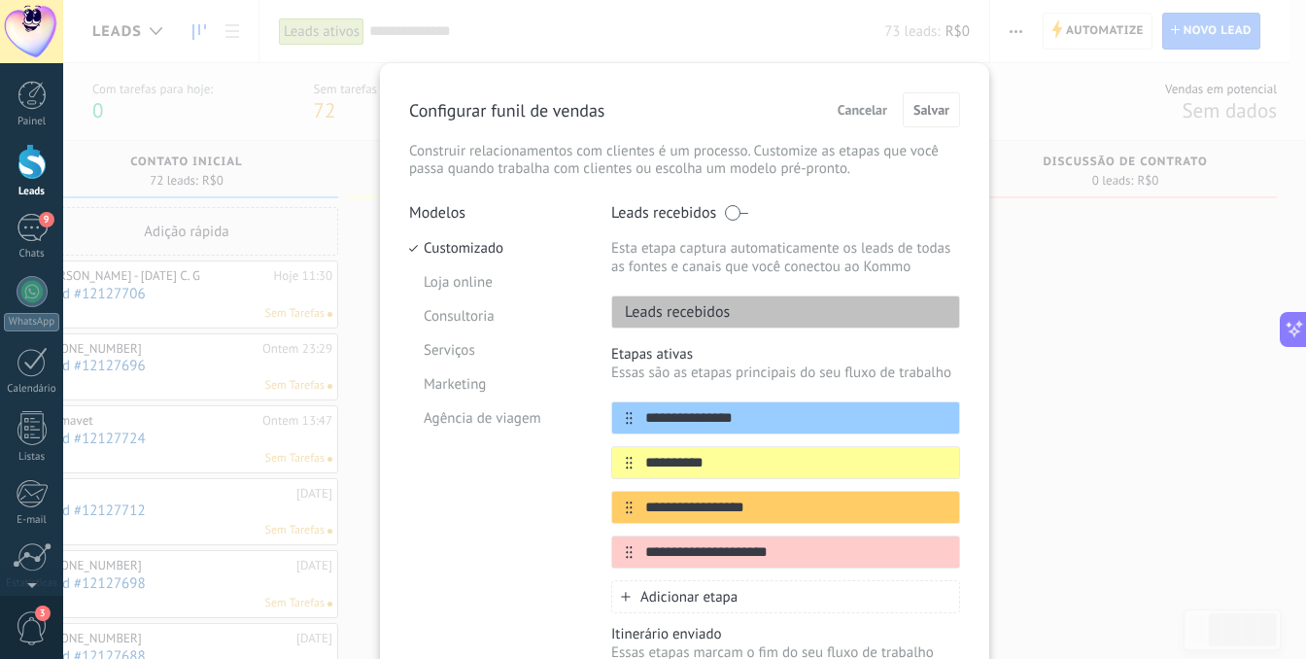
click at [721, 314] on p "Leads recebidos" at bounding box center [671, 311] width 118 height 19
click at [770, 315] on div "Leads recebidos" at bounding box center [785, 311] width 349 height 33
click at [702, 428] on input "**********" at bounding box center [774, 418] width 282 height 20
click at [727, 420] on input "**********" at bounding box center [774, 418] width 282 height 20
click at [727, 315] on div "Leads recebidos" at bounding box center [785, 311] width 349 height 33
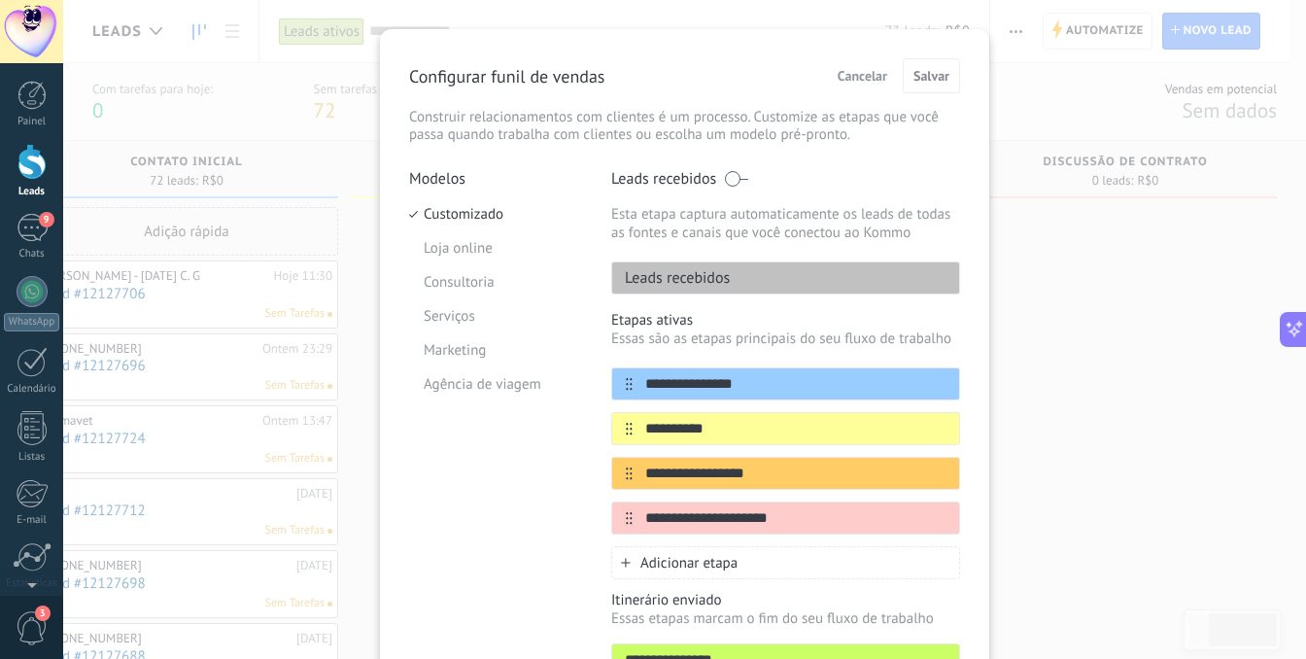
scroll to position [42, 0]
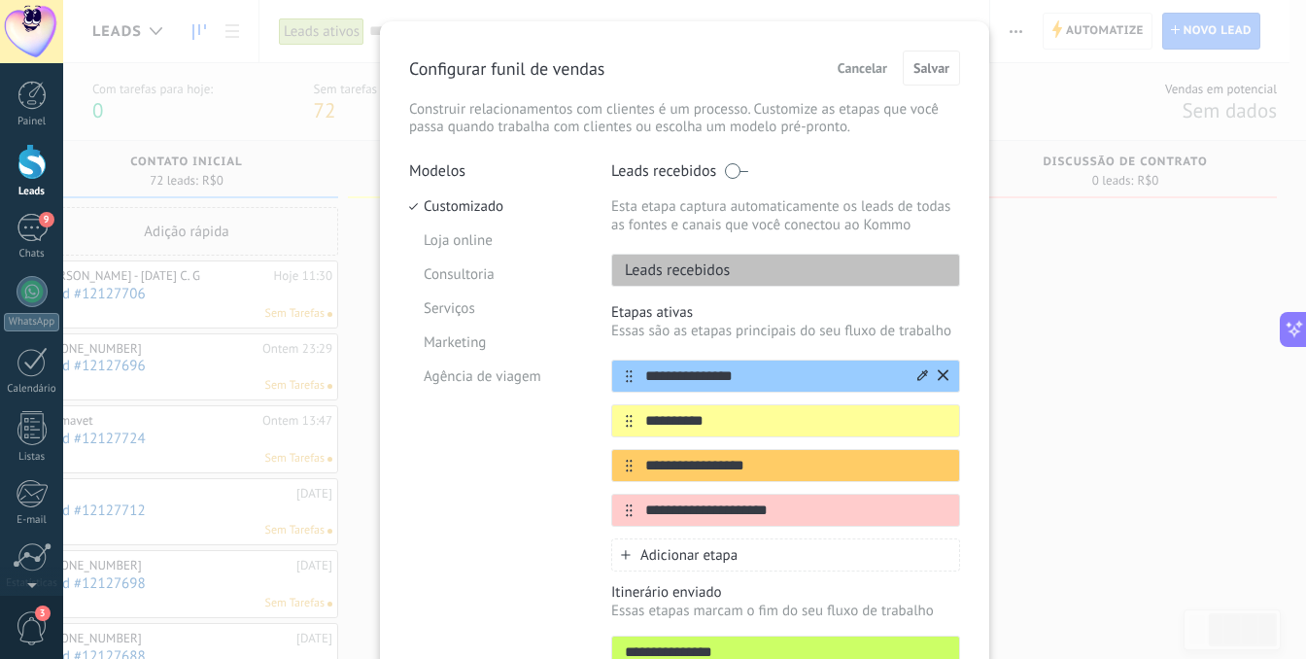
click at [723, 382] on input "**********" at bounding box center [774, 376] width 282 height 20
click at [741, 381] on input "**********" at bounding box center [774, 376] width 282 height 20
type input "**********"
type input "*******"
type input "*"
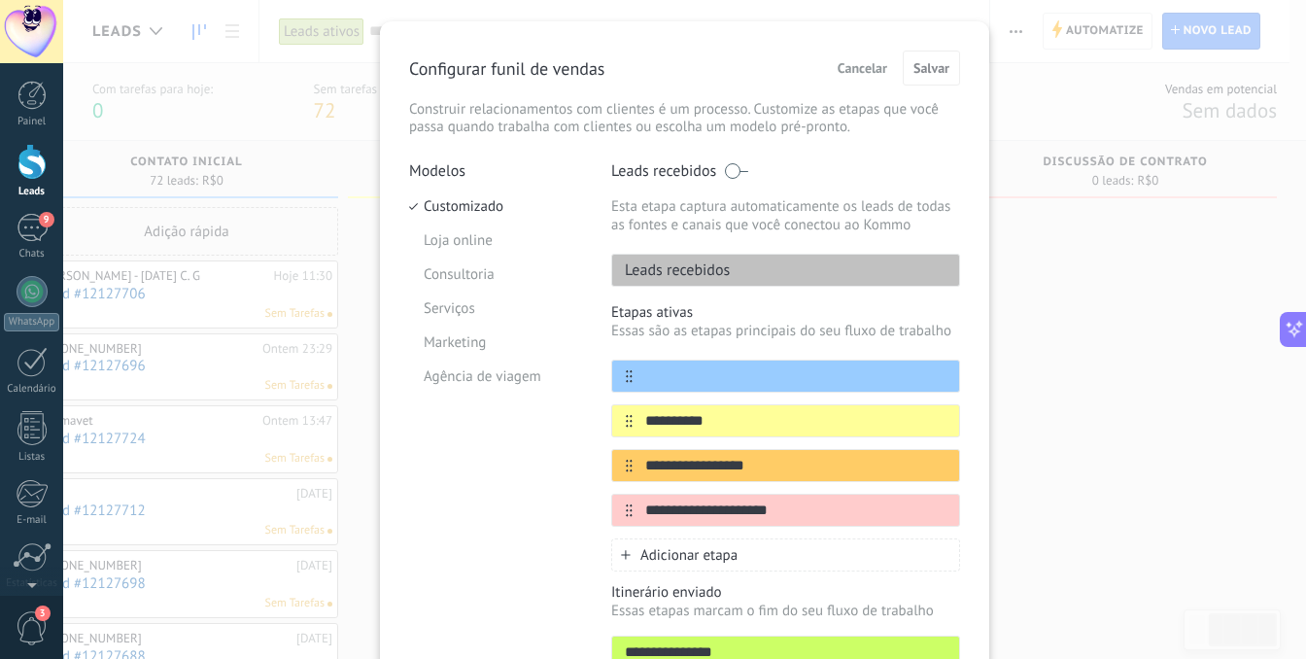
type input "*"
type input "**********"
click at [709, 417] on input "**********" at bounding box center [774, 421] width 282 height 20
type input "**********"
click at [803, 467] on input "**********" at bounding box center [774, 466] width 282 height 20
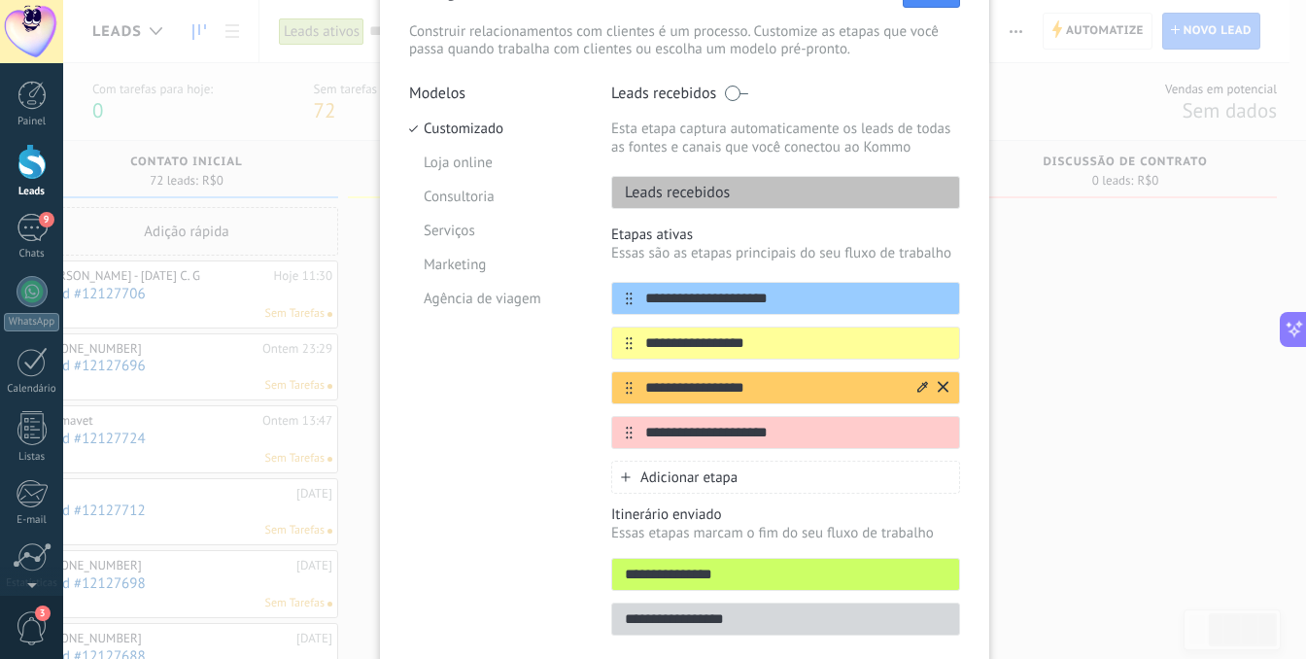
scroll to position [122, 0]
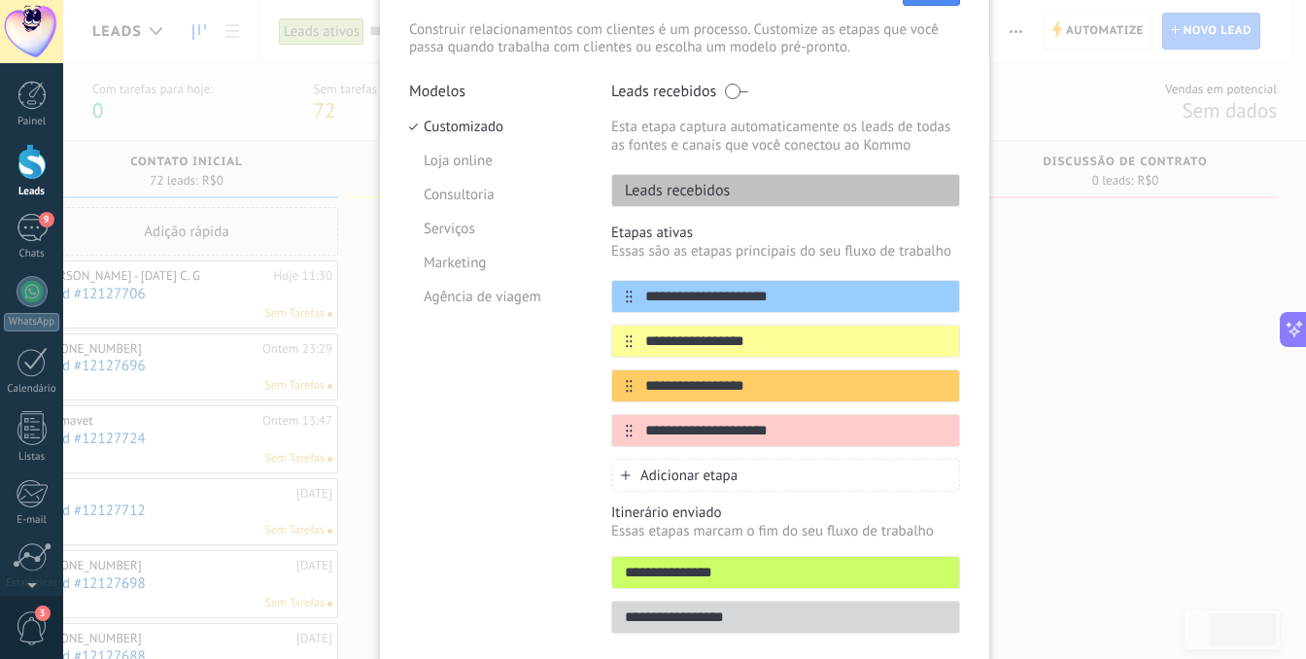
click at [754, 529] on p "Essas etapas marcam o fim do seu fluxo de trabalho" at bounding box center [785, 531] width 349 height 18
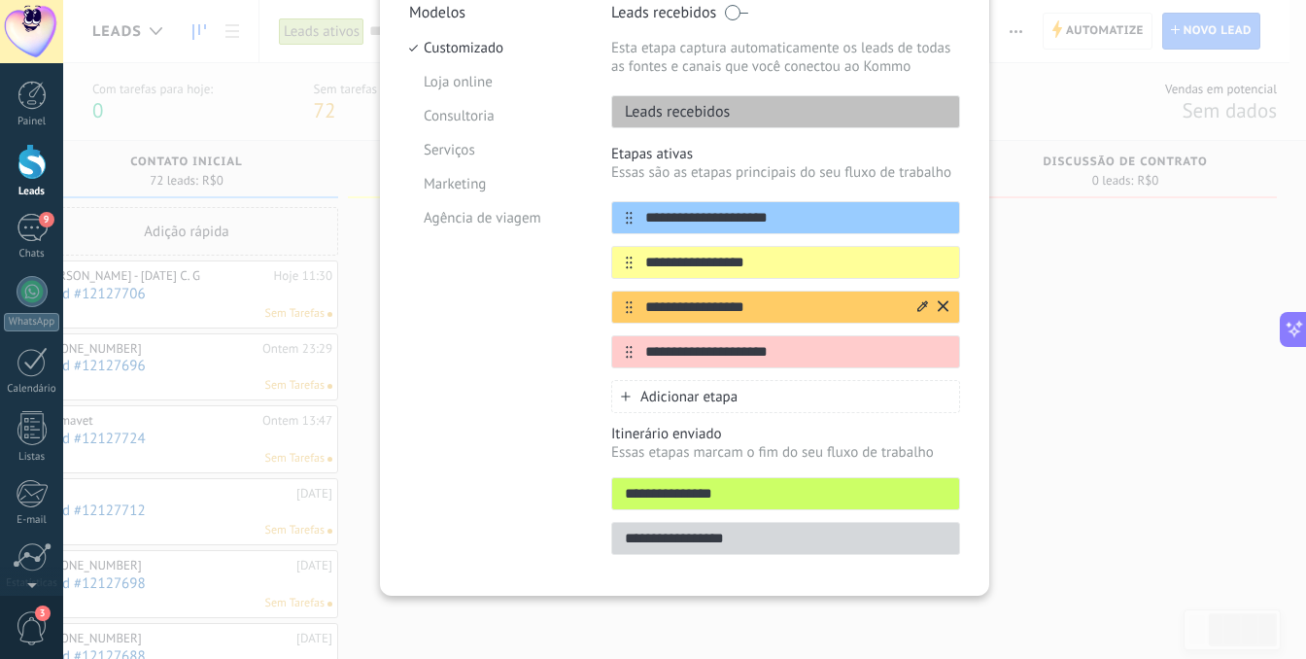
click at [769, 301] on input "**********" at bounding box center [774, 307] width 282 height 20
click at [784, 262] on input "**********" at bounding box center [774, 263] width 282 height 20
click at [789, 226] on input "**********" at bounding box center [774, 218] width 282 height 20
click at [781, 261] on input "**********" at bounding box center [774, 263] width 282 height 20
click at [775, 220] on input "**********" at bounding box center [774, 218] width 282 height 20
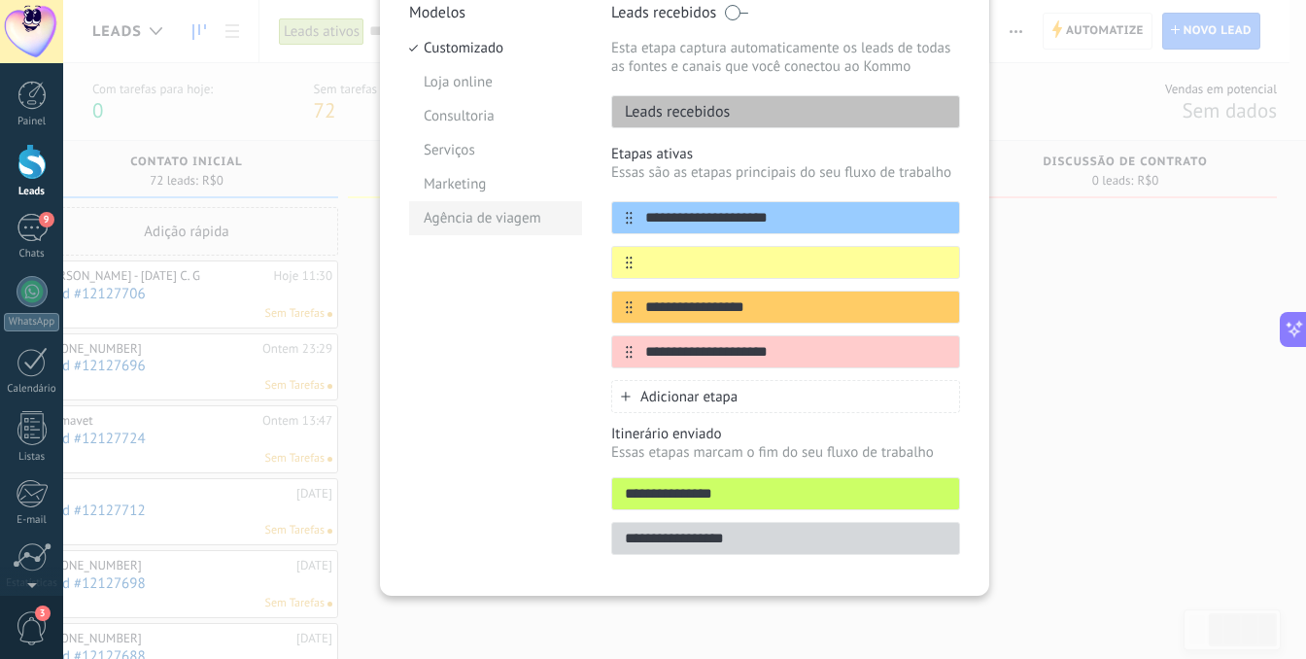
drag, startPoint x: 775, startPoint y: 220, endPoint x: 529, endPoint y: 231, distance: 246.2
click at [529, 231] on div "**********" at bounding box center [684, 285] width 551 height 564
click at [804, 219] on input "**********" at bounding box center [774, 218] width 282 height 20
type input "*"
type input "*********"
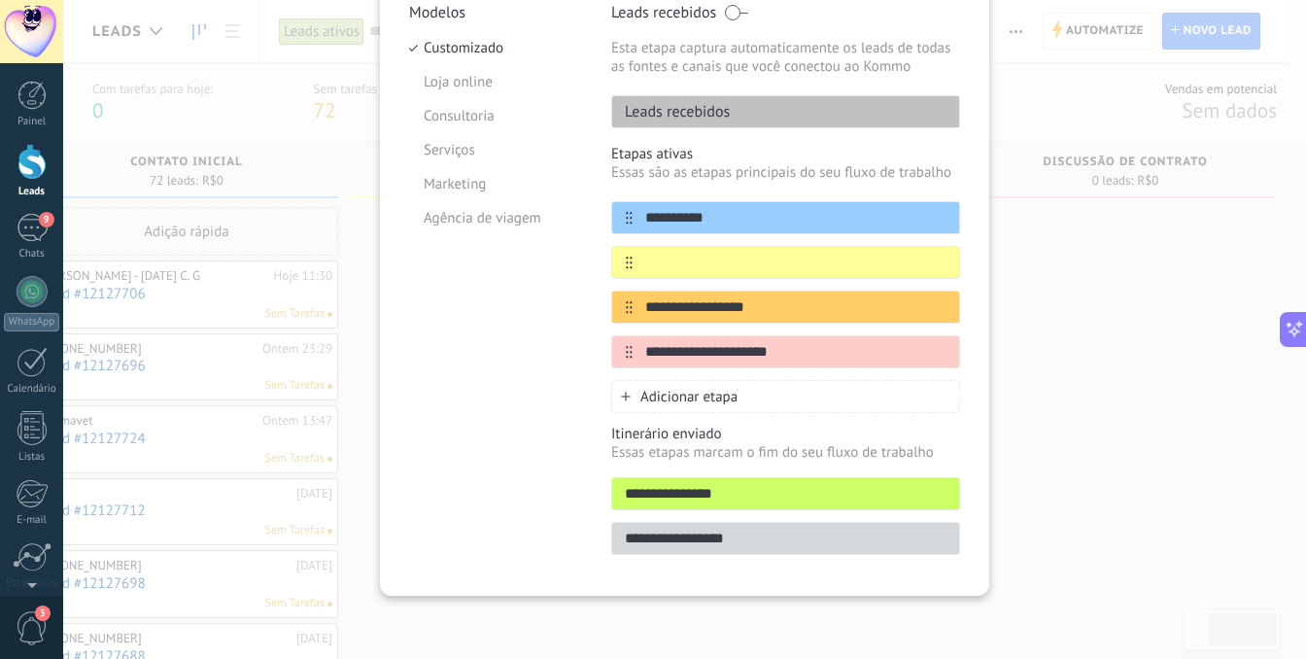
click at [1064, 238] on div "**********" at bounding box center [684, 329] width 1243 height 659
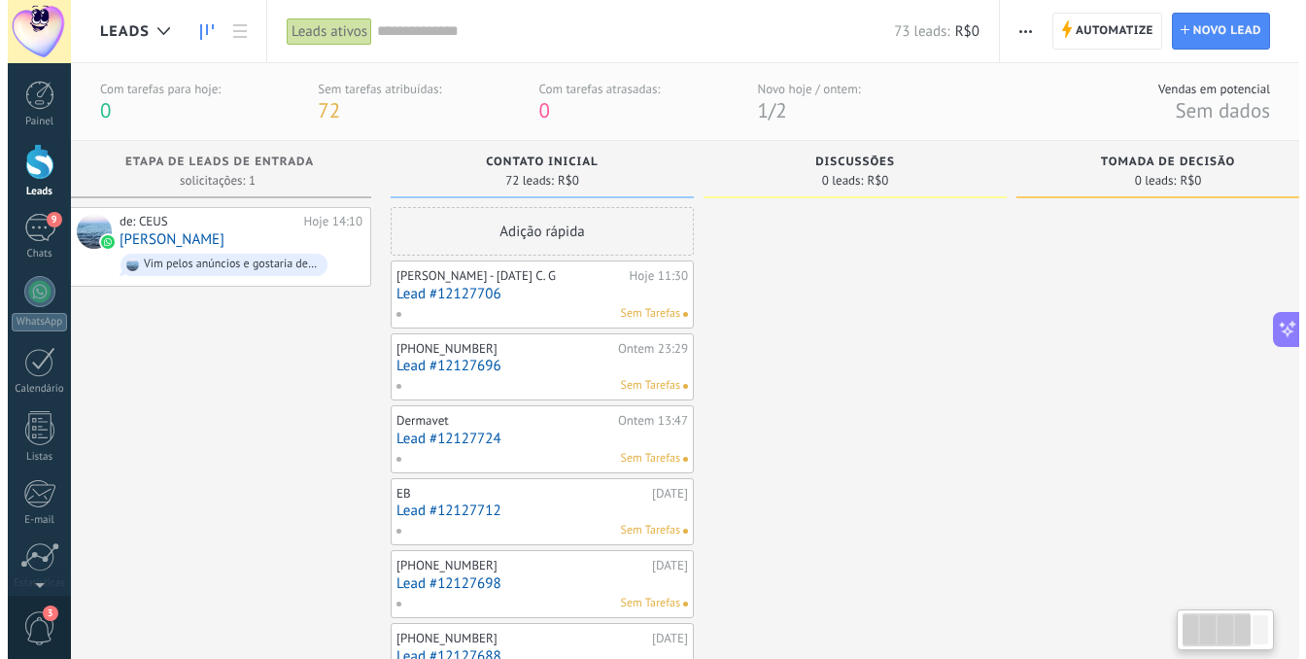
scroll to position [0, 25]
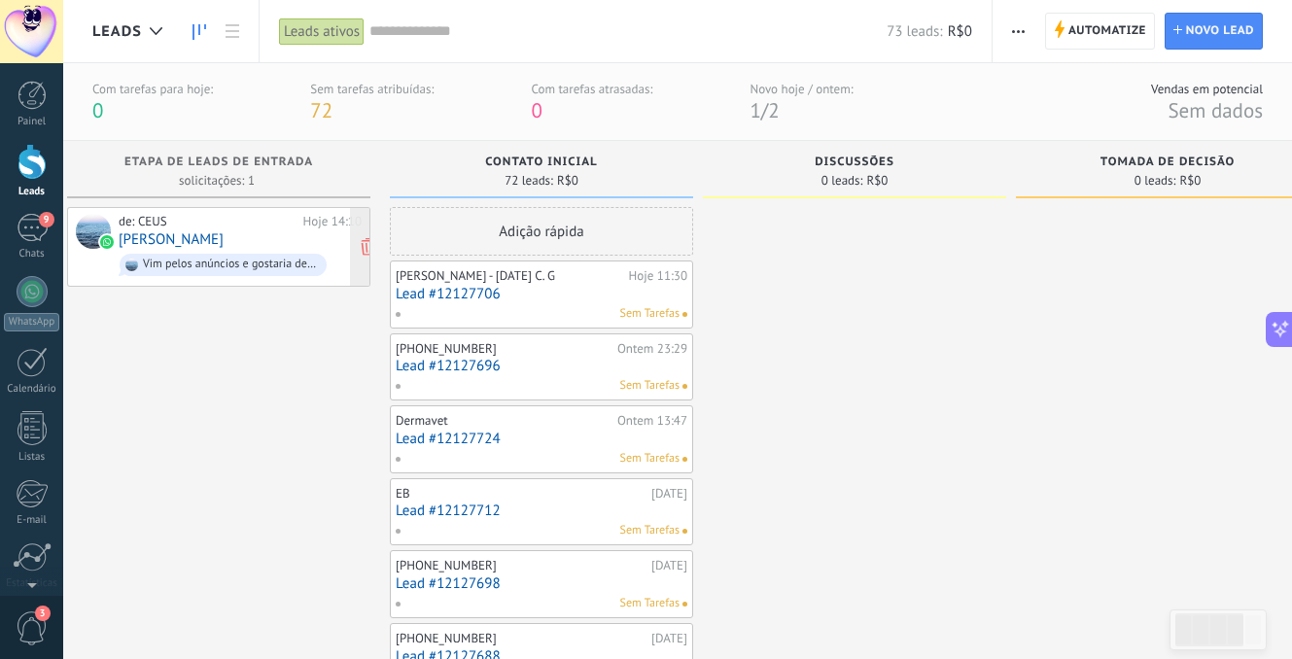
click at [239, 242] on div "de: CEUS Hoje 14:10 M.V Nayara [PERSON_NAME] pelos anúncios e gostaria de saber…" at bounding box center [240, 247] width 243 height 66
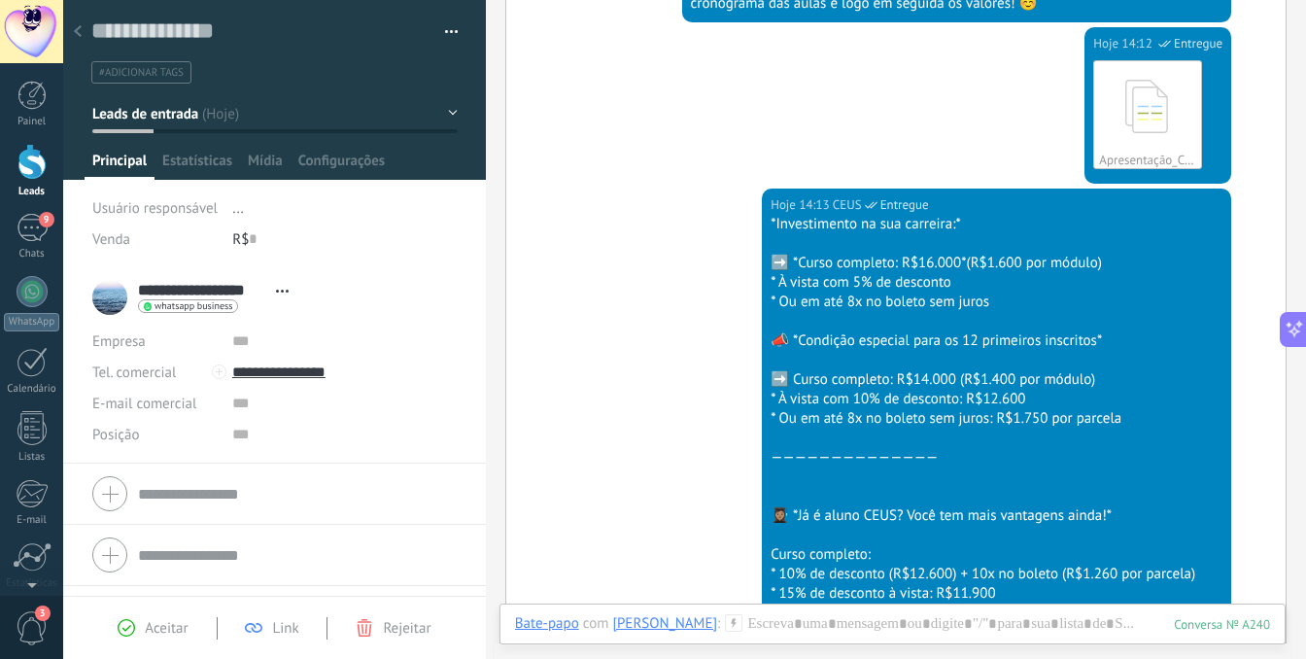
scroll to position [1138, 0]
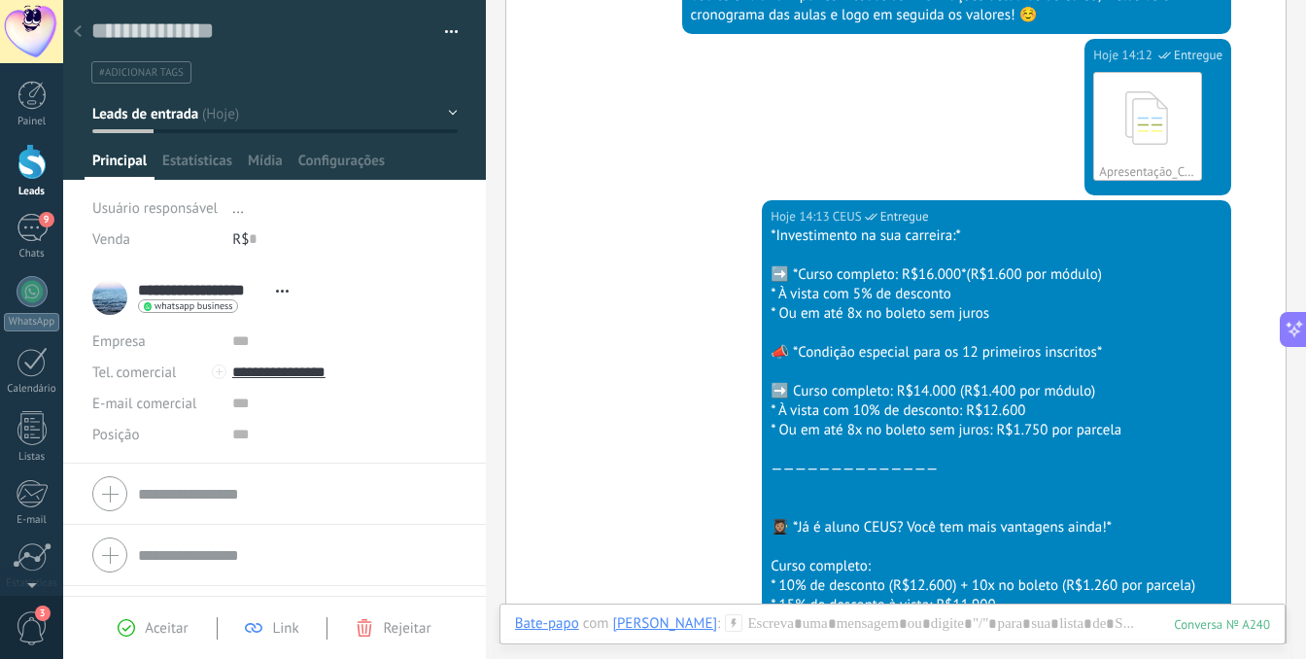
click at [159, 622] on span "Aceitar" at bounding box center [166, 628] width 43 height 18
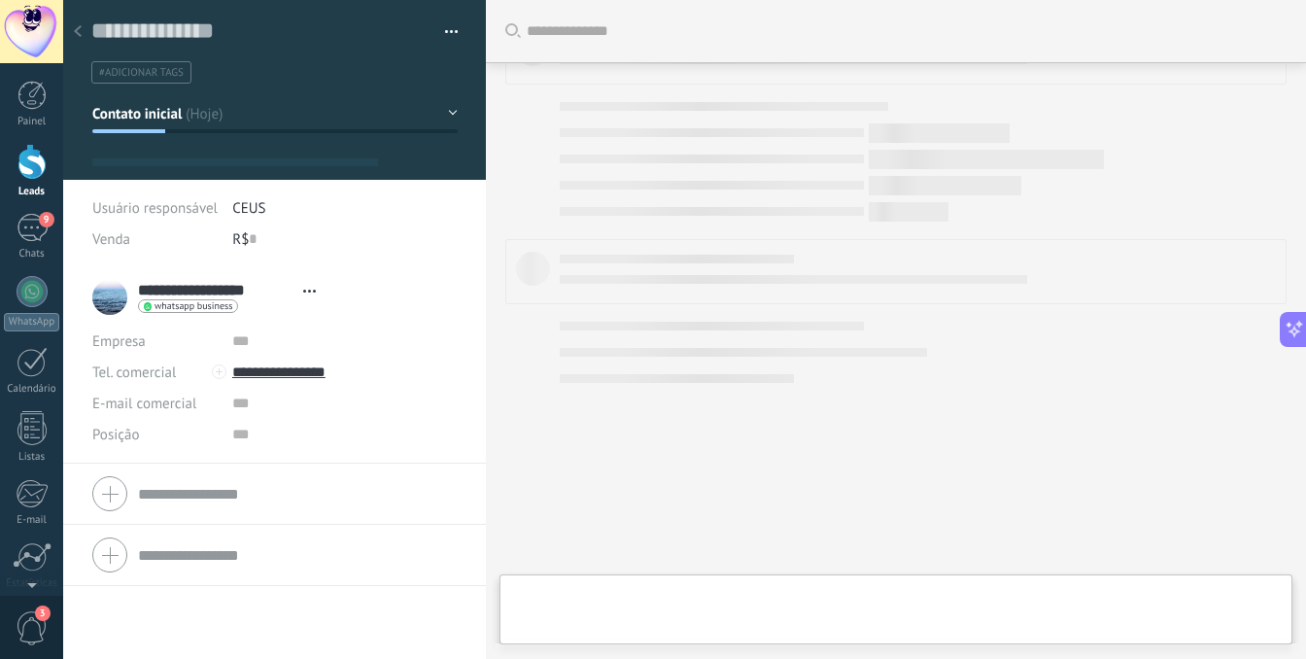
type textarea "**********"
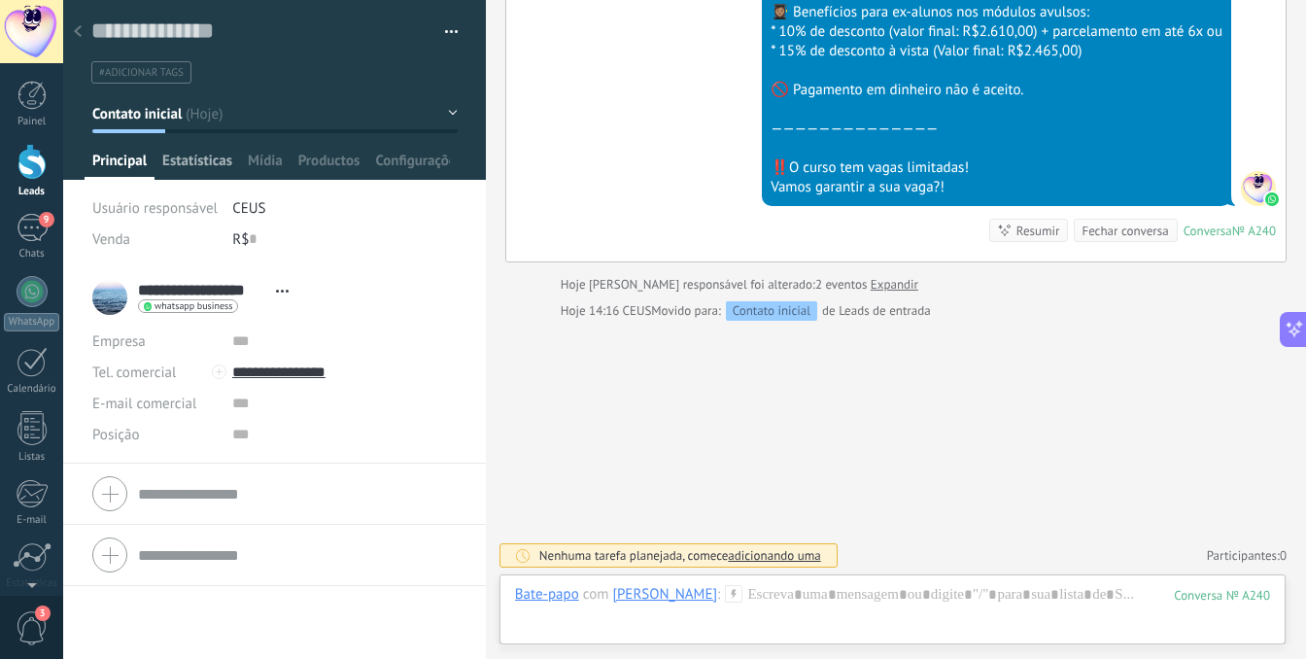
click at [213, 170] on span "Estatísticas" at bounding box center [197, 166] width 70 height 28
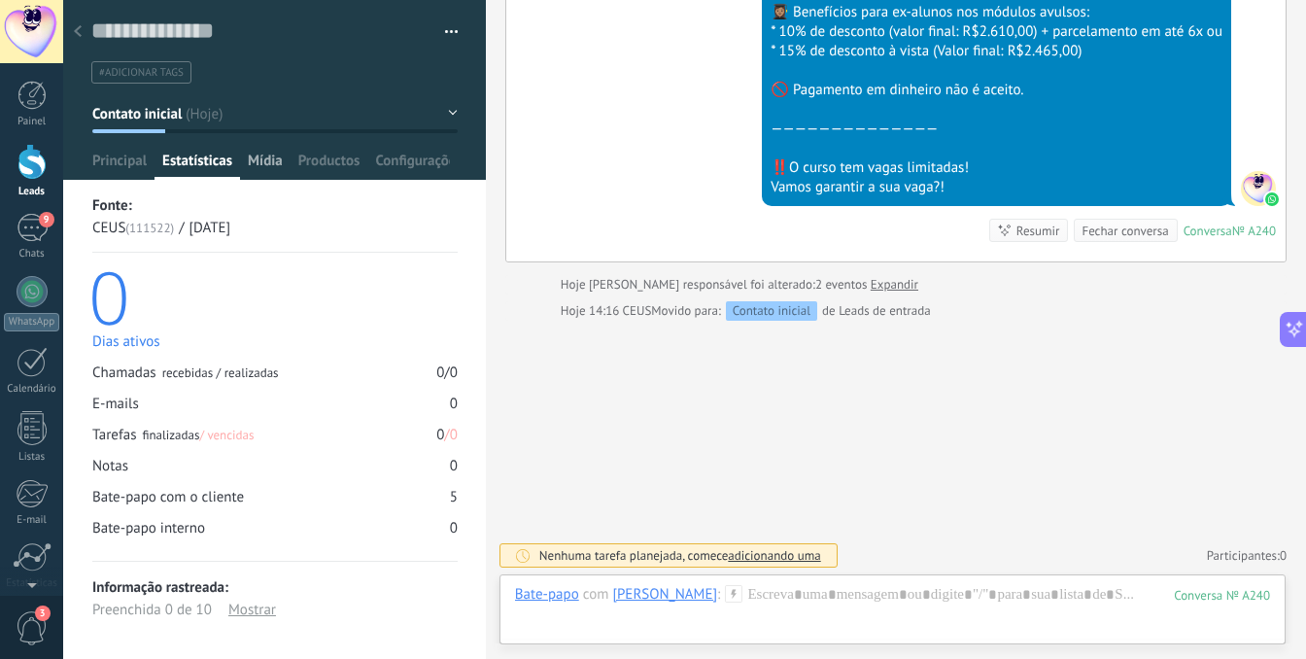
click at [268, 161] on span "Mídia" at bounding box center [265, 166] width 35 height 28
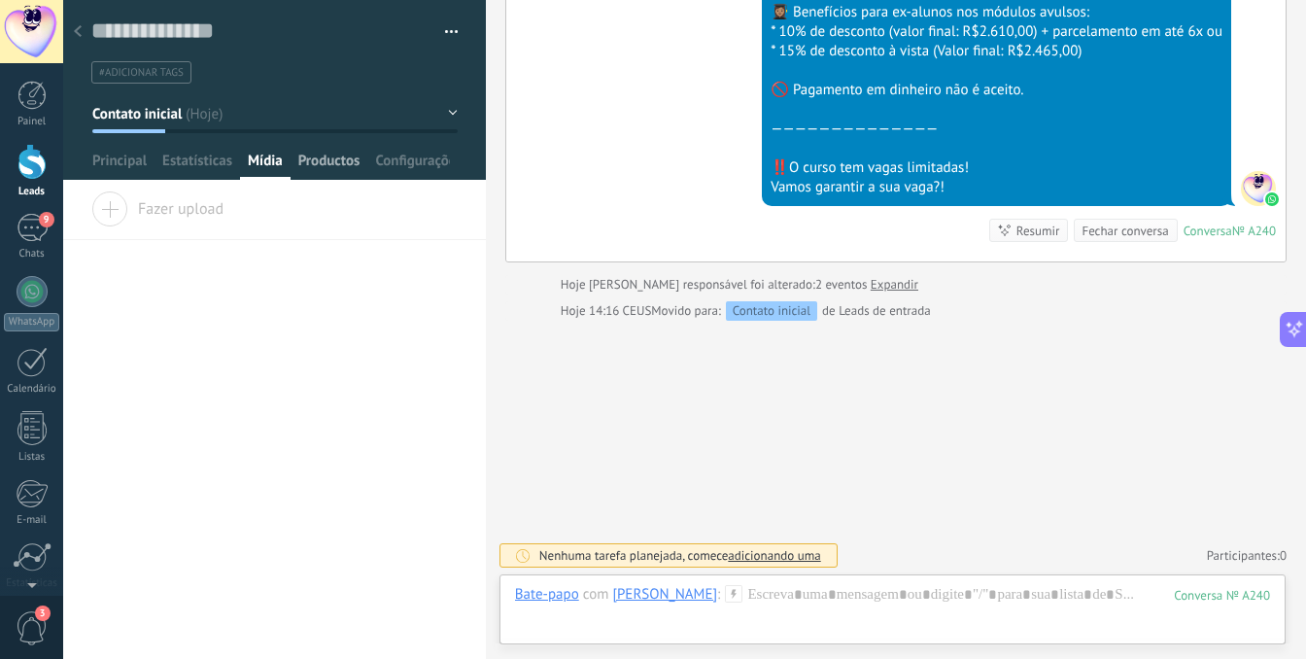
click at [327, 161] on span "Productos" at bounding box center [329, 166] width 62 height 28
click at [182, 200] on span "Adicionar" at bounding box center [145, 204] width 109 height 27
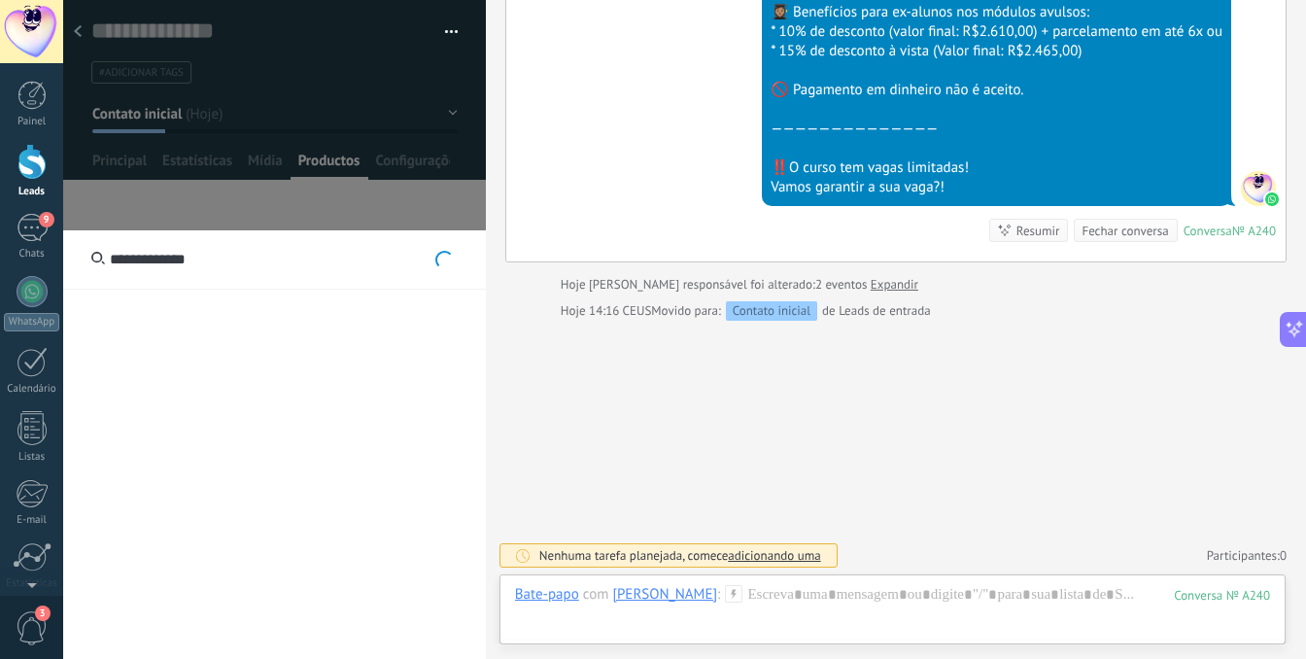
type input "**********"
click at [35, 90] on div at bounding box center [31, 95] width 29 height 29
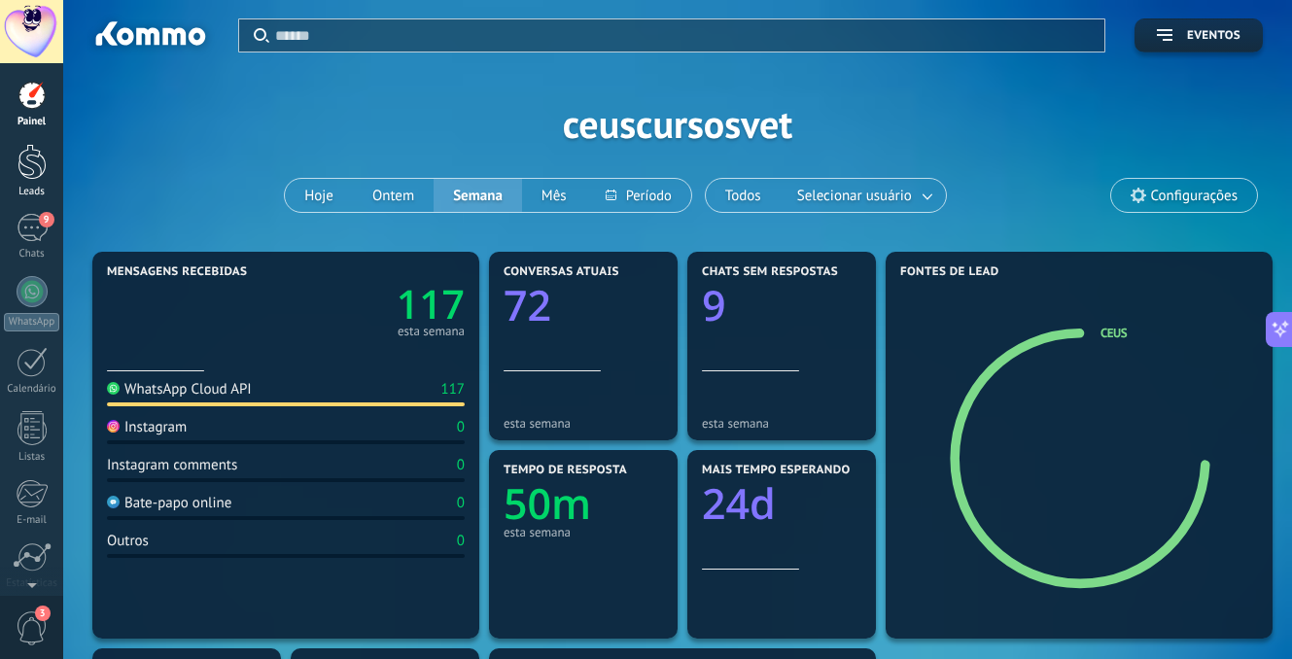
click at [31, 161] on div at bounding box center [31, 162] width 29 height 36
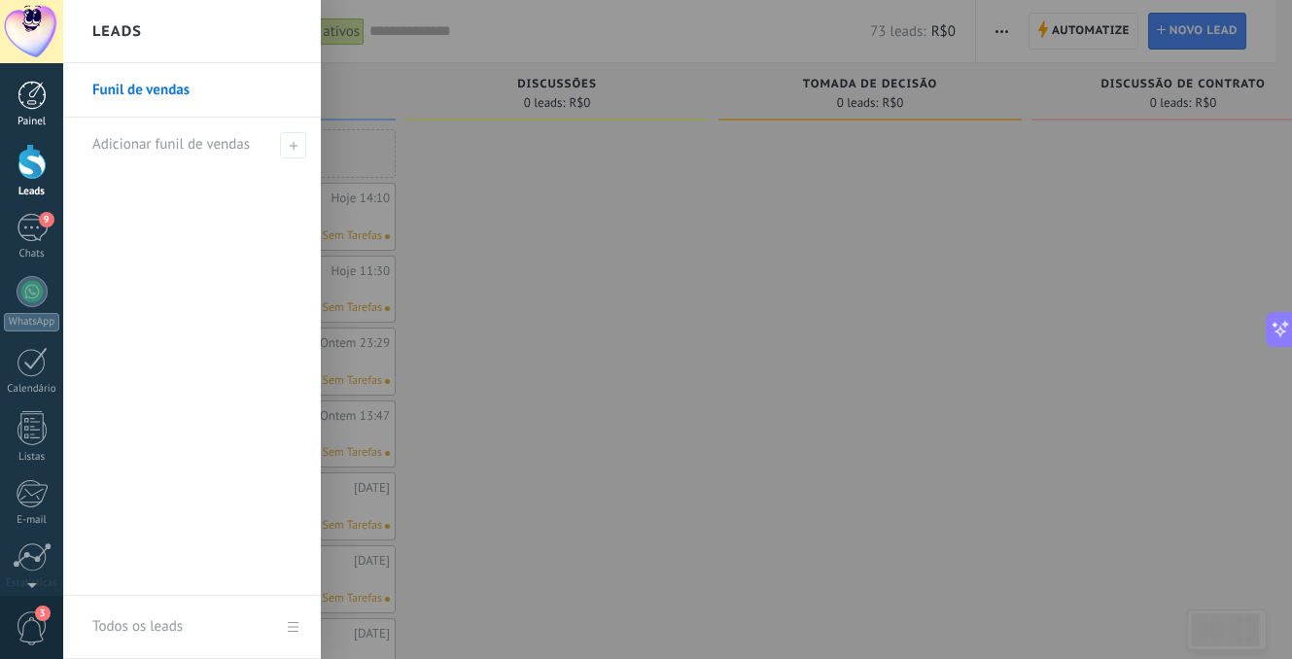
click at [23, 86] on div at bounding box center [31, 95] width 29 height 29
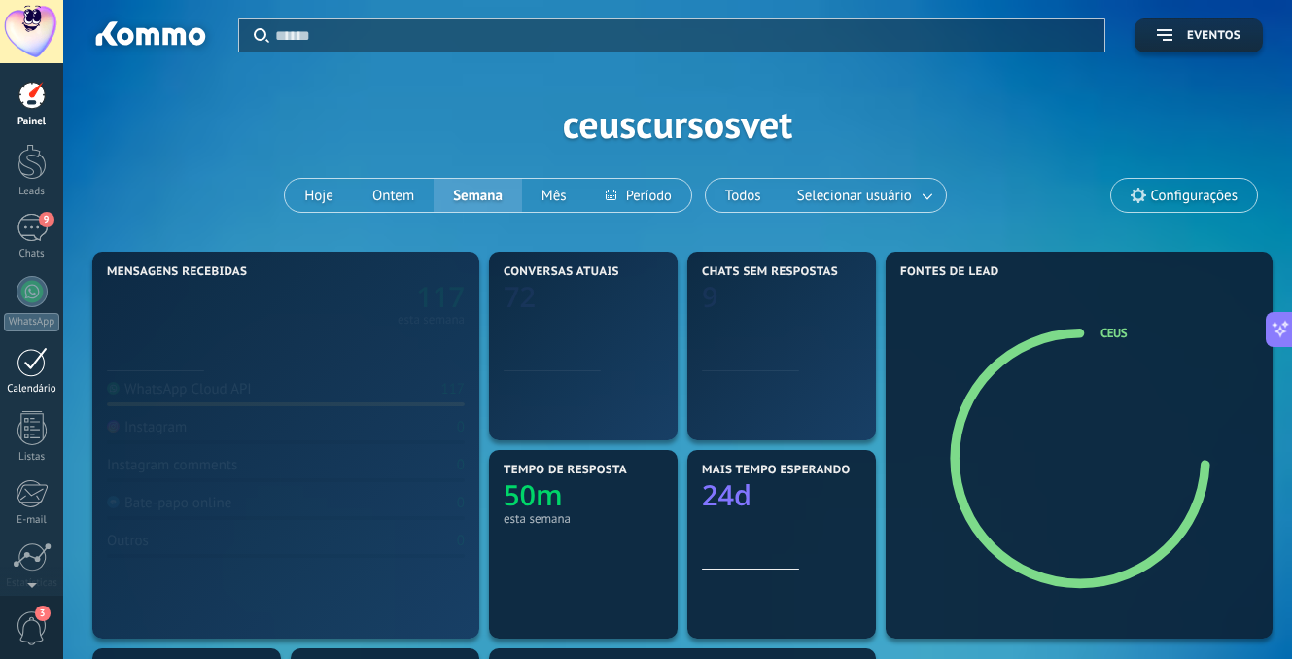
click at [25, 383] on div "Calendário" at bounding box center [32, 389] width 56 height 13
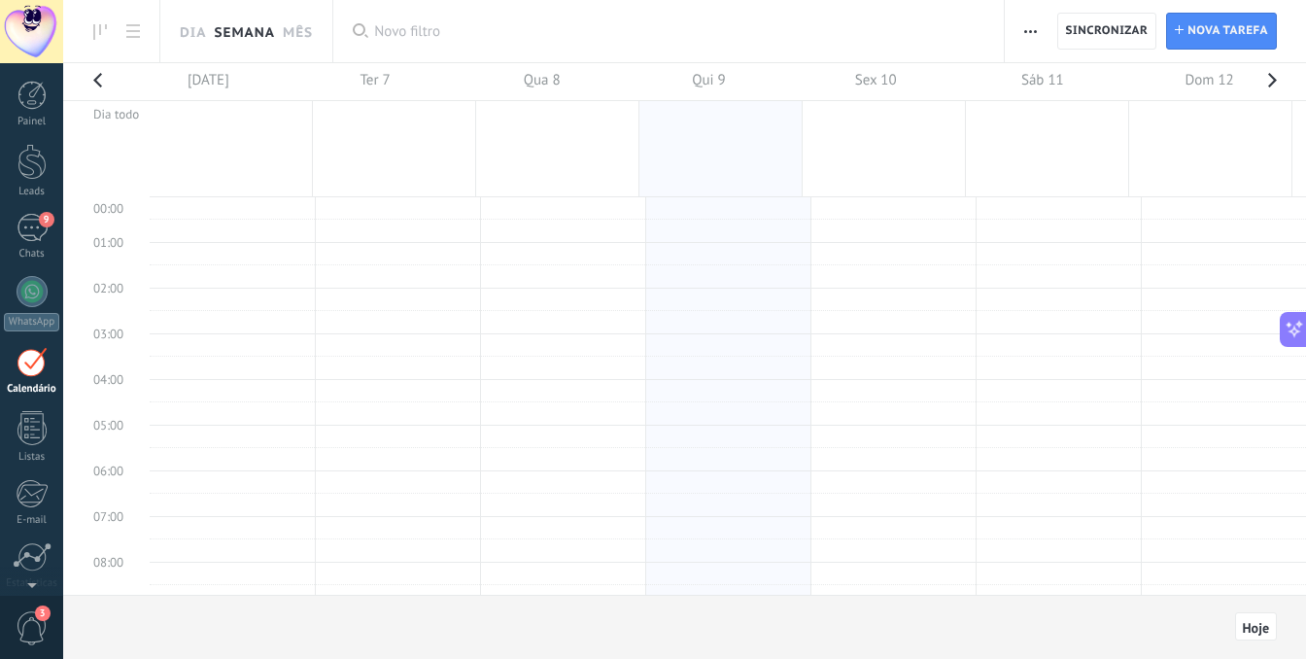
scroll to position [366, 0]
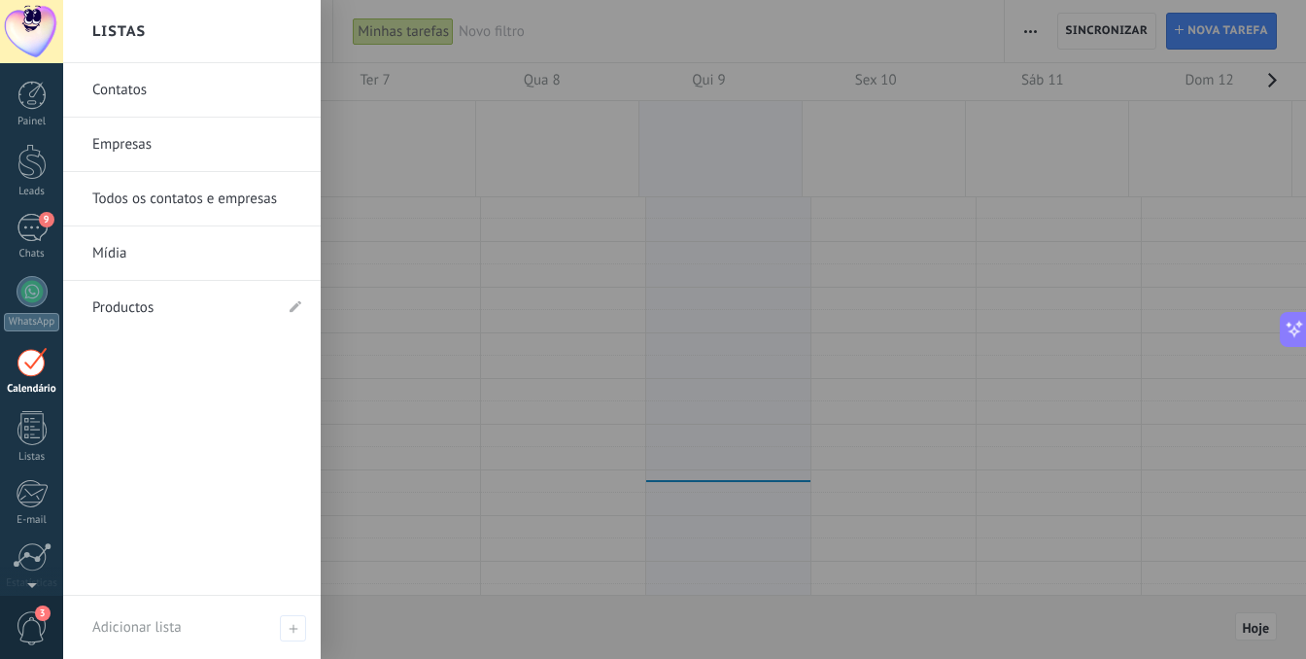
click at [212, 310] on link "Productos" at bounding box center [182, 308] width 180 height 54
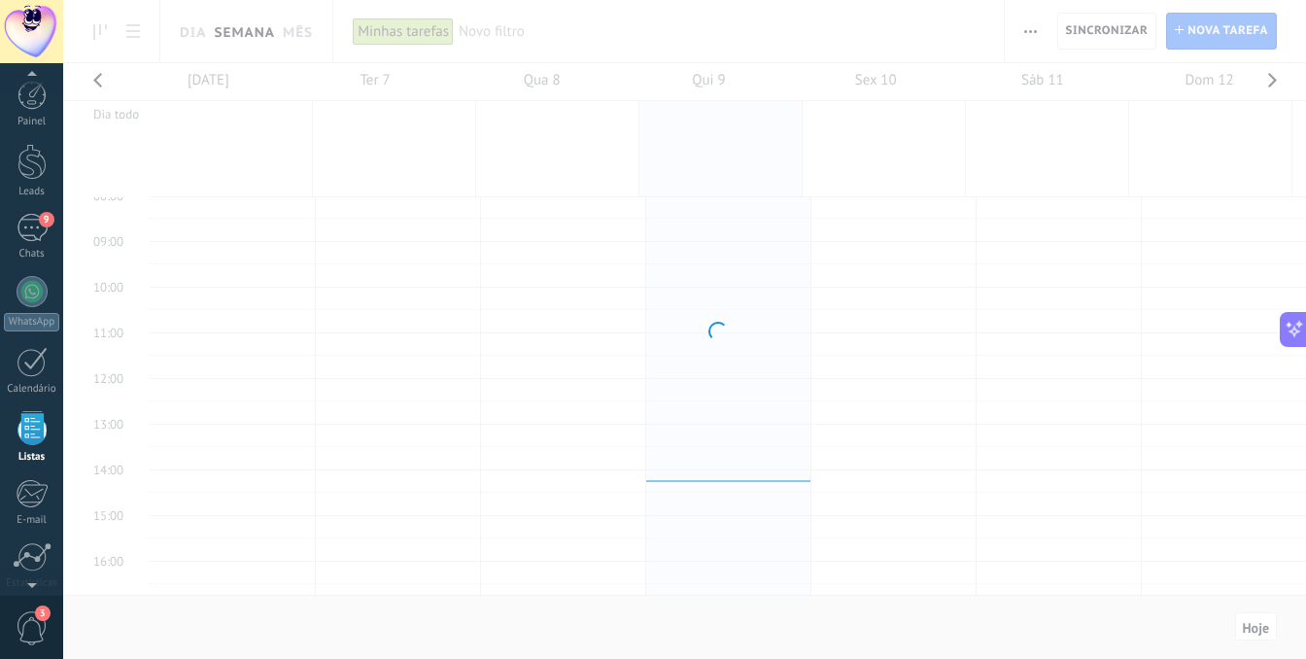
scroll to position [121, 0]
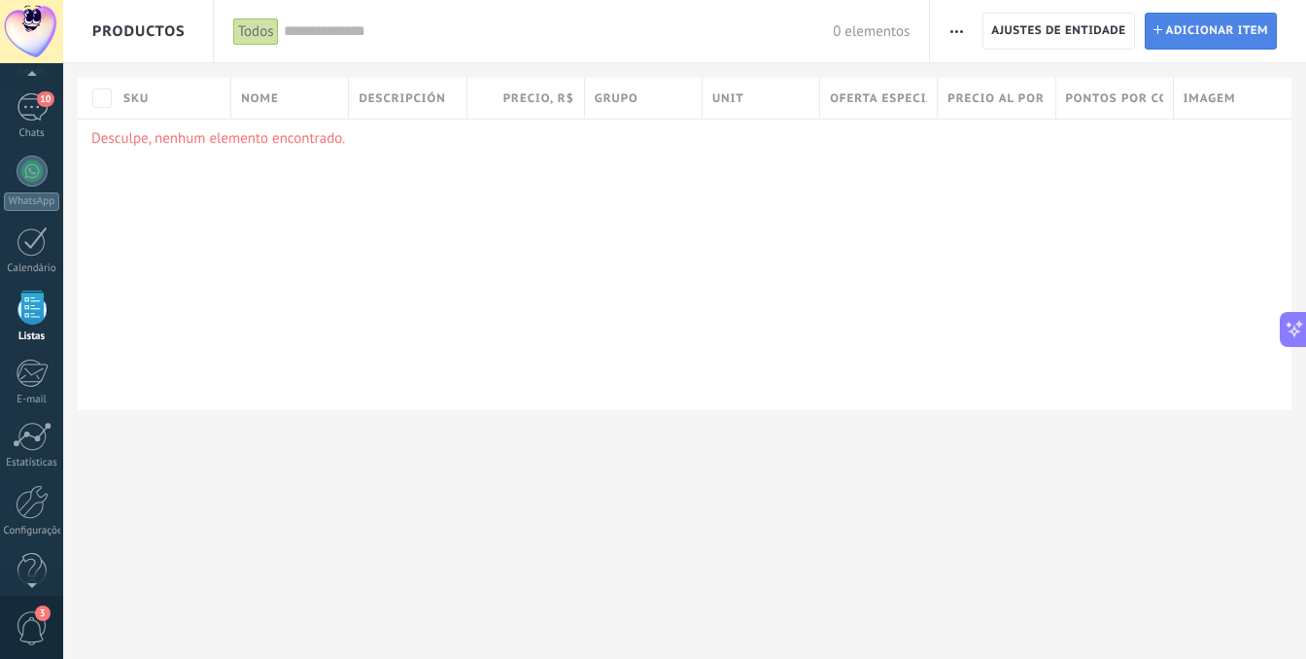
click at [1225, 45] on span "Adicionar item" at bounding box center [1217, 31] width 103 height 35
type textarea "***"
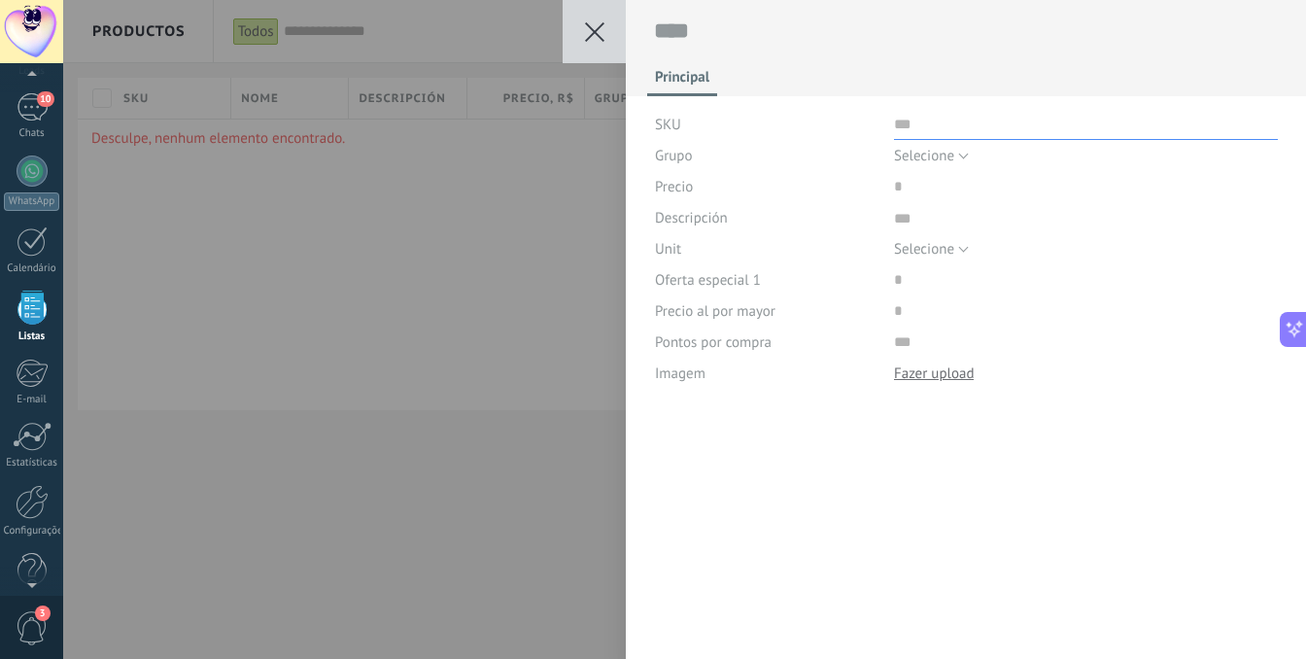
click at [945, 118] on input "text" at bounding box center [1086, 124] width 384 height 31
click at [934, 152] on span "Selecione" at bounding box center [924, 156] width 60 height 18
click at [934, 110] on input "text" at bounding box center [1086, 124] width 384 height 31
click at [921, 190] on input "price" at bounding box center [955, 186] width 123 height 31
type input "******"
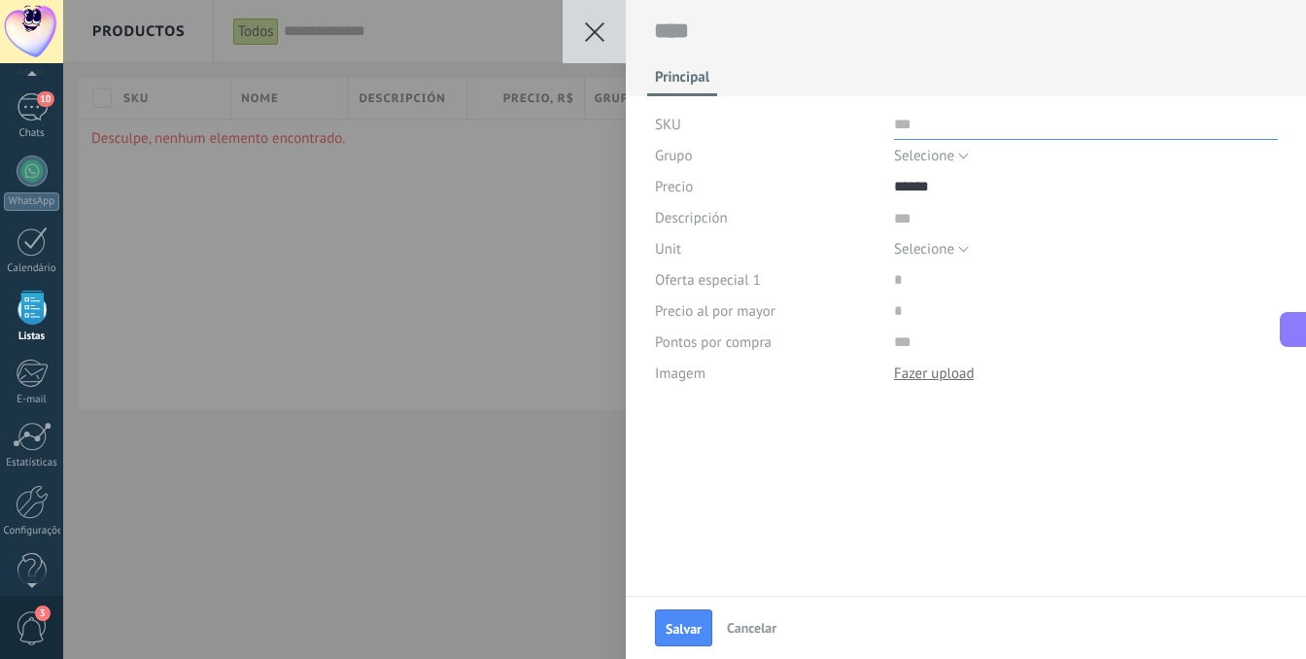
click at [902, 133] on input "text" at bounding box center [1086, 124] width 384 height 31
type input "**********"
click at [934, 250] on span "Selecione" at bounding box center [924, 249] width 60 height 18
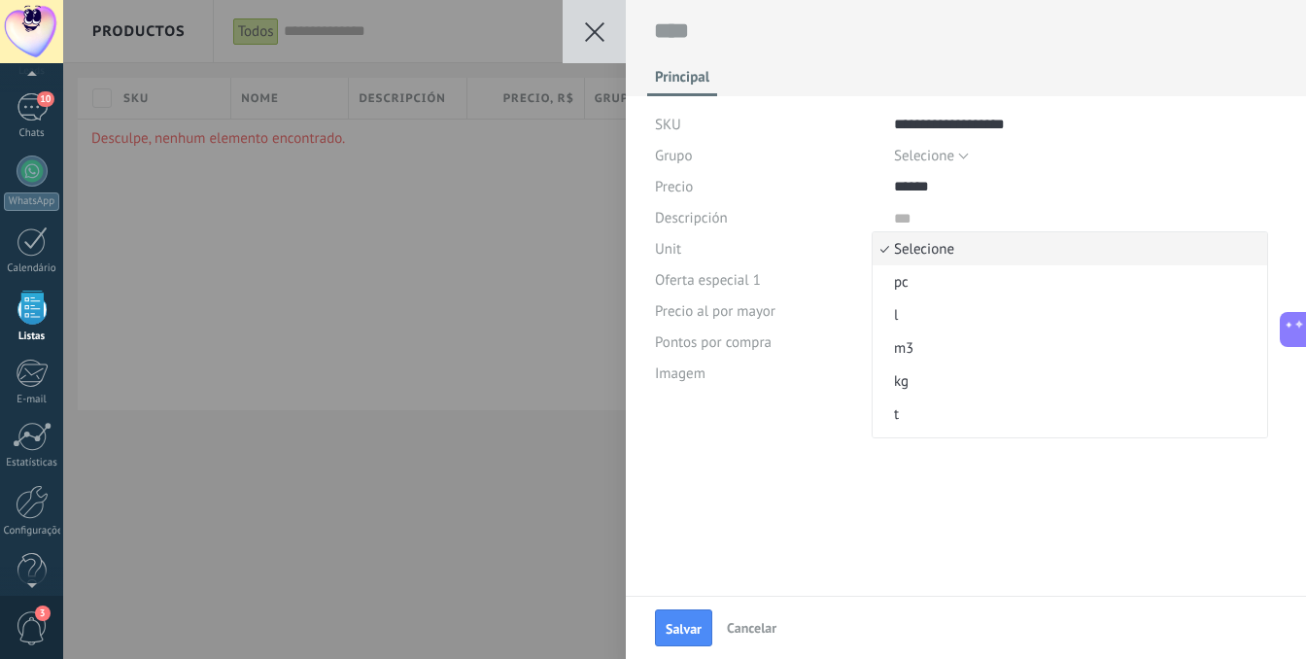
click at [934, 250] on span "Selecione" at bounding box center [1067, 249] width 389 height 18
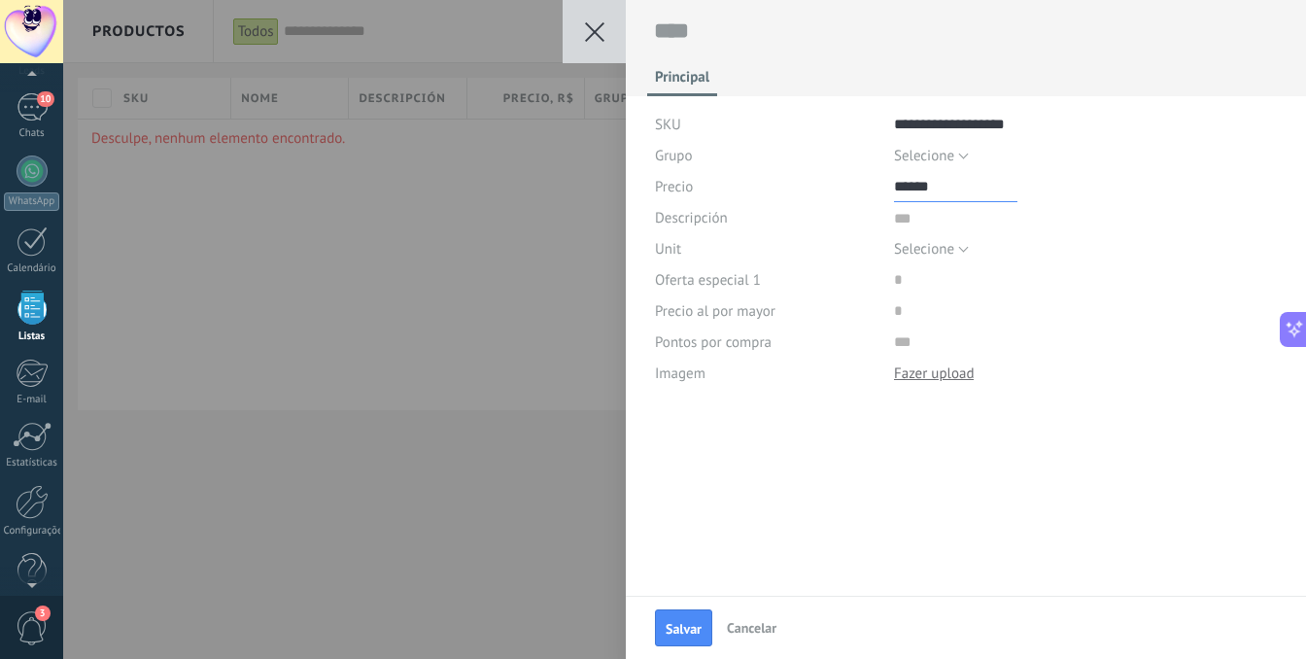
click at [923, 198] on input "price" at bounding box center [955, 186] width 123 height 31
click at [663, 651] on div "[PERSON_NAME]" at bounding box center [966, 627] width 680 height 63
click at [681, 639] on button "Salvar" at bounding box center [683, 627] width 57 height 37
click at [678, 627] on span "Salvar" at bounding box center [684, 629] width 36 height 14
click at [597, 44] on button at bounding box center [594, 31] width 63 height 63
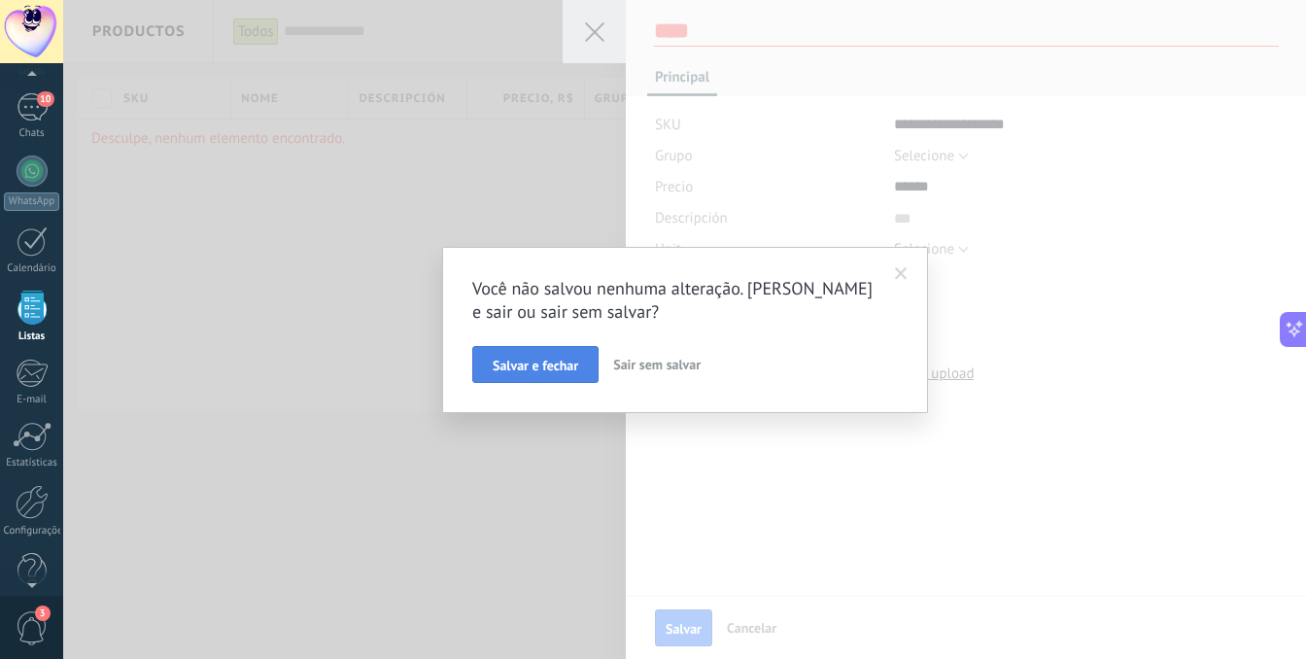
click at [553, 367] on span "Salvar e fechar" at bounding box center [536, 366] width 86 height 14
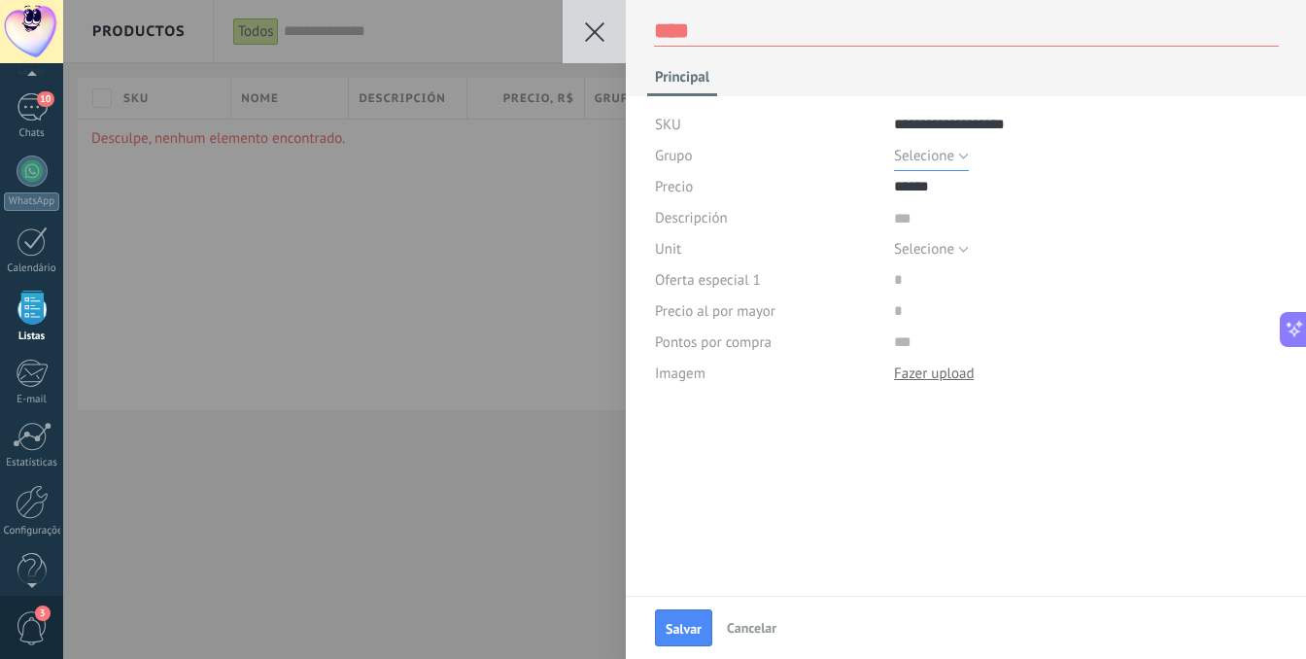
click at [951, 157] on span "Selecione" at bounding box center [924, 156] width 60 height 18
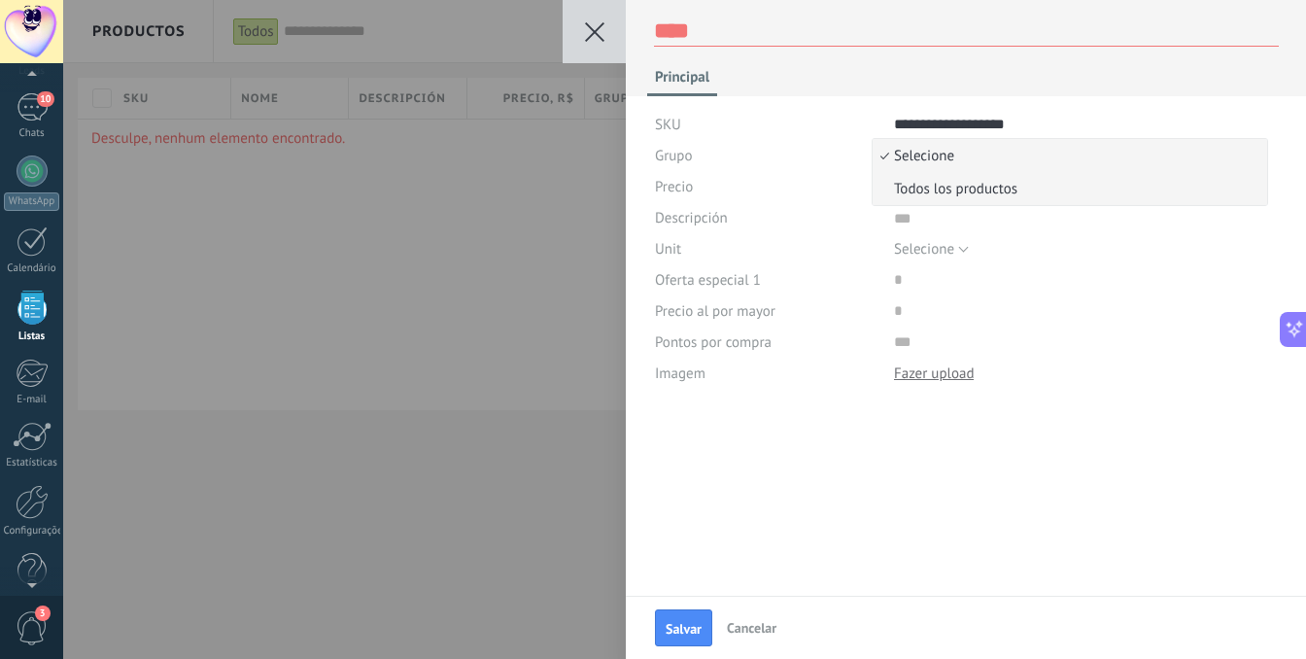
click at [952, 187] on span "Todos los productos" at bounding box center [1067, 189] width 389 height 18
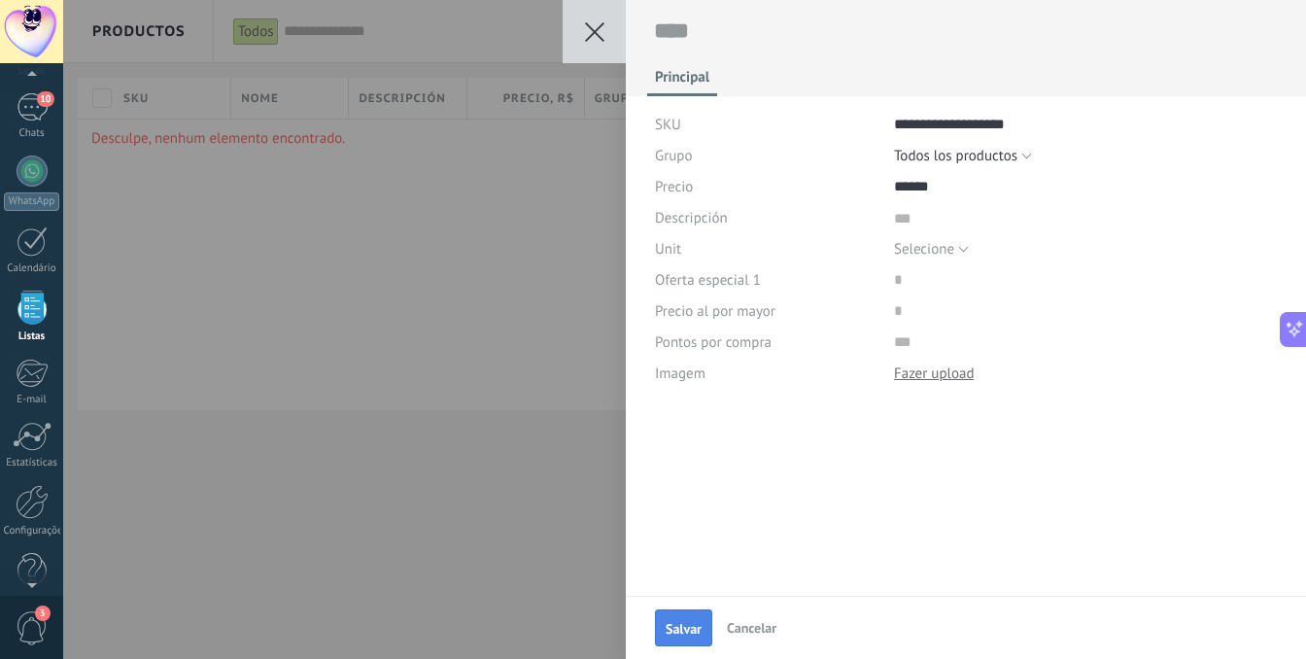
click at [685, 631] on span "Salvar" at bounding box center [684, 629] width 36 height 14
click at [909, 223] on textarea at bounding box center [1086, 217] width 384 height 31
click at [919, 248] on span "Selecione" at bounding box center [924, 249] width 60 height 18
click at [747, 304] on span "Precio al por mayor" at bounding box center [715, 311] width 121 height 15
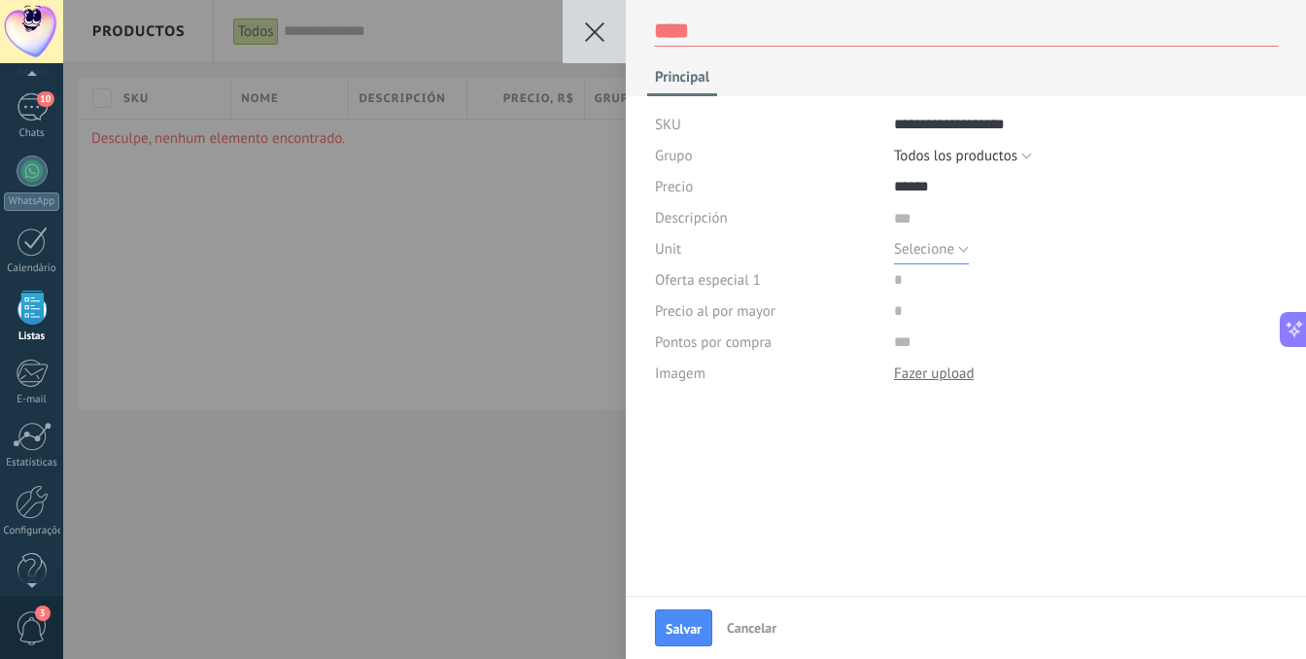
click at [917, 258] on button "Selecione" at bounding box center [931, 248] width 75 height 31
click at [917, 258] on span "Selecione" at bounding box center [1067, 249] width 389 height 18
click at [915, 280] on input "price" at bounding box center [955, 279] width 123 height 31
click at [618, 332] on div "**********" at bounding box center [684, 329] width 1243 height 659
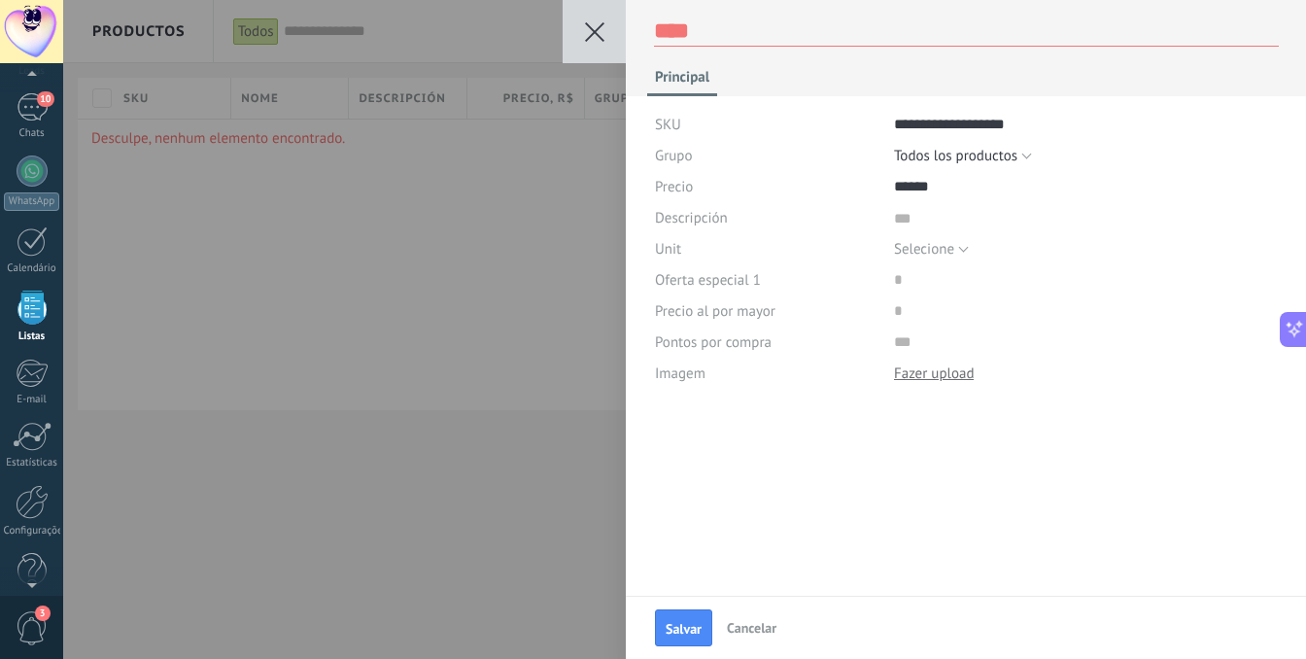
click at [589, 62] on button at bounding box center [594, 31] width 63 height 63
